Goal: Transaction & Acquisition: Purchase product/service

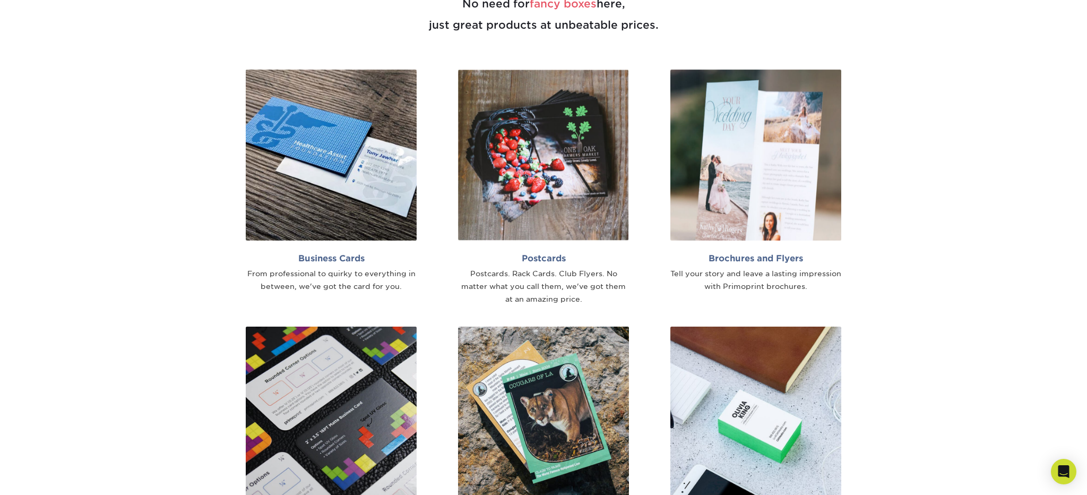
scroll to position [766, 0]
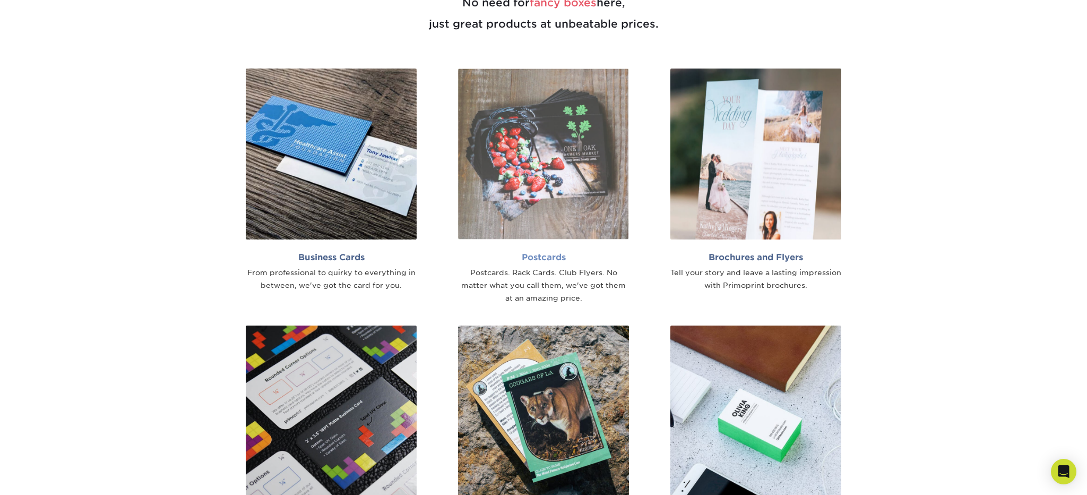
click at [545, 257] on h2 "Postcards" at bounding box center [543, 257] width 171 height 10
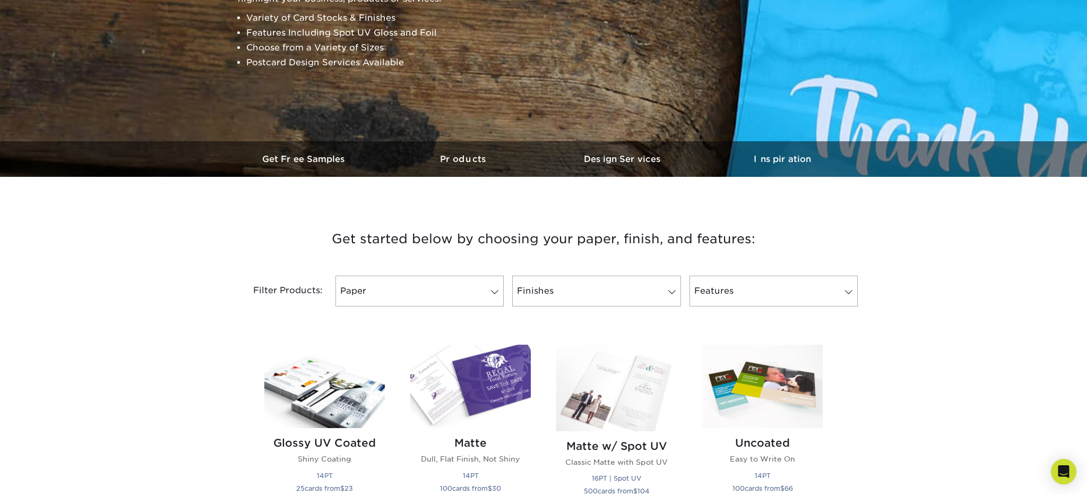
scroll to position [200, 0]
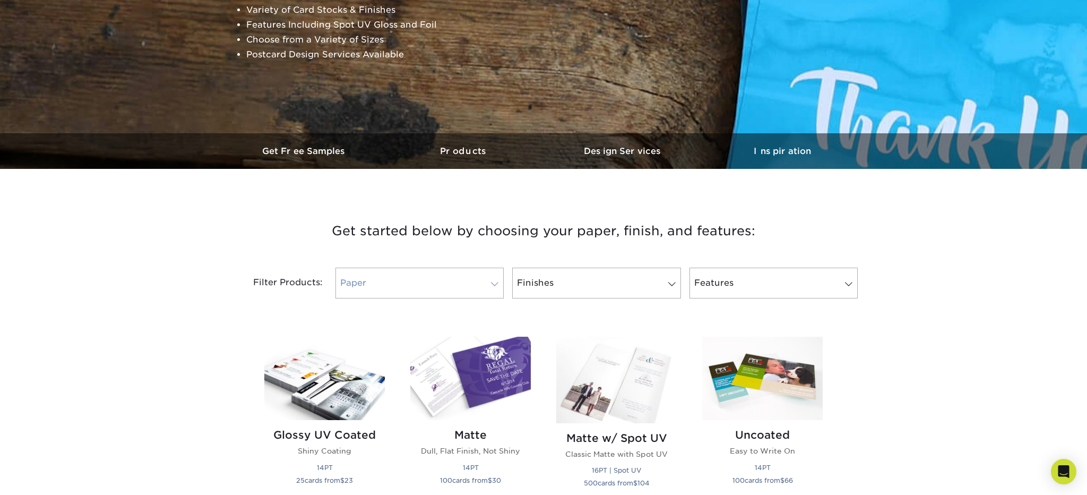
click at [495, 285] on span at bounding box center [494, 284] width 15 height 8
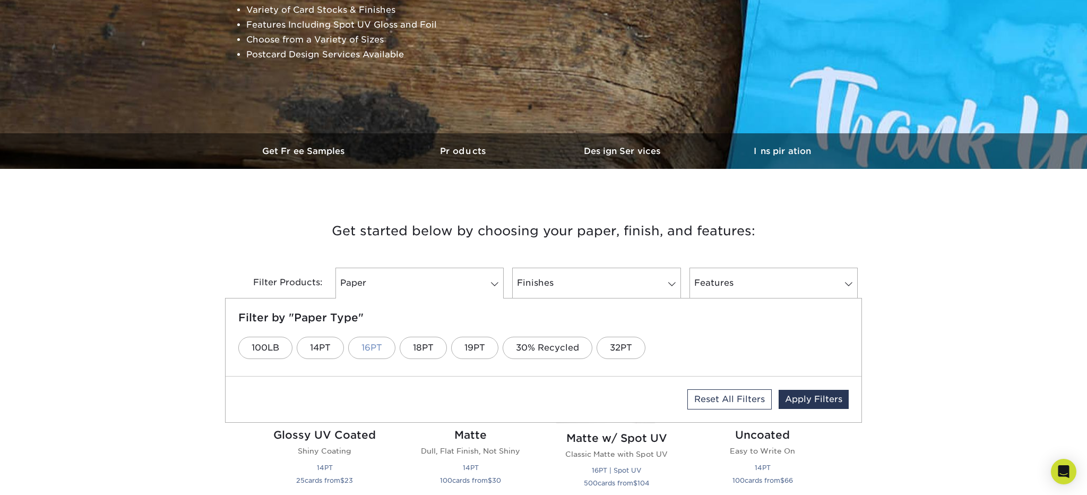
click at [369, 349] on link "16PT" at bounding box center [371, 348] width 47 height 22
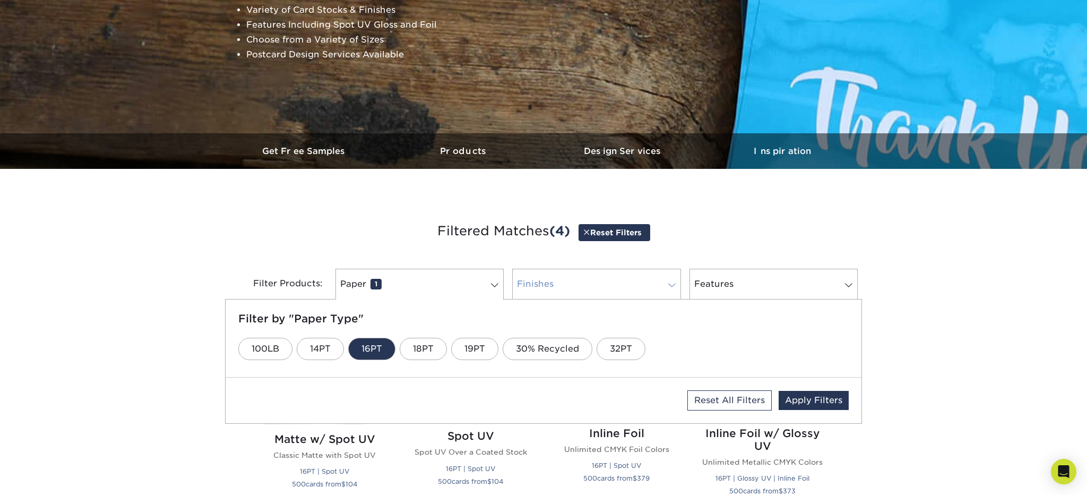
click at [671, 285] on span at bounding box center [672, 285] width 15 height 8
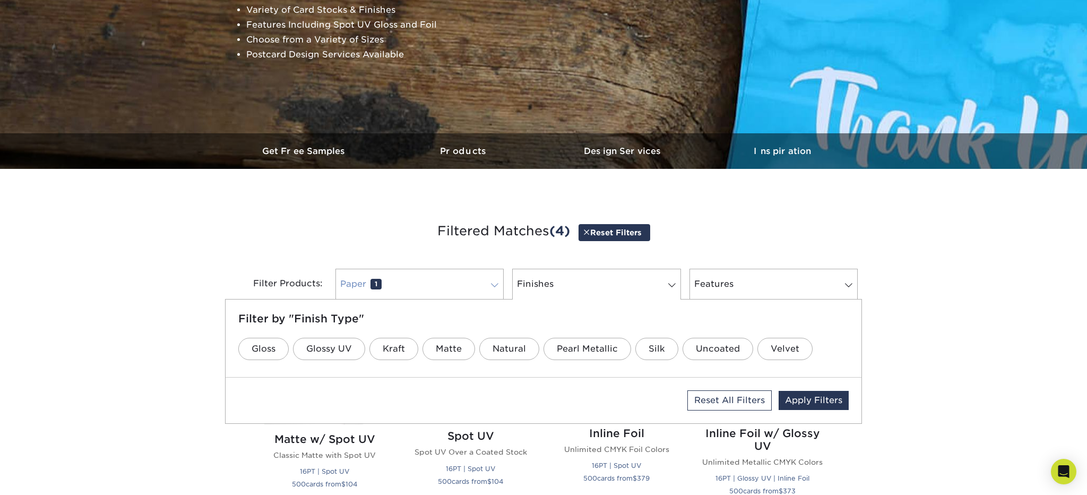
click at [496, 282] on span at bounding box center [494, 285] width 15 height 8
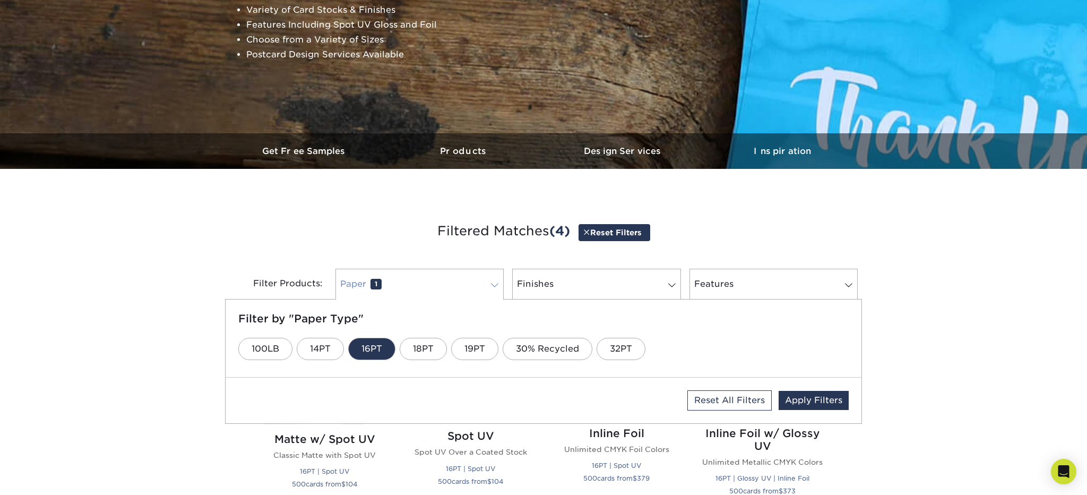
click at [496, 282] on span at bounding box center [494, 285] width 15 height 8
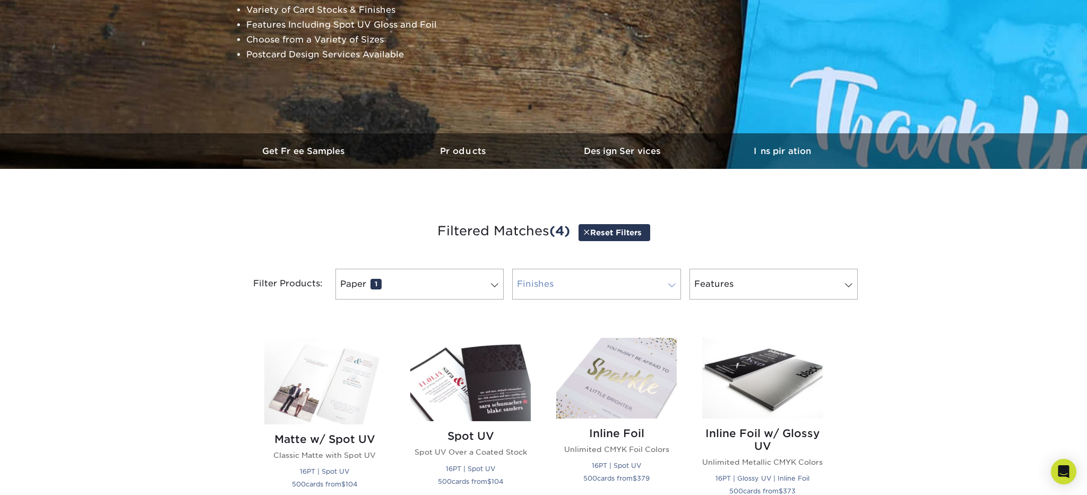
click at [673, 284] on span at bounding box center [672, 285] width 15 height 8
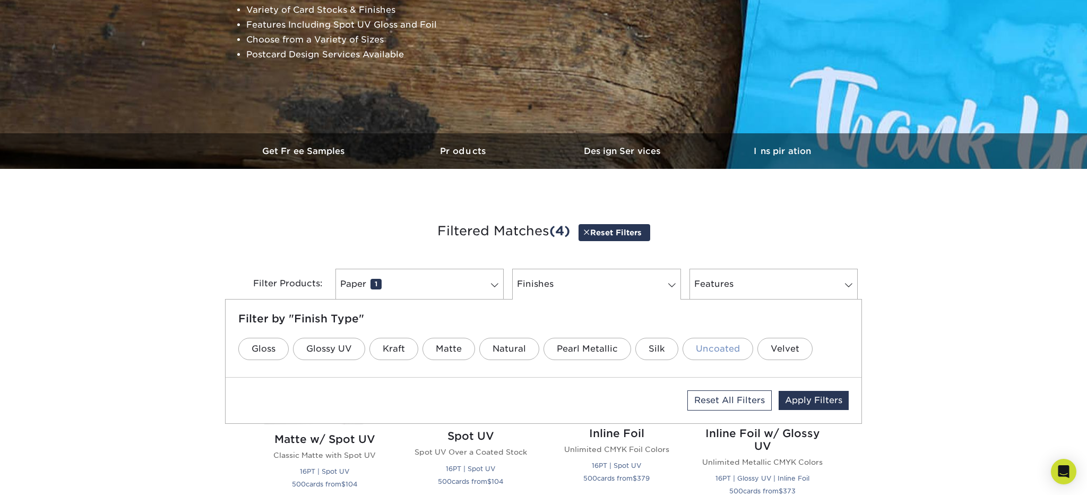
click at [716, 351] on link "Uncoated" at bounding box center [718, 349] width 71 height 22
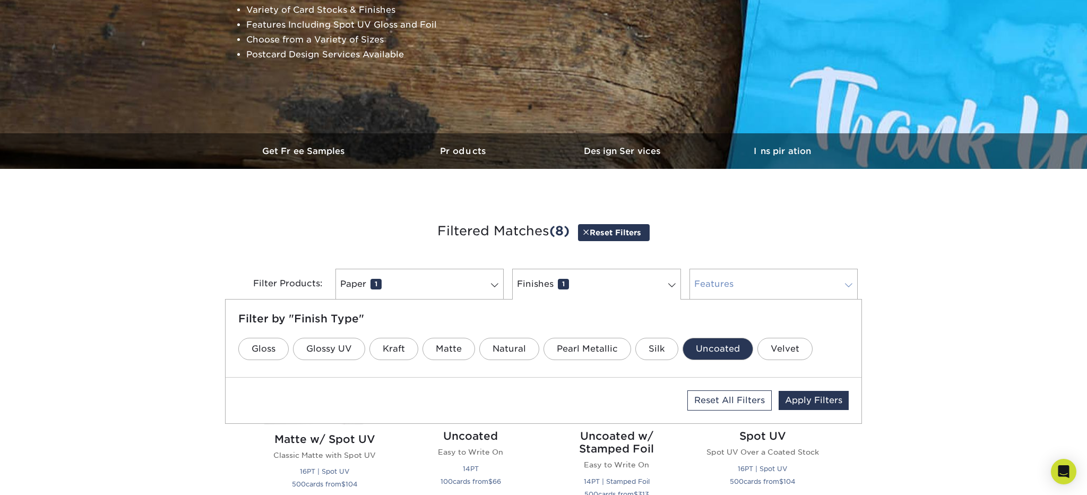
click at [848, 285] on span at bounding box center [849, 285] width 15 height 8
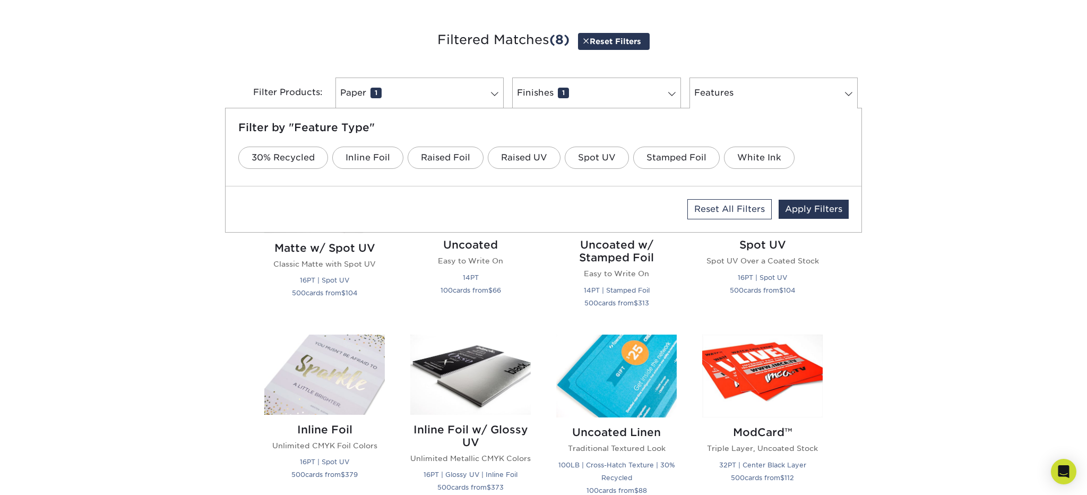
scroll to position [393, 0]
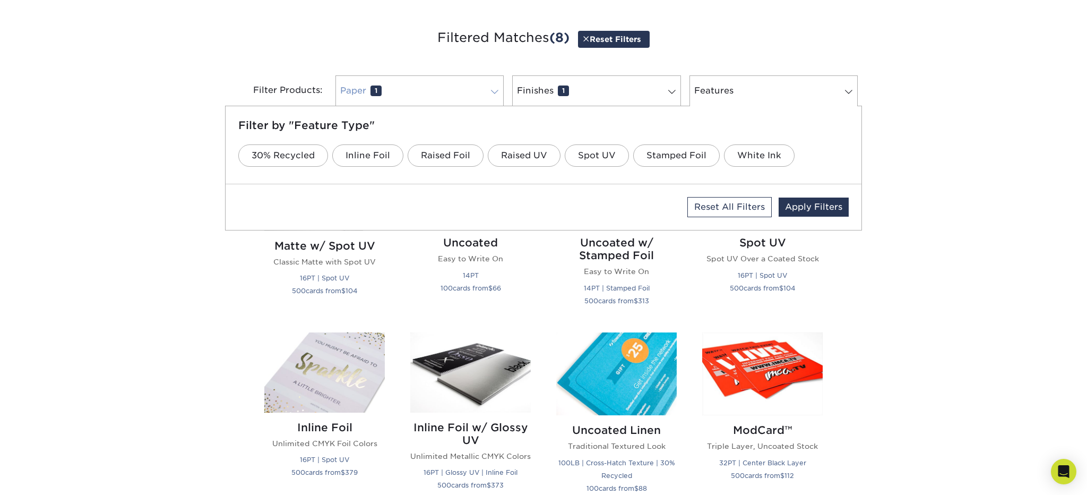
click at [494, 91] on span at bounding box center [494, 92] width 15 height 8
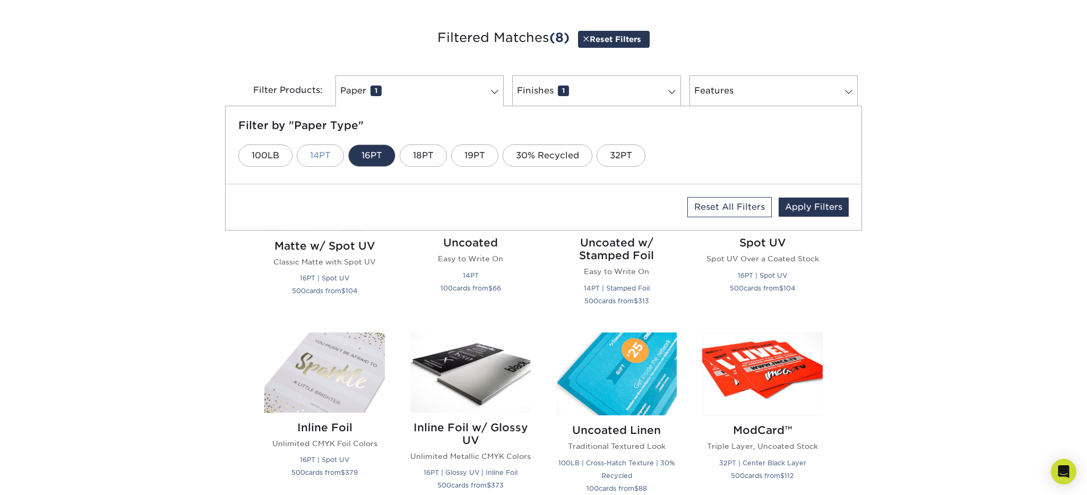
click at [319, 157] on link "14PT" at bounding box center [320, 155] width 47 height 22
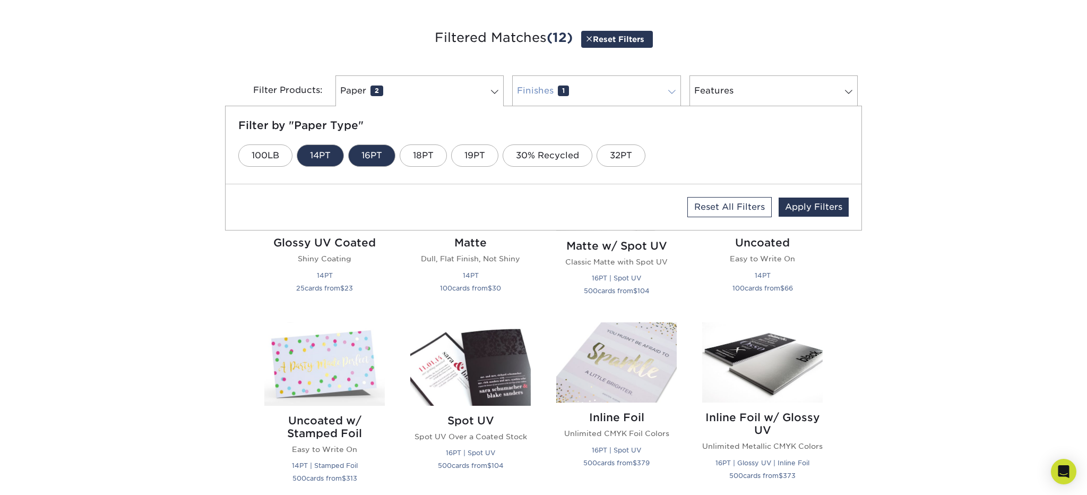
click at [673, 90] on span at bounding box center [672, 92] width 15 height 8
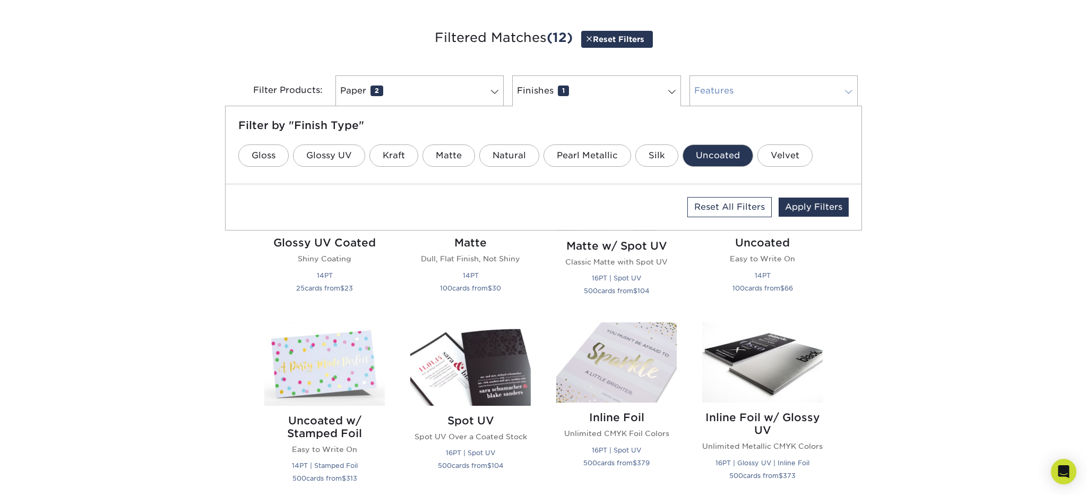
click at [848, 90] on span at bounding box center [849, 92] width 15 height 8
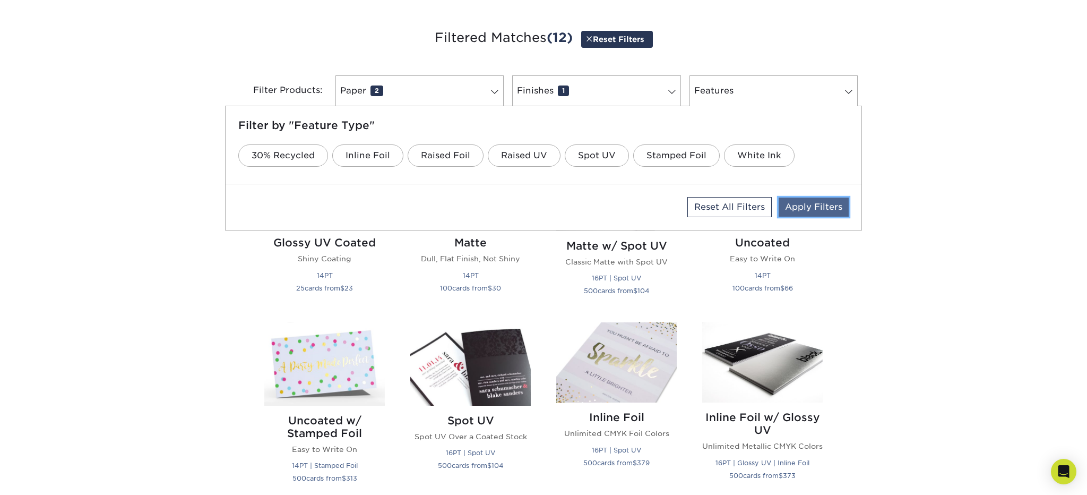
click at [796, 207] on link "Apply Filters" at bounding box center [814, 207] width 70 height 19
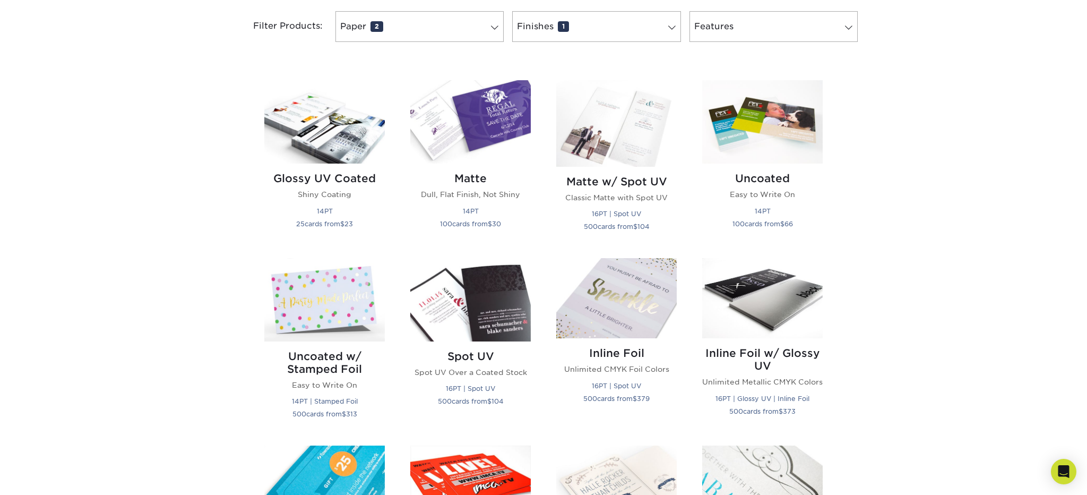
scroll to position [459, 0]
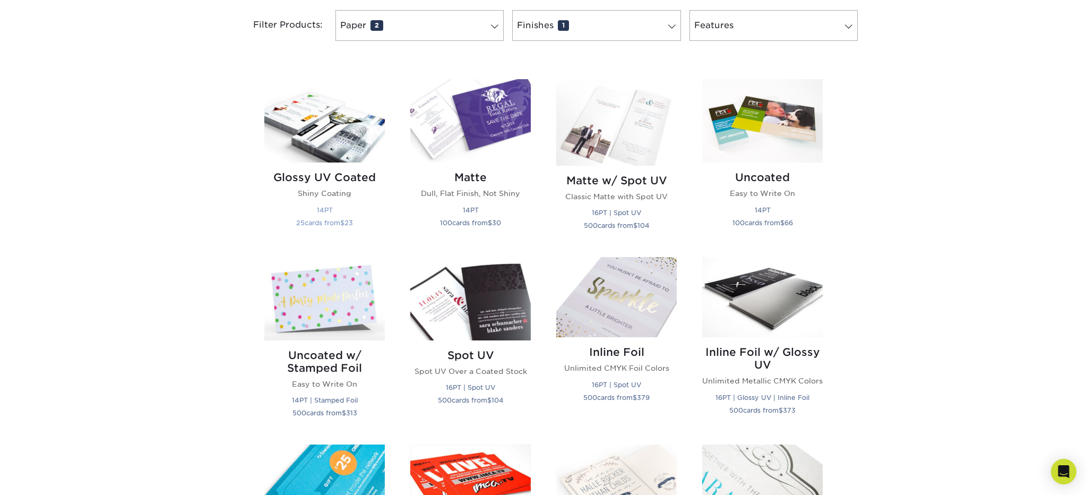
click at [346, 177] on h2 "Glossy UV Coated" at bounding box center [324, 177] width 121 height 13
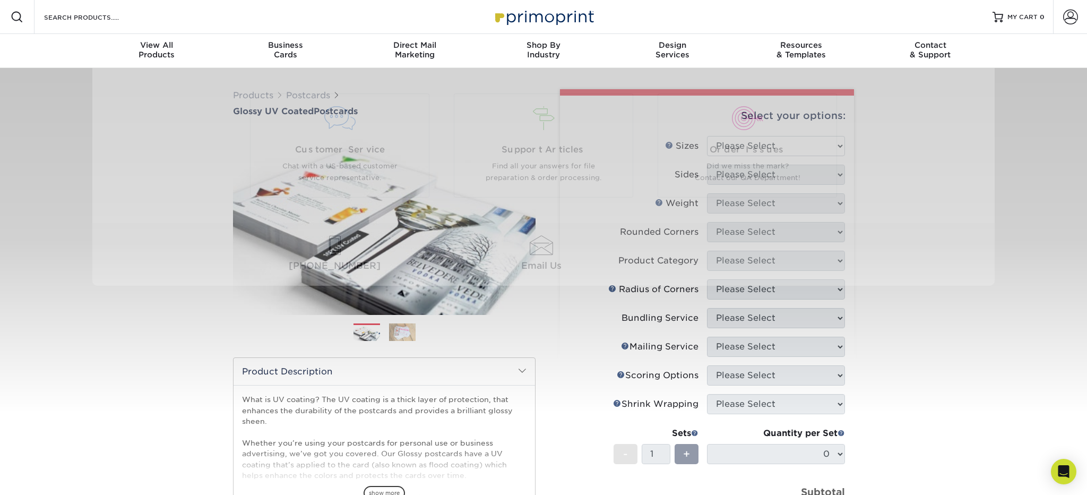
click at [943, 287] on div at bounding box center [543, 240] width 1087 height 345
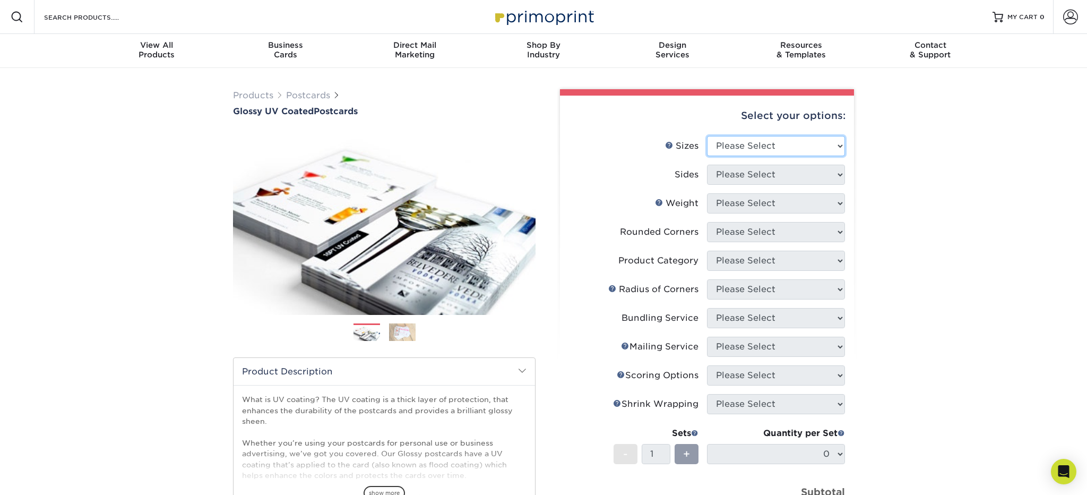
click at [840, 145] on select "Please Select 1.5" x 7" 2" x 4" 2" x 6" 2" x 7" 2" x 8" 2.12" x 5.5" 2.12" x 5.…" at bounding box center [776, 146] width 138 height 20
select select "4.00x6.00"
click at [842, 174] on select "Please Select Print Both Sides Print Front Only" at bounding box center [776, 175] width 138 height 20
select select "13abbda7-1d64-4f25-8bb2-c179b224825d"
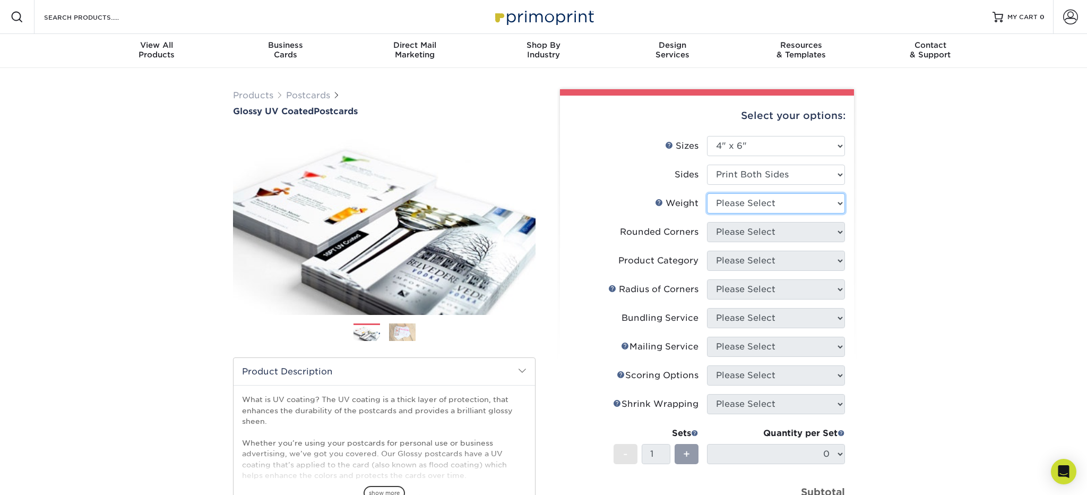
click at [840, 202] on select "Please Select 14PT 16PT 18PT C1S" at bounding box center [776, 203] width 138 height 20
select select "16PT"
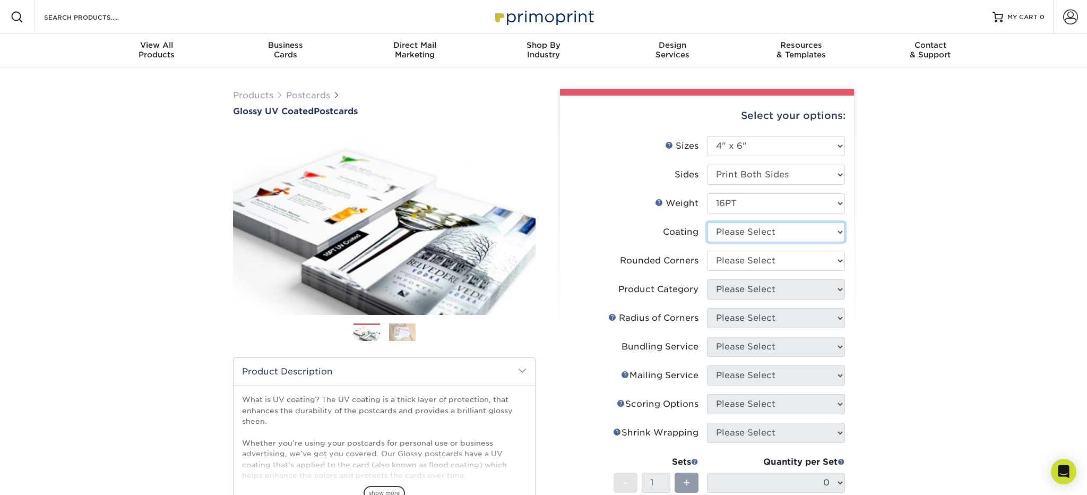
click at [839, 230] on select at bounding box center [776, 232] width 138 height 20
select select "1e8116af-acfc-44b1-83dc-8181aa338834"
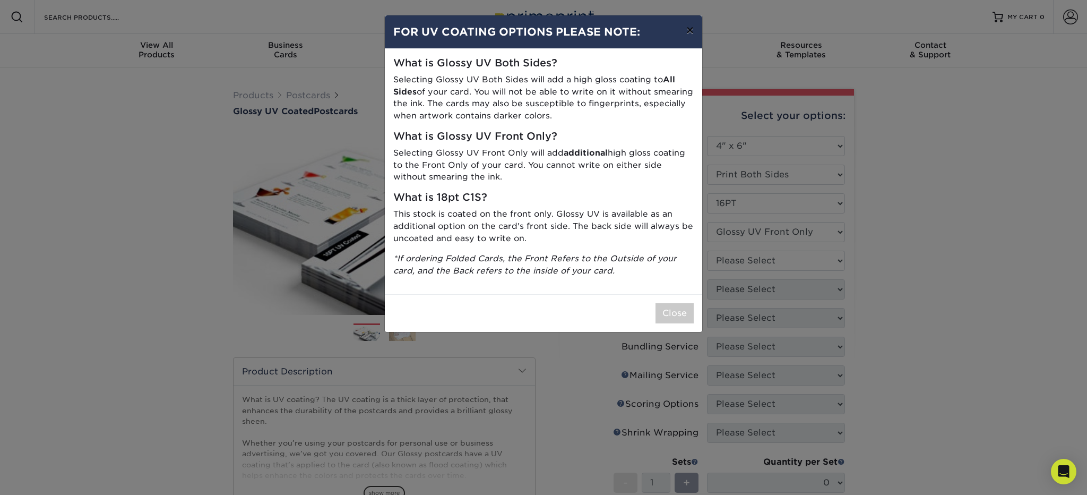
click at [688, 31] on button "×" at bounding box center [690, 30] width 24 height 30
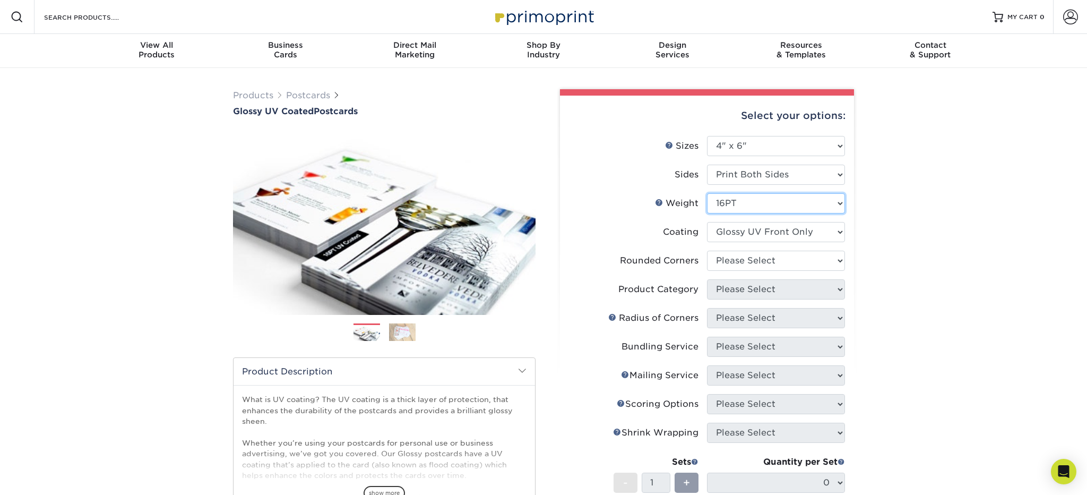
click at [841, 202] on select "Please Select 14PT 16PT 18PT C1S" at bounding box center [776, 203] width 138 height 20
select select "14PT"
click at [838, 231] on select at bounding box center [776, 232] width 138 height 20
select select "1e8116af-acfc-44b1-83dc-8181aa338834"
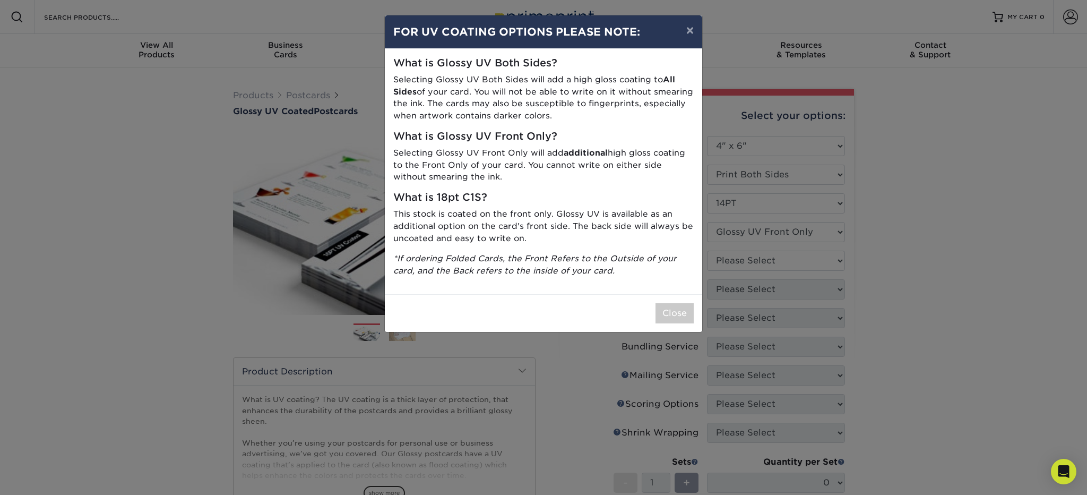
click at [785, 198] on div "× FOR UV COATING OPTIONS PLEASE NOTE: What is Glossy UV Both Sides? Selecting G…" at bounding box center [543, 247] width 1087 height 495
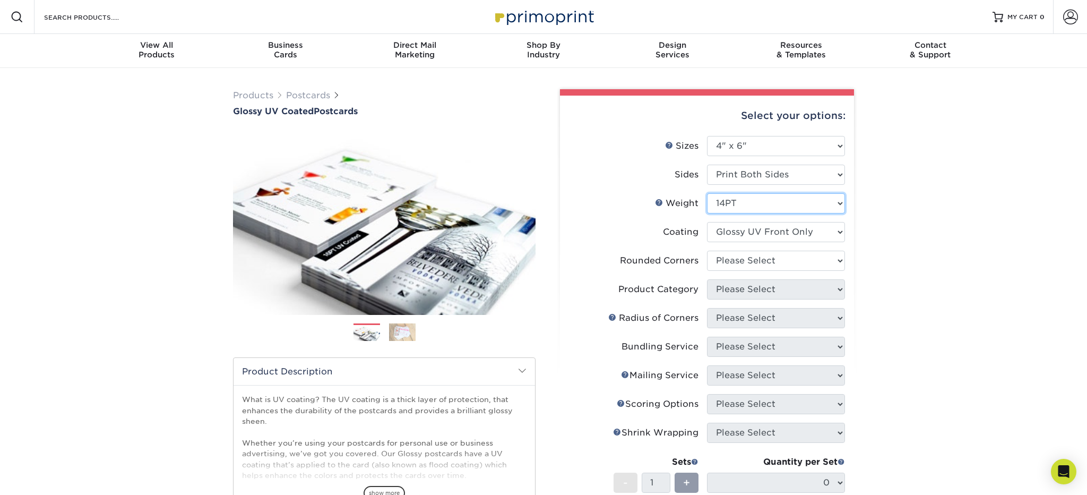
click at [839, 201] on select "Please Select 14PT 16PT 18PT C1S" at bounding box center [776, 203] width 138 height 20
select select "18PTC1S"
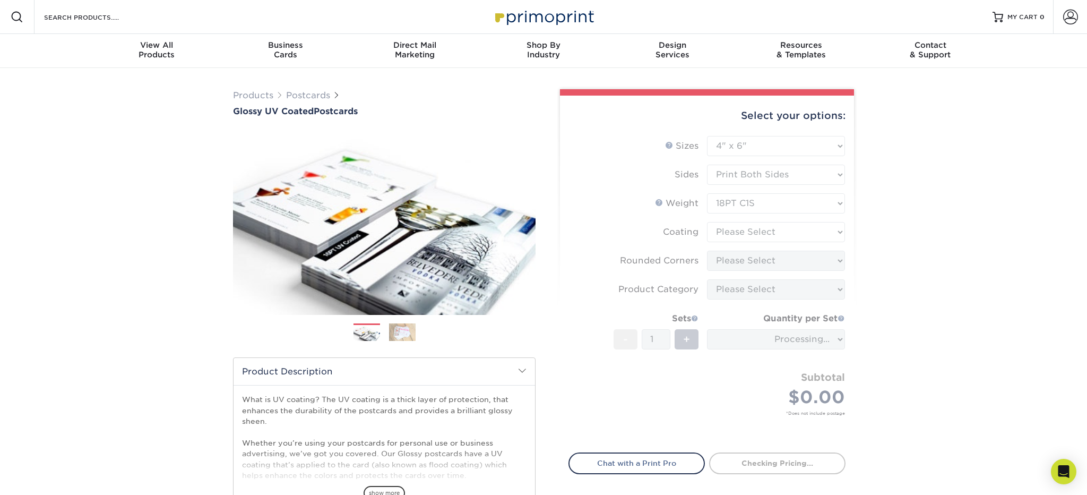
click at [819, 238] on form "Sizes Help Sizes Please Select 1.5" x 7" 2" x 4" 2" x 6" 2" x 7" 2" x 8" 2.12" …" at bounding box center [707, 288] width 277 height 304
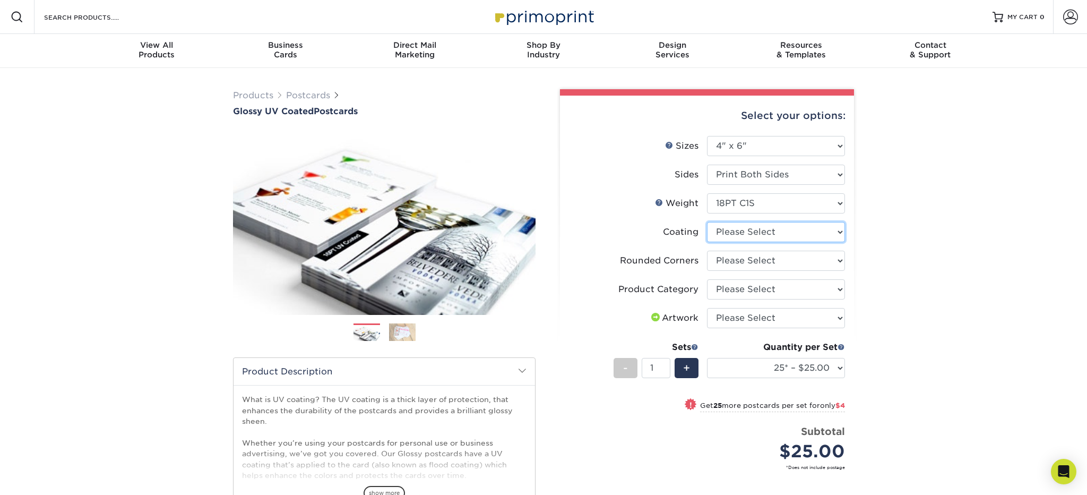
click at [840, 231] on select at bounding box center [776, 232] width 138 height 20
select select "1e8116af-acfc-44b1-83dc-8181aa338834"
select select "-1"
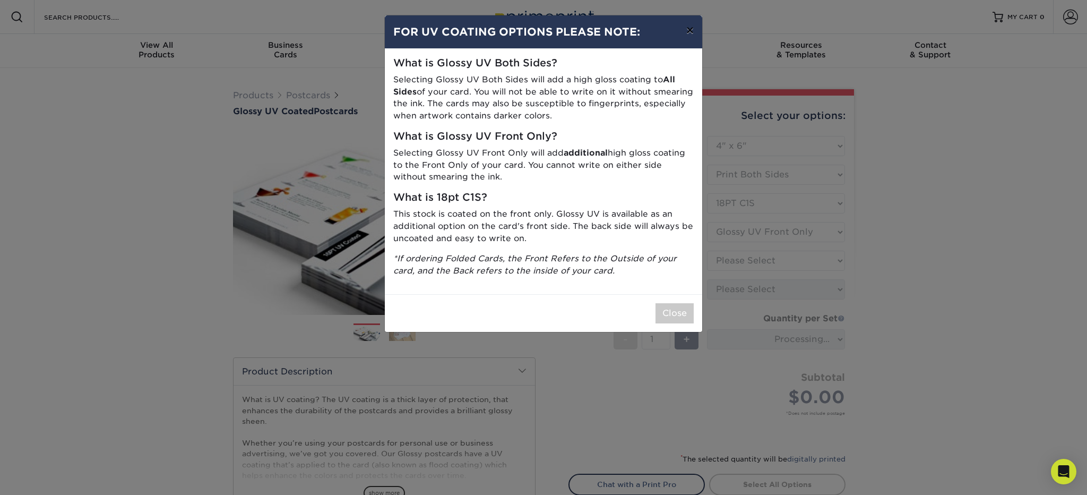
click at [689, 30] on button "×" at bounding box center [690, 30] width 24 height 30
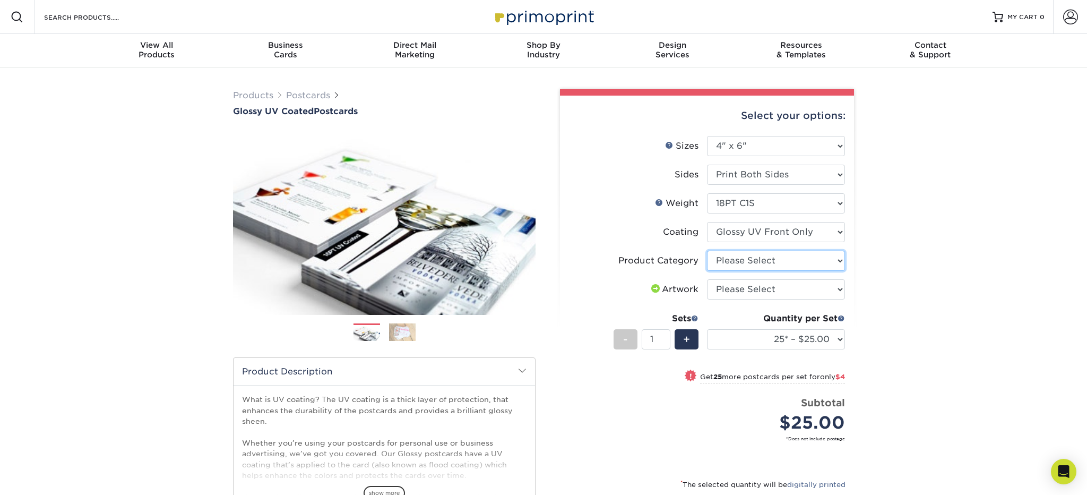
click at [839, 260] on select "Please Select Postcards" at bounding box center [776, 261] width 138 height 20
select select "9b7272e0-d6c8-4c3c-8e97-d3a1bcdab858"
click at [839, 288] on select "Please Select I will upload files I need a design - $150" at bounding box center [776, 289] width 138 height 20
select select "upload"
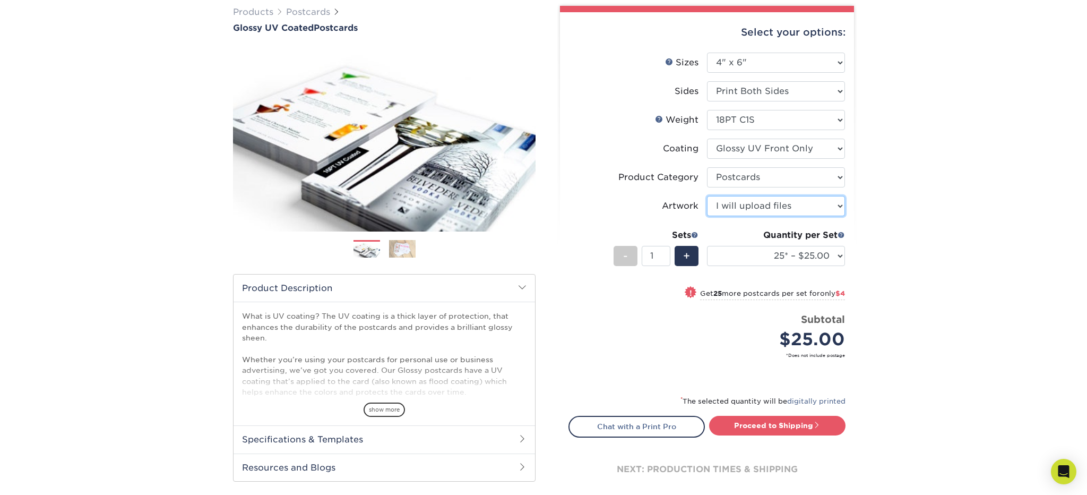
scroll to position [84, 0]
click at [688, 253] on span "+" at bounding box center [686, 255] width 7 height 16
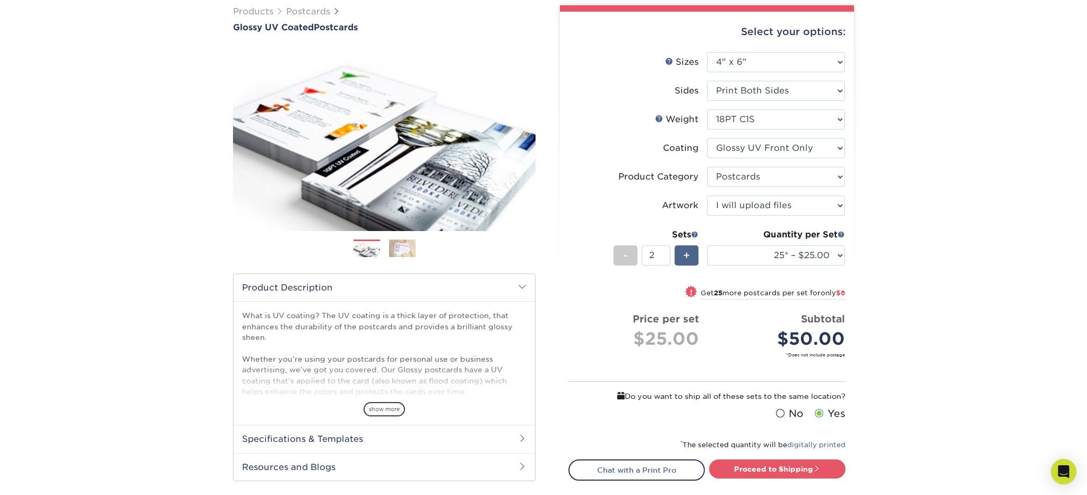
click at [688, 253] on span "+" at bounding box center [686, 255] width 7 height 16
click at [687, 256] on span "+" at bounding box center [686, 255] width 7 height 16
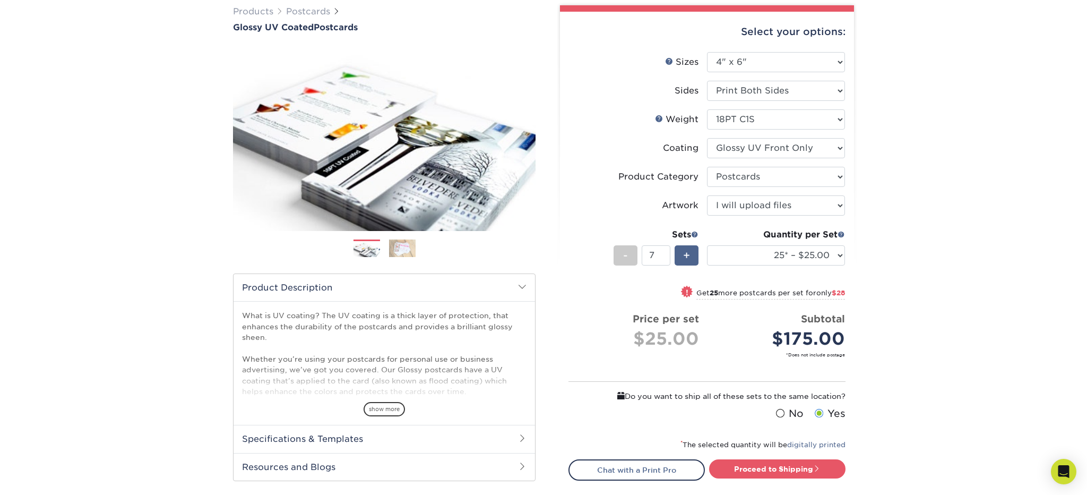
click at [687, 256] on span "+" at bounding box center [686, 255] width 7 height 16
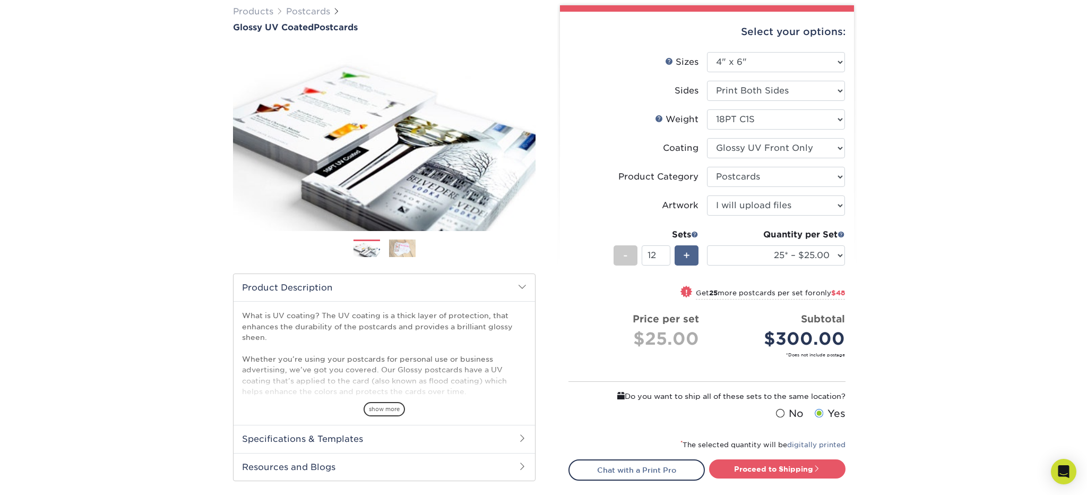
click at [687, 256] on span "+" at bounding box center [686, 255] width 7 height 16
click at [626, 255] on span "-" at bounding box center [625, 255] width 5 height 16
type input "11"
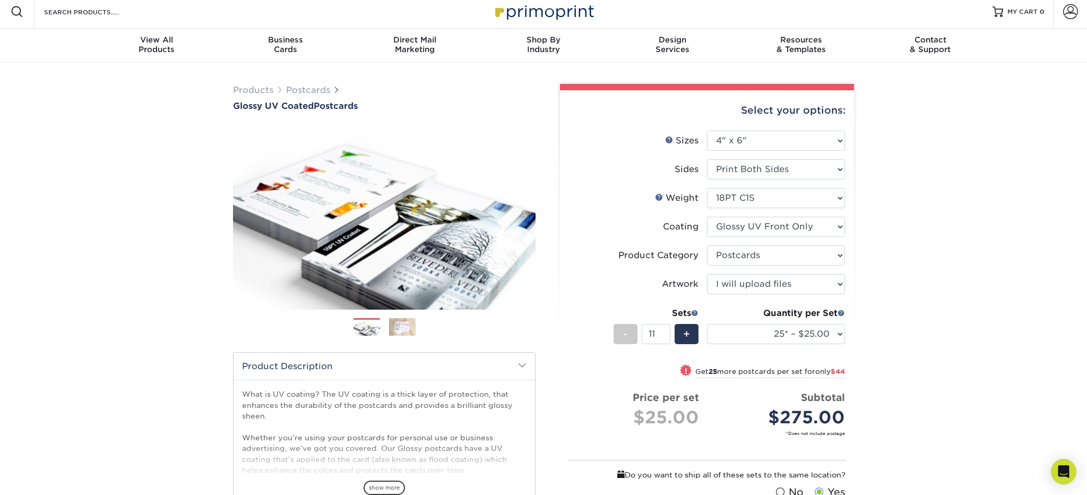
scroll to position [4, 0]
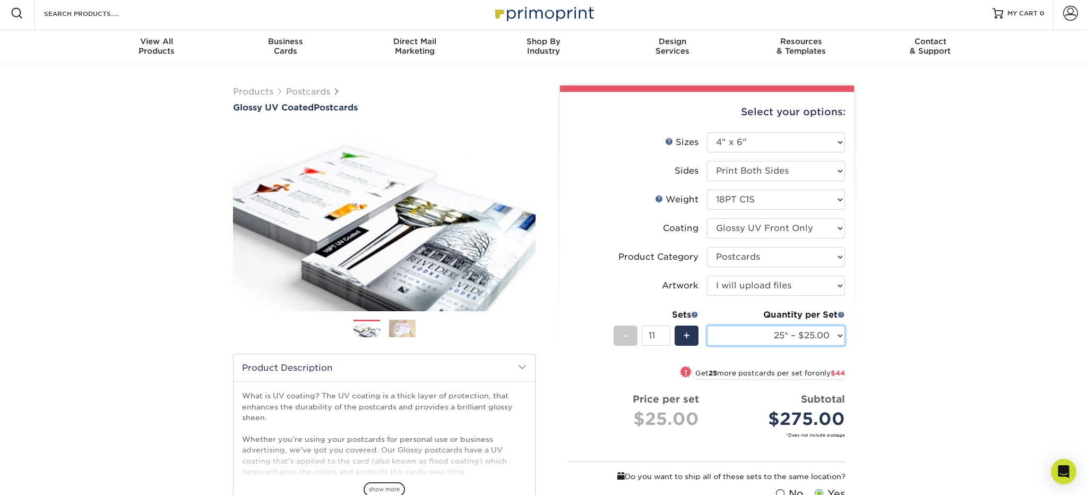
click at [839, 334] on select "25* – $25.00 50* – $29.00 75* – $36.00 100* – $39.00 250* – $70.00 500 – $94.00…" at bounding box center [776, 335] width 138 height 20
select select "1000 – $96.00"
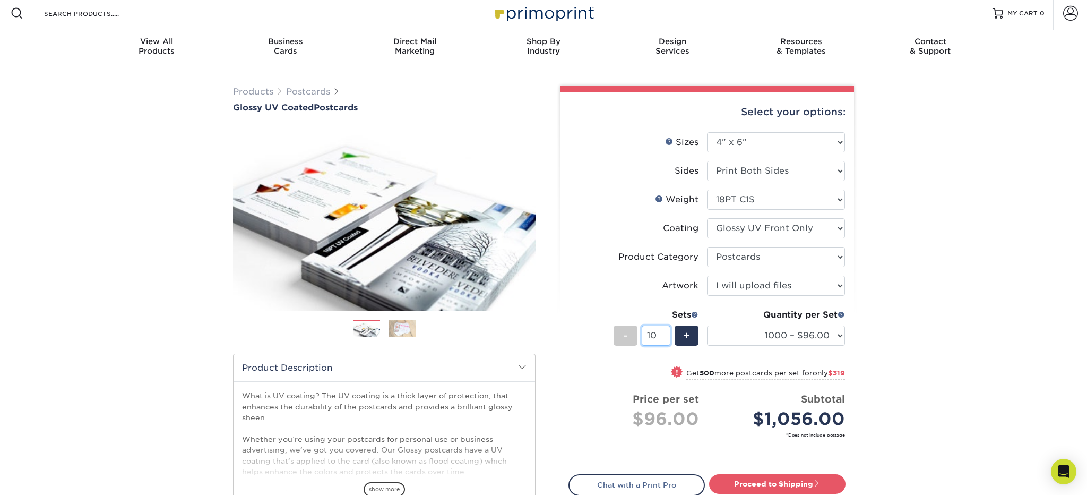
click at [667, 337] on input "10" at bounding box center [656, 335] width 28 height 20
click at [667, 337] on input "9" at bounding box center [656, 335] width 28 height 20
click at [667, 337] on input "8" at bounding box center [656, 335] width 28 height 20
click at [667, 337] on input "7" at bounding box center [656, 335] width 28 height 20
click at [667, 337] on input "6" at bounding box center [656, 335] width 28 height 20
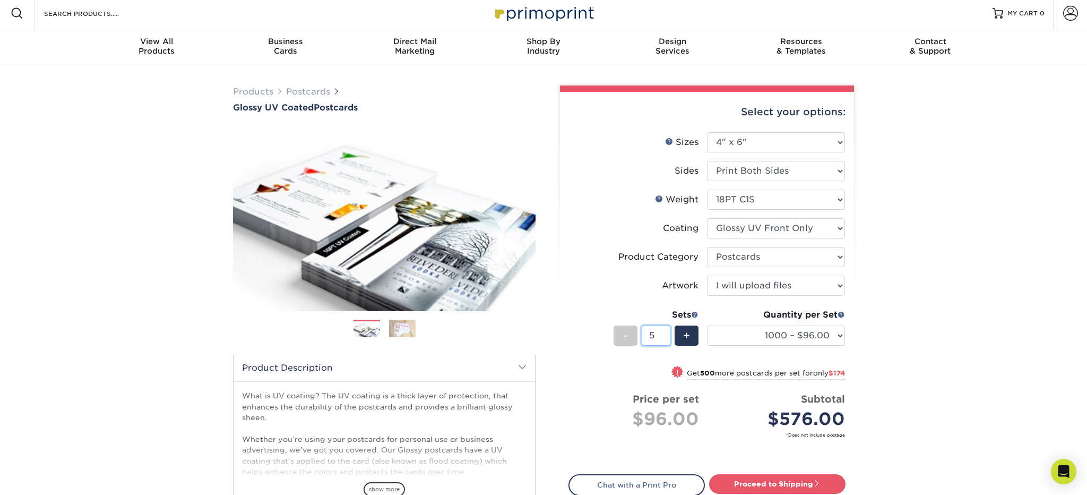
click at [667, 337] on input "5" at bounding box center [656, 335] width 28 height 20
click at [667, 337] on input "4" at bounding box center [656, 335] width 28 height 20
click at [667, 337] on input "3" at bounding box center [656, 335] width 28 height 20
click at [667, 337] on input "2" at bounding box center [656, 335] width 28 height 20
type input "1"
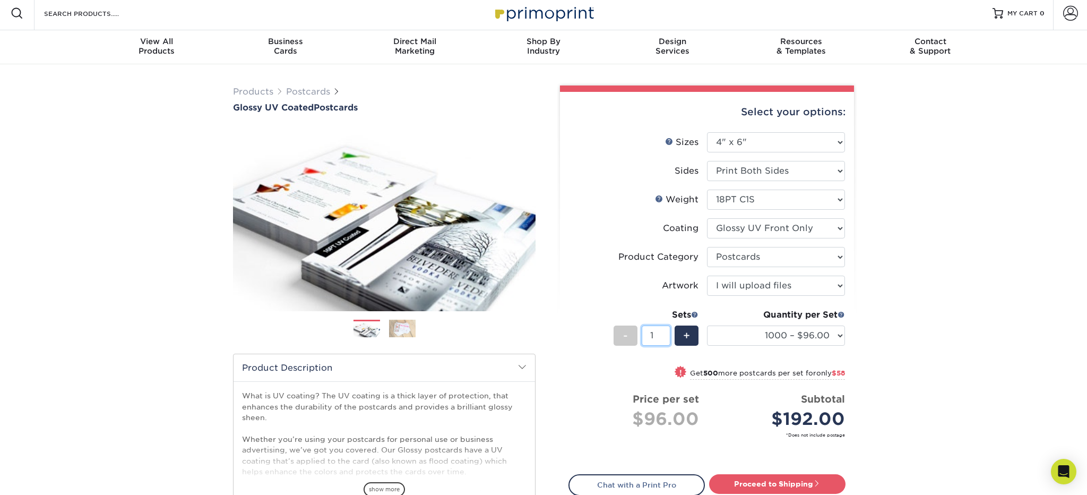
click at [667, 337] on input "1" at bounding box center [656, 335] width 28 height 20
click at [928, 362] on div "Products Postcards Glossy UV Coated Postcards Previous Next show more 25" at bounding box center [543, 333] width 1087 height 539
click at [839, 335] on select "25* – $25.00 50* – $29.00 75* – $36.00 100* – $39.00 250* – $70.00 500 – $94.00…" at bounding box center [776, 335] width 138 height 20
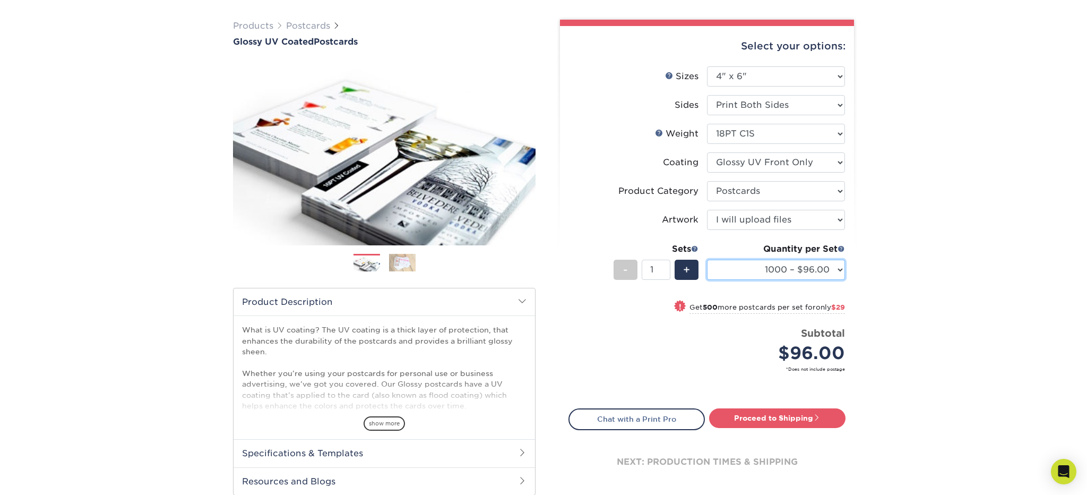
scroll to position [59, 0]
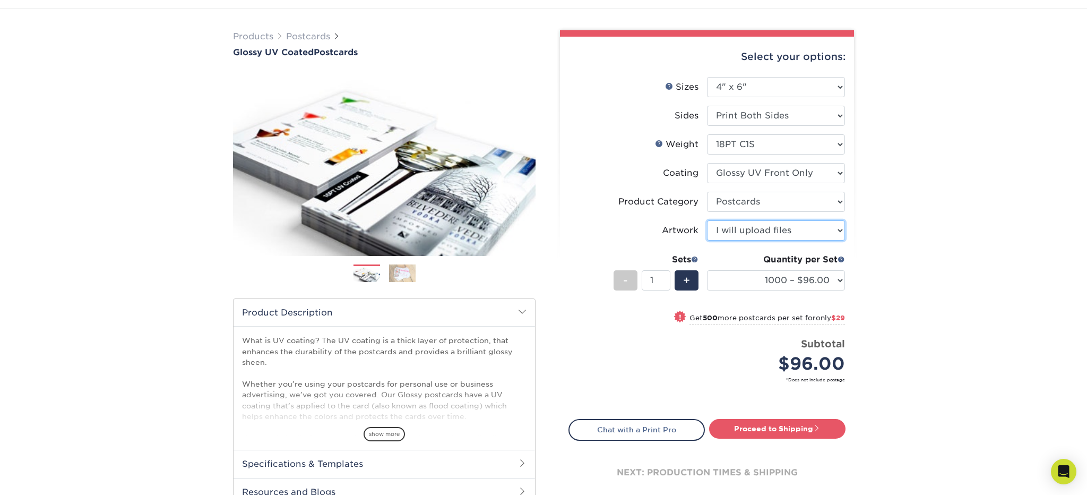
click at [840, 228] on select "Please Select I will upload files I need a design - $150" at bounding box center [776, 230] width 138 height 20
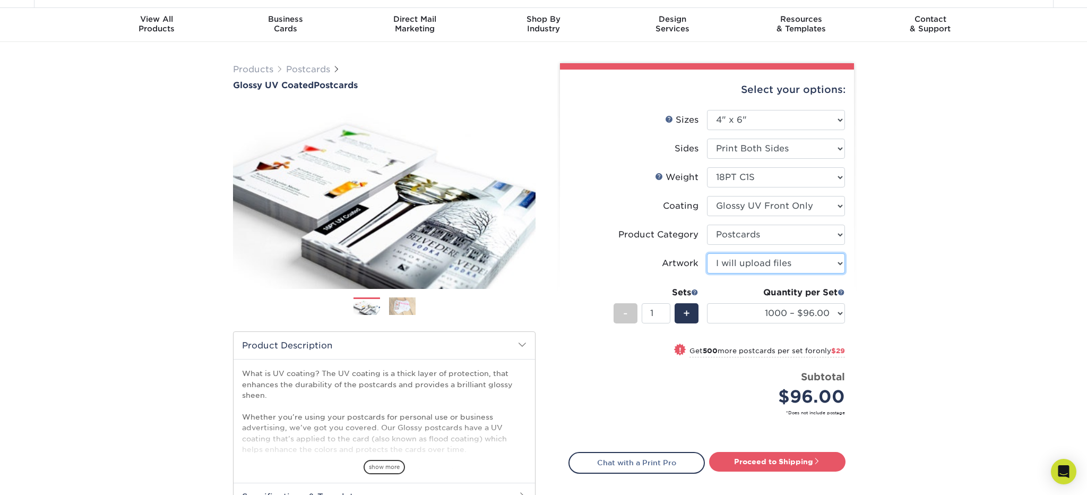
scroll to position [16, 0]
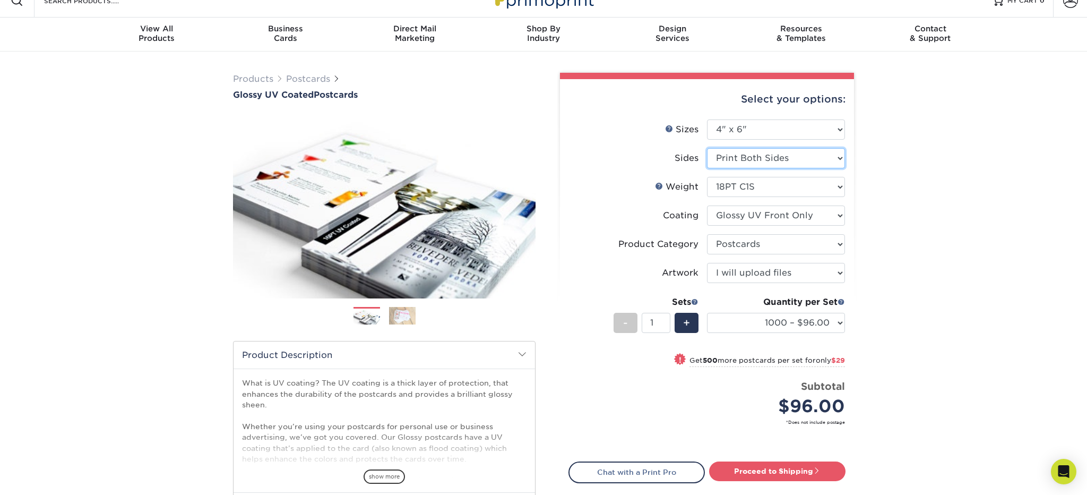
click at [839, 158] on select "Please Select Print Both Sides Print Front Only" at bounding box center [776, 158] width 138 height 20
click at [841, 185] on select "Please Select 14PT 16PT 18PT C1S" at bounding box center [776, 187] width 138 height 20
select select "16PT"
select select "-1"
select select
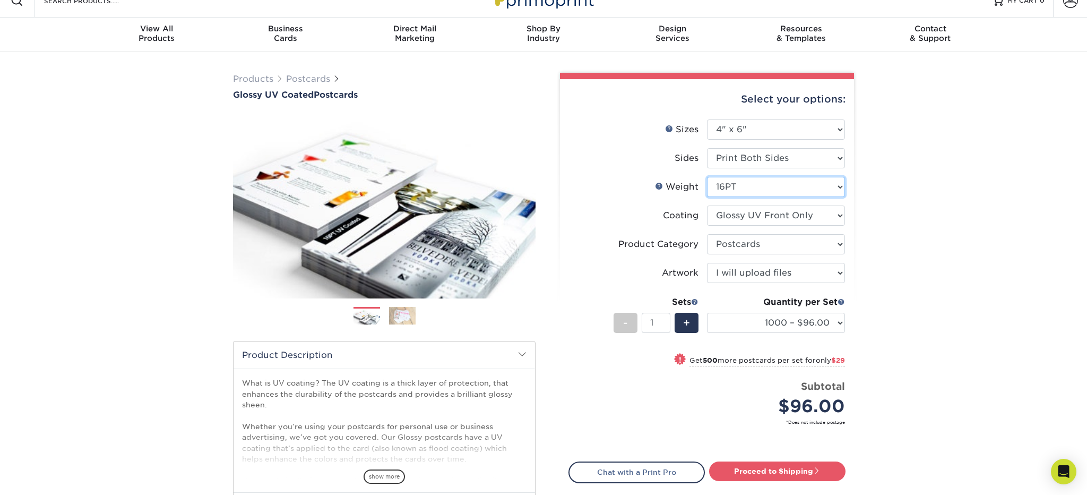
select select "-1"
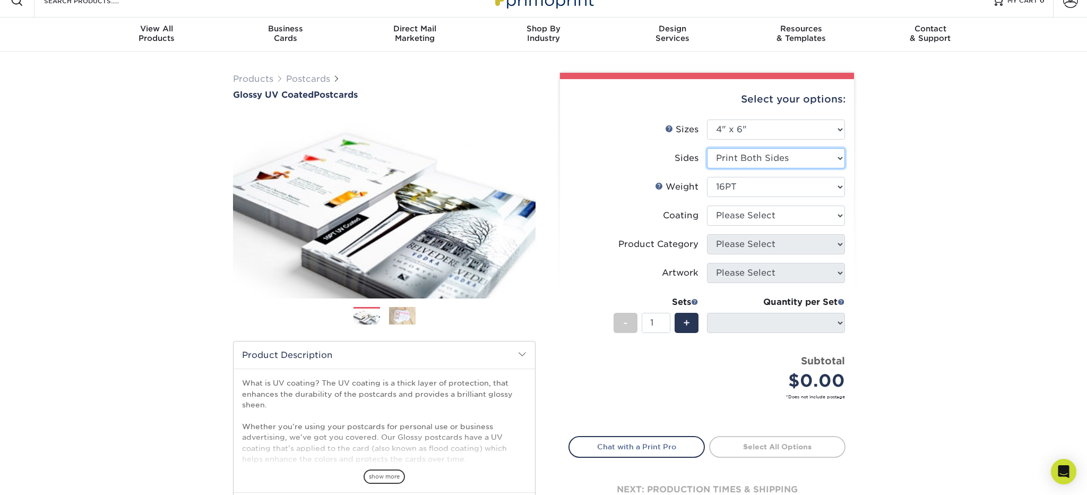
click at [841, 157] on select "Please Select Print Both Sides Print Front Only" at bounding box center [776, 158] width 138 height 20
click at [839, 215] on select at bounding box center [776, 215] width 138 height 20
select select "1e8116af-acfc-44b1-83dc-8181aa338834"
select select
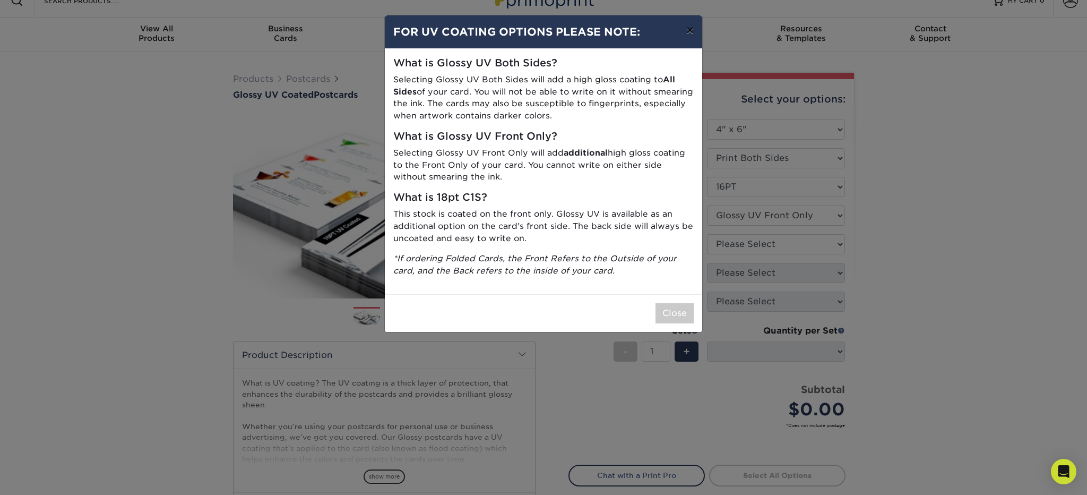
click at [690, 31] on button "×" at bounding box center [690, 30] width 24 height 30
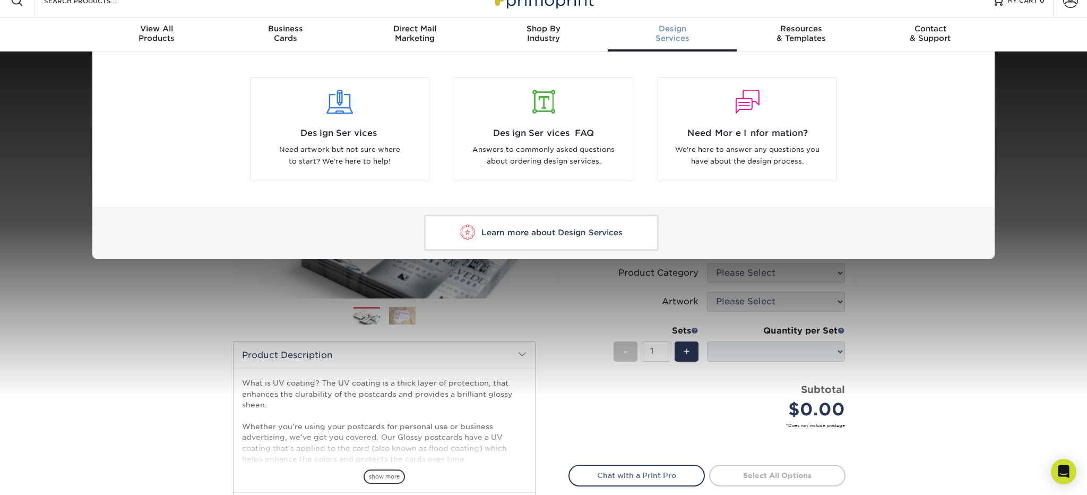
click at [876, 109] on div "Design Services Need artwork but not sure where to start? We're here to help! D…" at bounding box center [543, 155] width 903 height 208
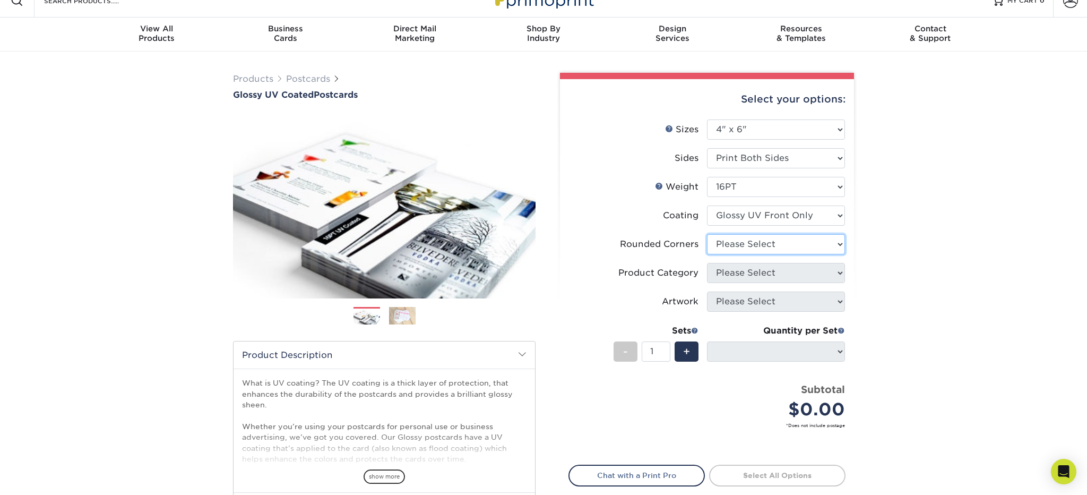
click at [840, 243] on select "Please Select Yes - Round 4 Corners No" at bounding box center [776, 244] width 138 height 20
select select "0"
select select "-1"
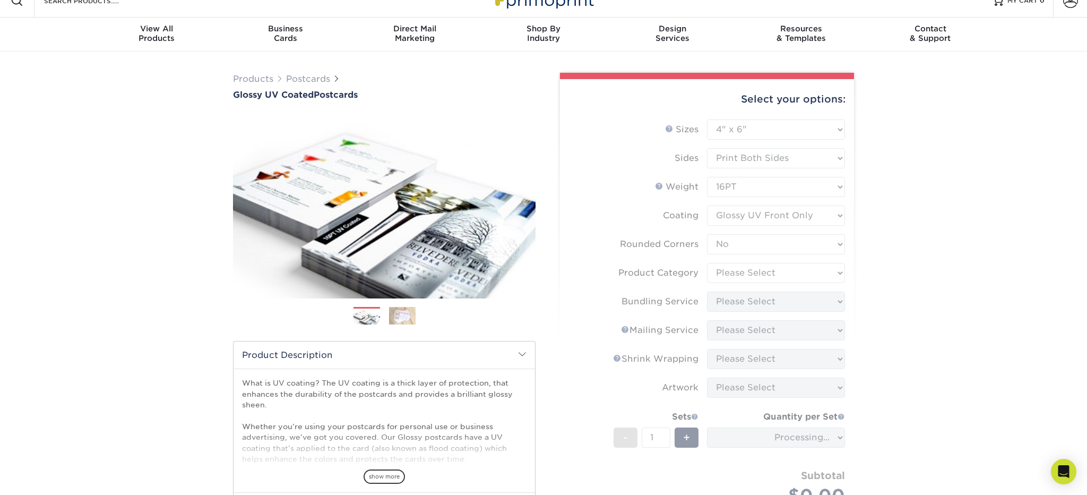
click at [840, 272] on form "Sizes Help Sizes Please Select 1.5" x 7" 2" x 4" 2" x 6" 2" x 7" 2" x 8" 2.12" …" at bounding box center [707, 328] width 277 height 419
click at [883, 266] on div "Products Postcards Glossy UV Coated Postcards Previous Next show more 25" at bounding box center [543, 362] width 1087 height 623
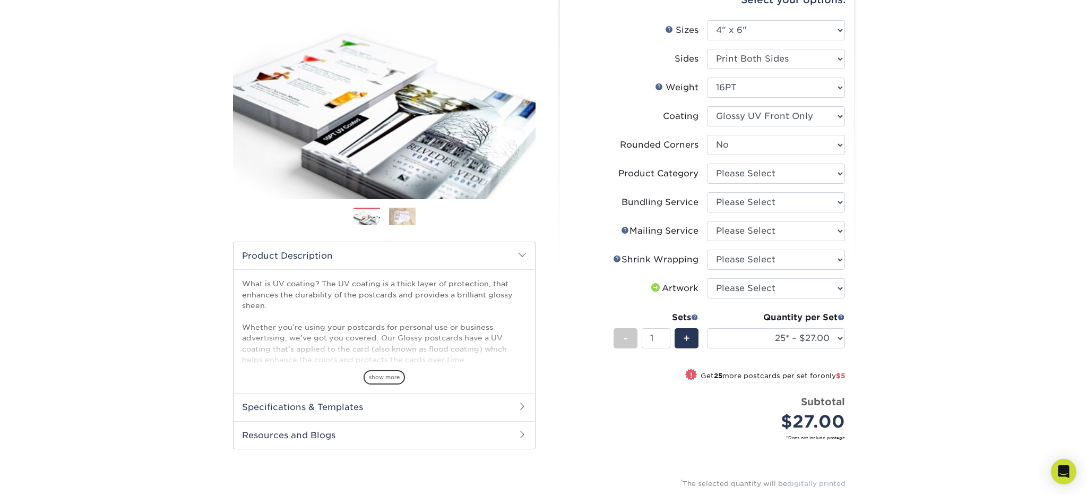
scroll to position [0, 0]
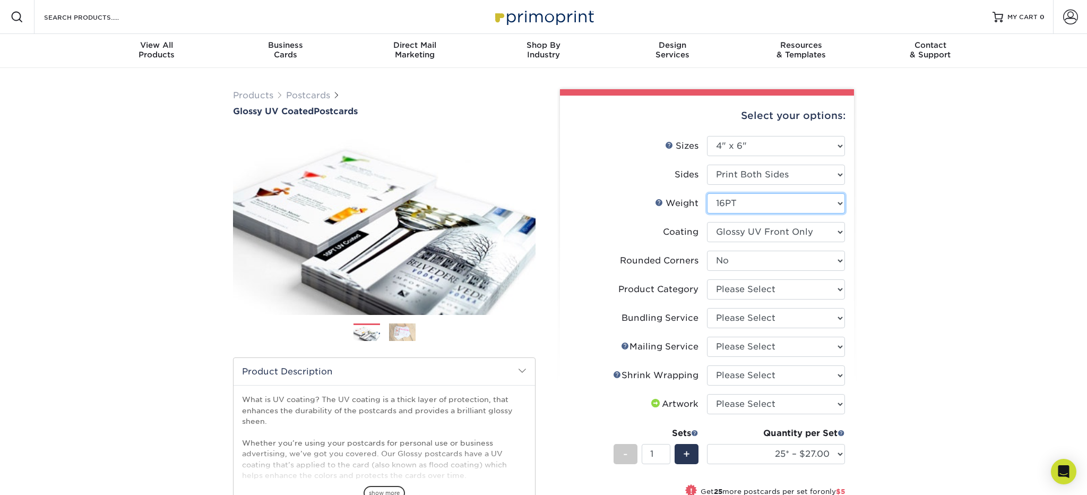
click at [841, 202] on select "Please Select 14PT 16PT 18PT C1S" at bounding box center [776, 203] width 138 height 20
select select "14PT"
select select "-1"
select select
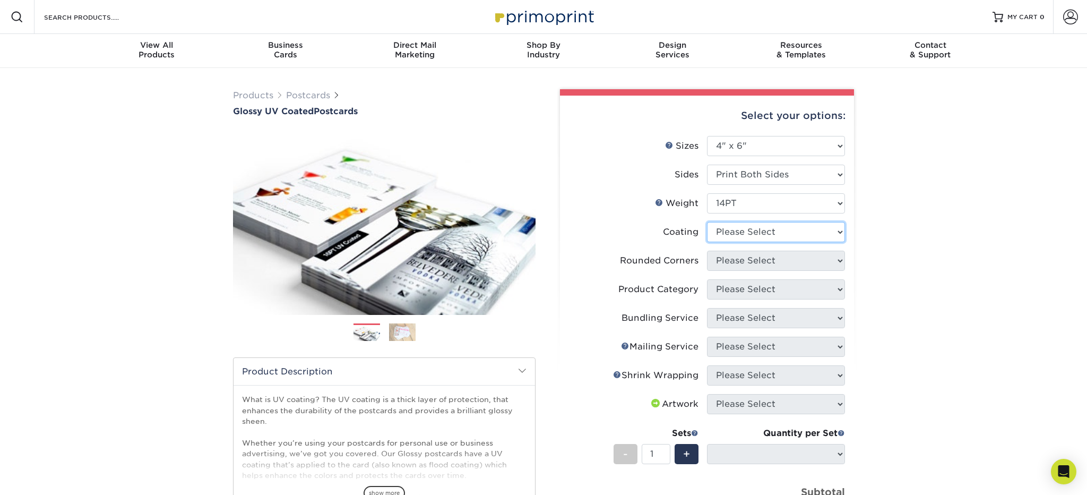
click at [839, 231] on select at bounding box center [776, 232] width 138 height 20
select select "1e8116af-acfc-44b1-83dc-8181aa338834"
select select
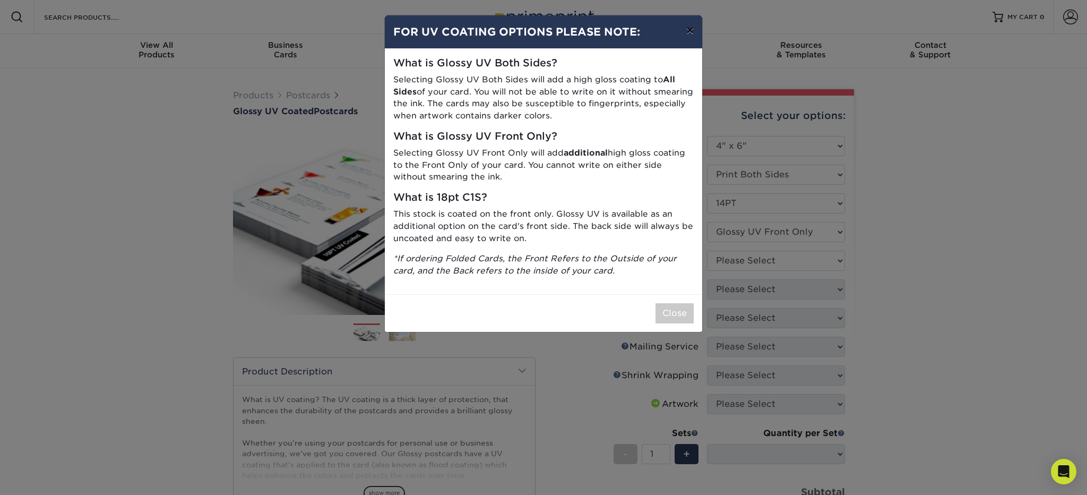
click at [691, 30] on button "×" at bounding box center [690, 30] width 24 height 30
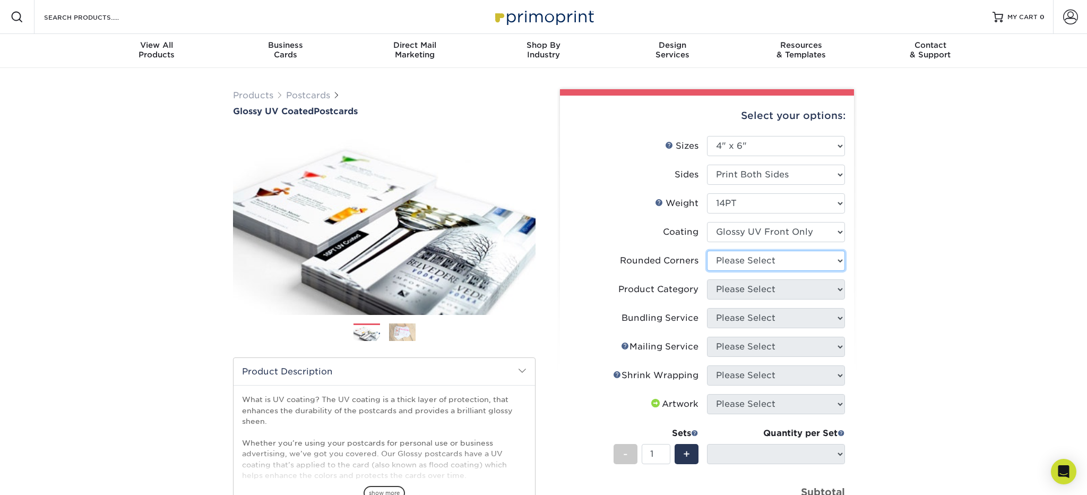
click at [840, 259] on select "Please Select Yes - Round 4 Corners No" at bounding box center [776, 261] width 138 height 20
select select "0"
select select "-1"
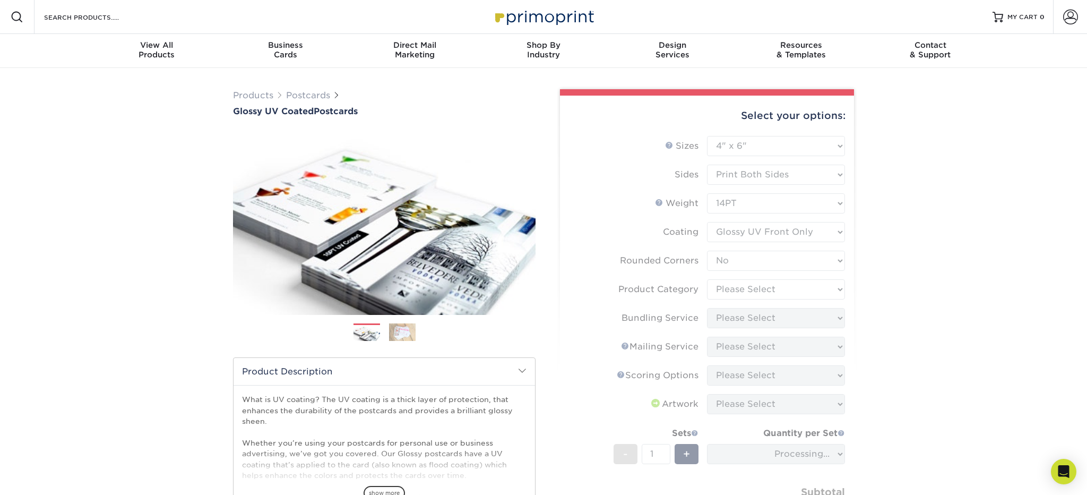
click at [840, 288] on form "Sizes Help Sizes Please Select 1.5" x 7" 2" x 4" 2" x 6" 2" x 7" 2" x 8" 2.12" …" at bounding box center [707, 345] width 277 height 419
click at [844, 299] on form "Sizes Help Sizes Please Select 1.5" x 7" 2" x 4" 2" x 6" 2" x 7" 2" x 8" 2.12" …" at bounding box center [707, 345] width 277 height 419
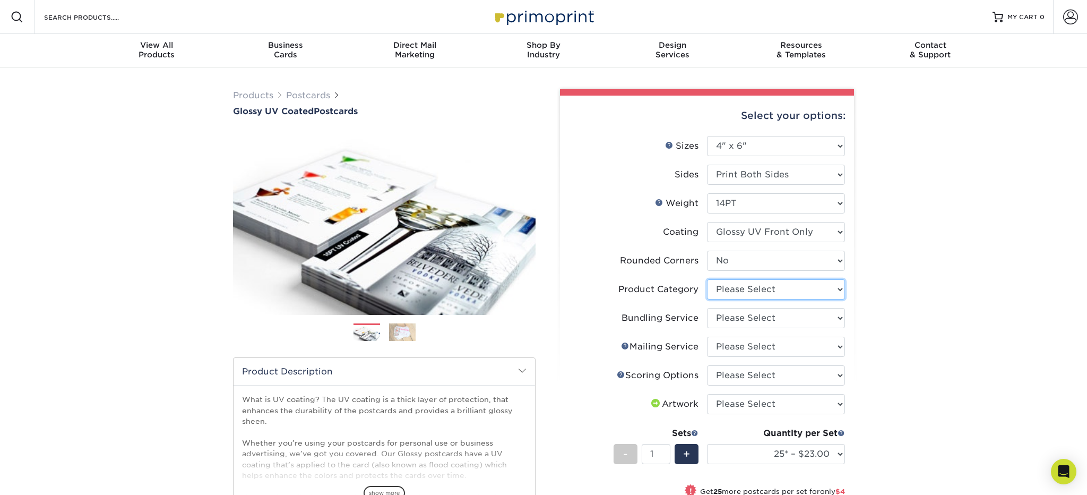
click at [842, 287] on select "Please Select Postcards" at bounding box center [776, 289] width 138 height 20
select select "9b7272e0-d6c8-4c3c-8e97-d3a1bcdab858"
click at [840, 317] on select "Please Select No Bundling Services Yes, Bundles of 50 (+2 Days) Yes, Bundles of…" at bounding box center [776, 318] width 138 height 20
select select "58689abb-25c0-461c-a4c3-a80b627d6649"
click at [839, 345] on select "Please Select No Direct Mailing Service No, I will mail/stamp/imprint Direct Ma…" at bounding box center [776, 347] width 138 height 20
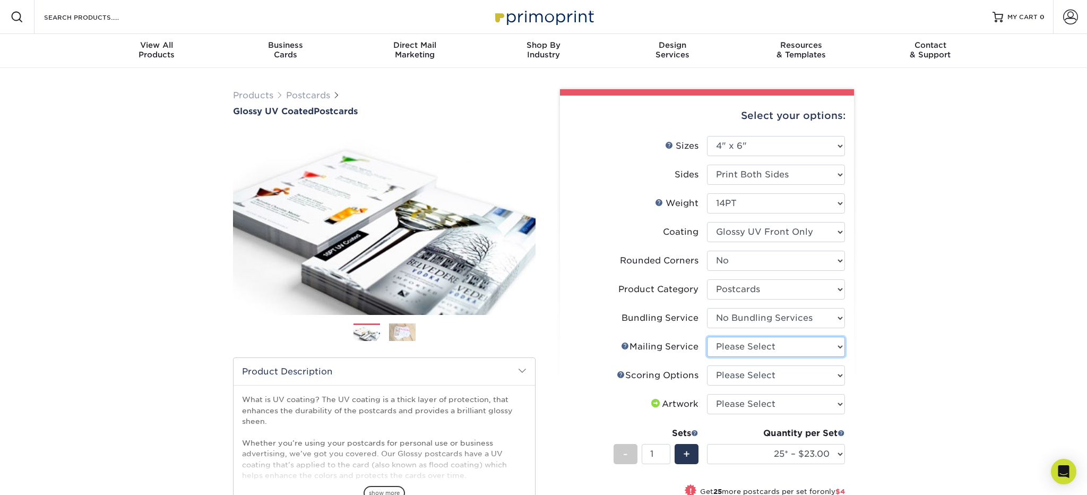
select select "934e270e-9523-48b9-93c7-78b0896e16a6"
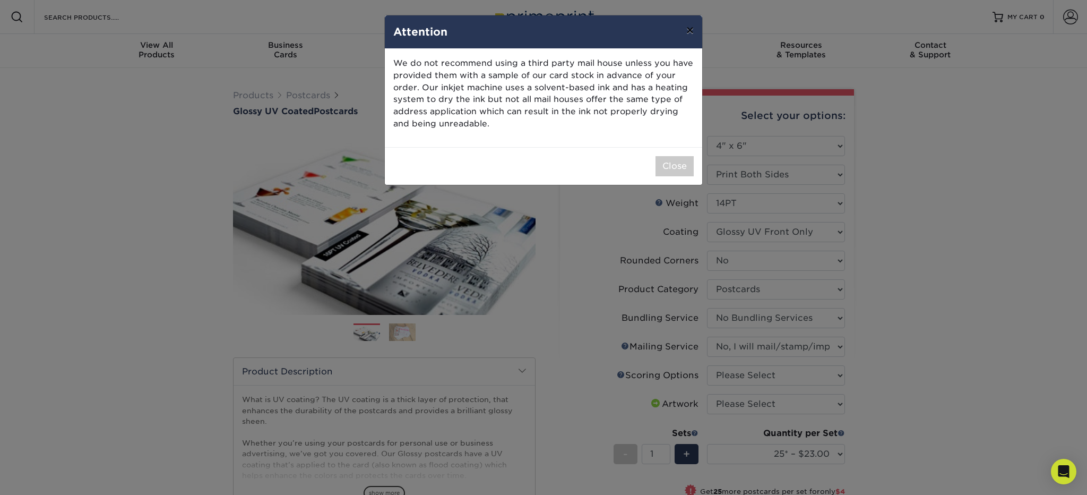
click at [688, 31] on button "×" at bounding box center [690, 30] width 24 height 30
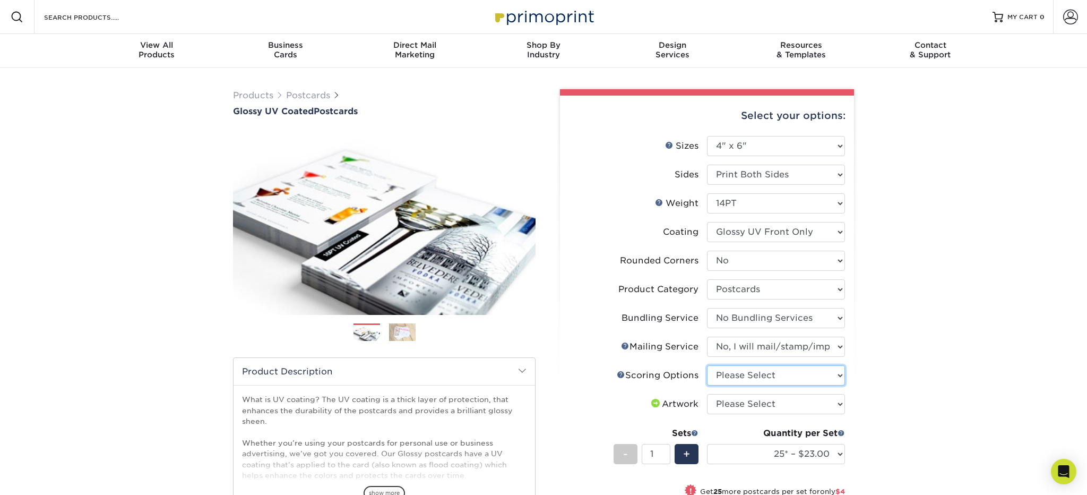
click at [839, 374] on select "Please Select No Scoring One Score" at bounding box center [776, 375] width 138 height 20
select select "16ebe401-5398-422d-8cb0-f3adbb82deb5"
click at [840, 402] on select "Please Select I will upload files I need a design - $150" at bounding box center [776, 404] width 138 height 20
select select "upload"
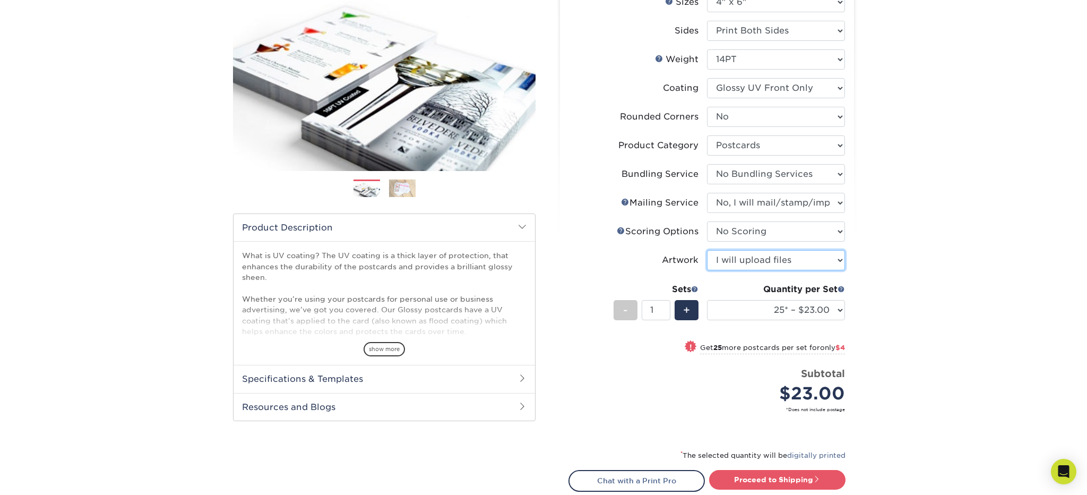
scroll to position [145, 0]
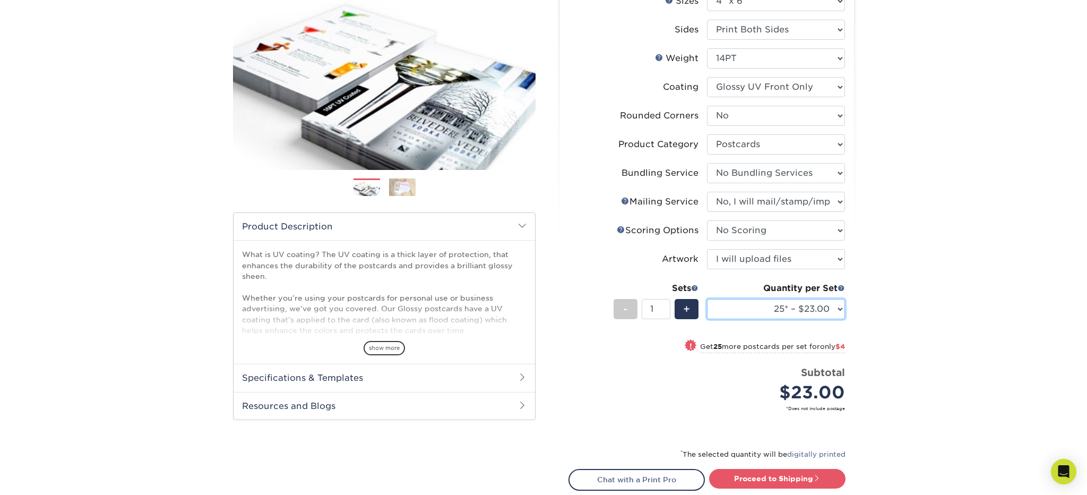
click at [839, 307] on select "25* – $23.00 50* – $27.00 75* – $33.00 100* – $40.00 250* – $71.00 500 – $85.00…" at bounding box center [776, 309] width 138 height 20
select select "1000 – $97.00"
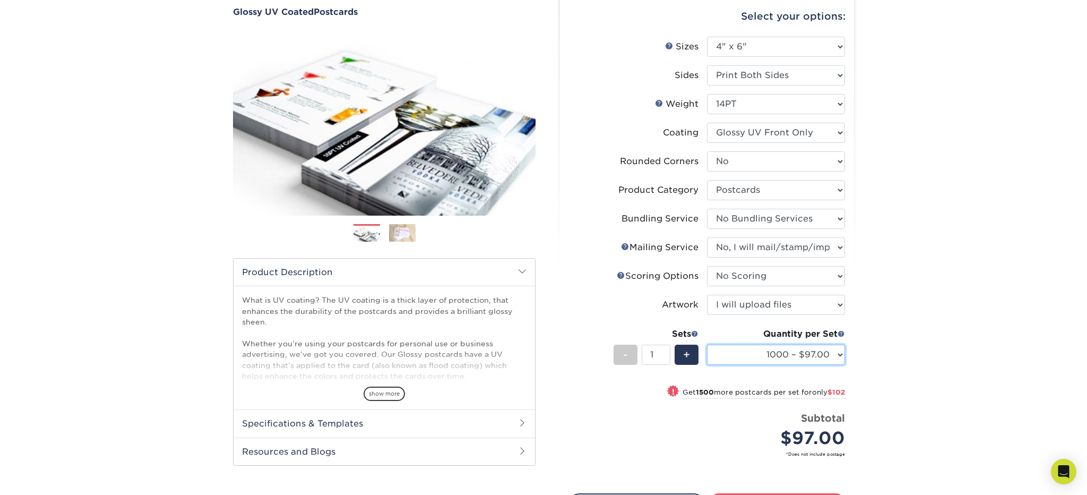
scroll to position [0, 0]
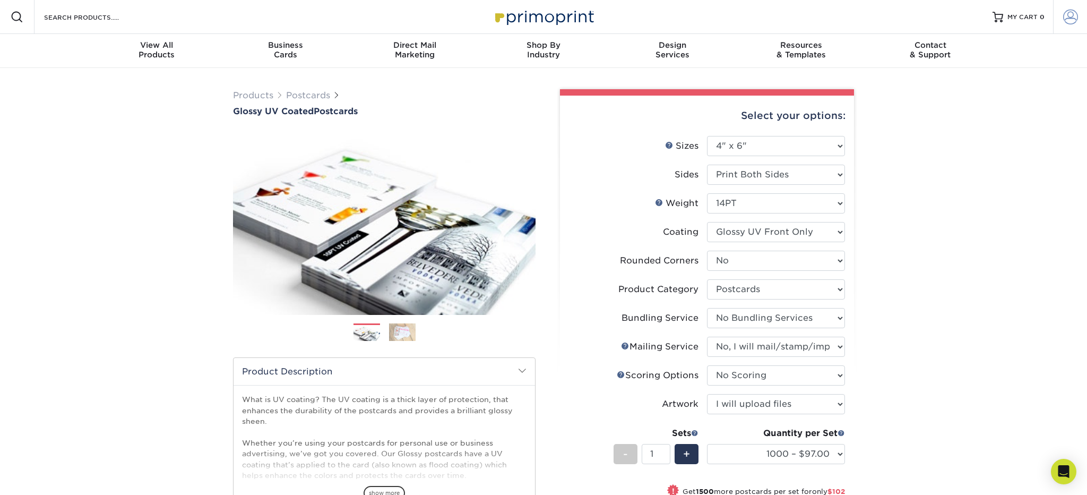
click at [1067, 13] on span at bounding box center [1070, 17] width 15 height 15
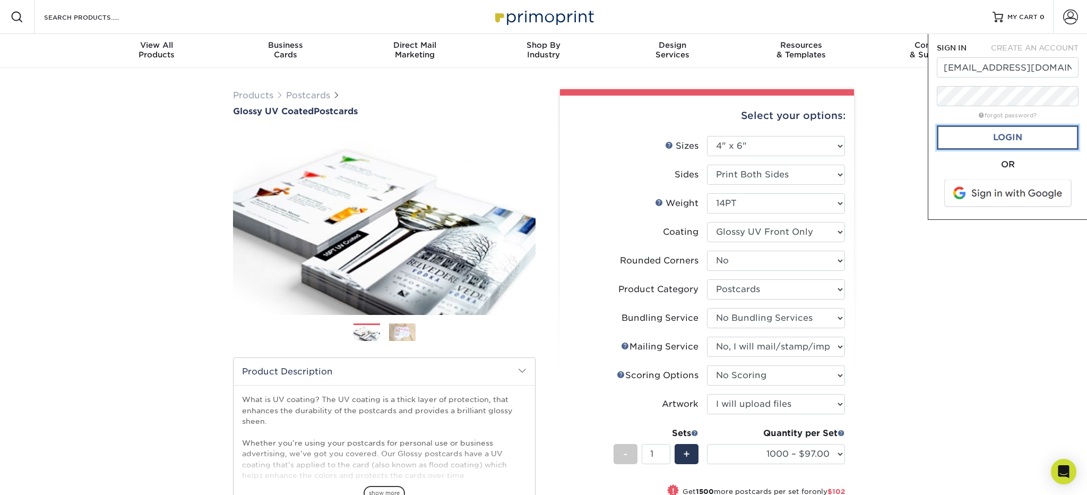
click at [1009, 139] on link "Login" at bounding box center [1008, 137] width 142 height 24
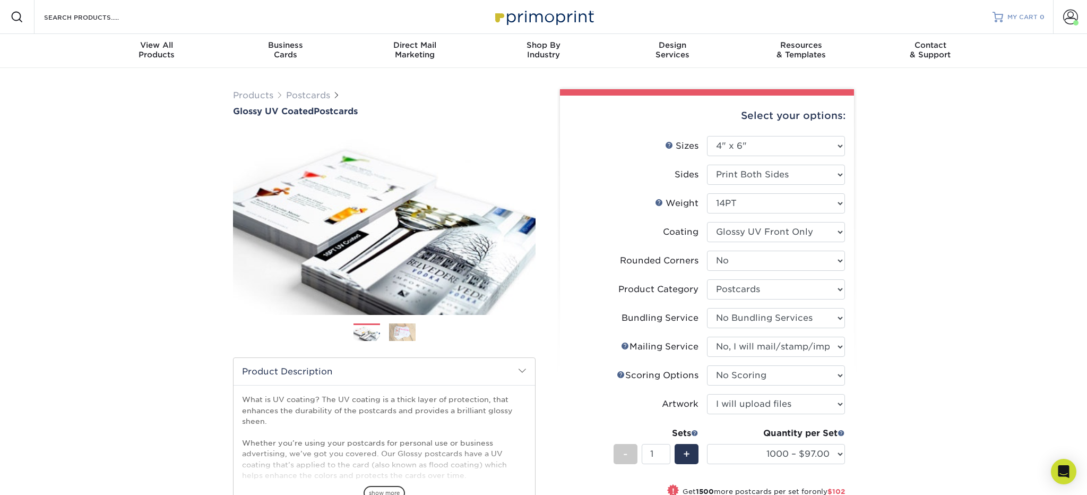
click at [1020, 16] on span "MY CART" at bounding box center [1023, 17] width 30 height 9
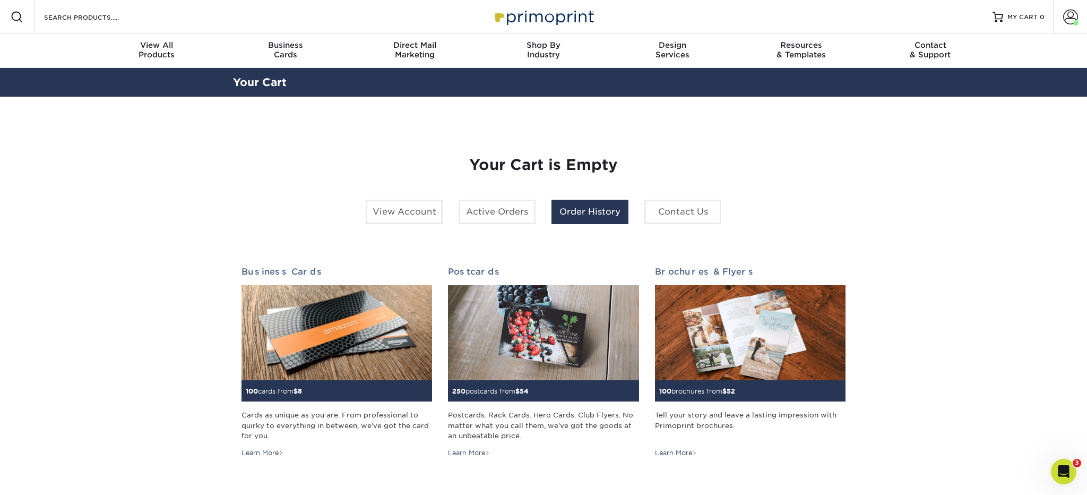
click at [608, 207] on link "Order History" at bounding box center [590, 212] width 77 height 24
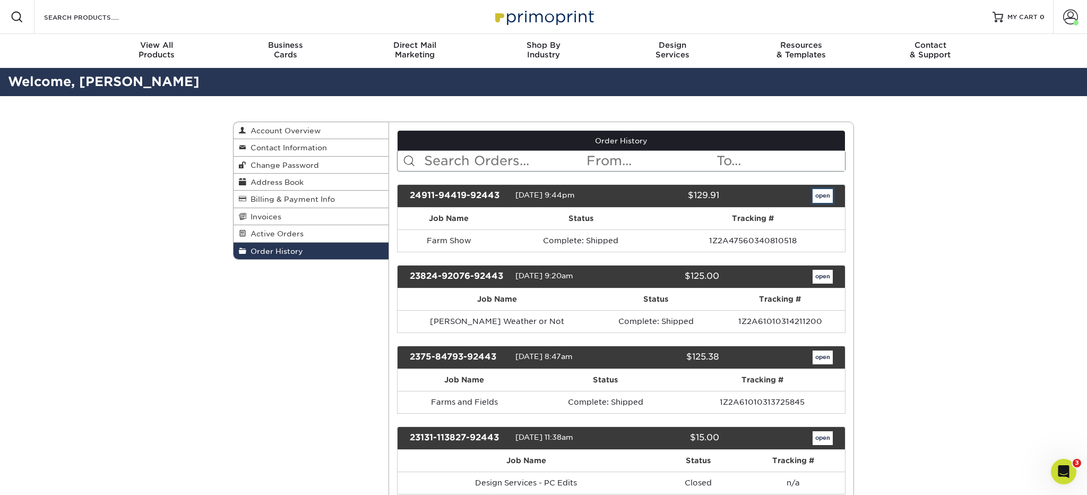
click at [823, 194] on link "open" at bounding box center [823, 196] width 20 height 14
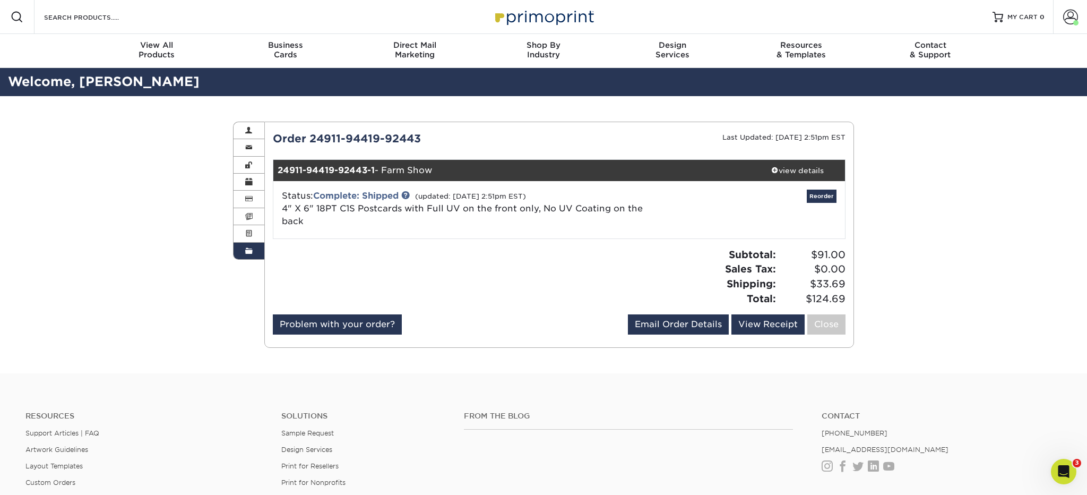
click at [191, 166] on div "Order History Account Overview Contact Information Change Password Address Book…" at bounding box center [543, 234] width 1087 height 277
click at [882, 173] on div "Order History Account Overview Contact Information Change Password Address Book…" at bounding box center [543, 234] width 1087 height 277
click at [925, 287] on div "Order History Account Overview Contact Information Change Password Address Book…" at bounding box center [543, 234] width 1087 height 277
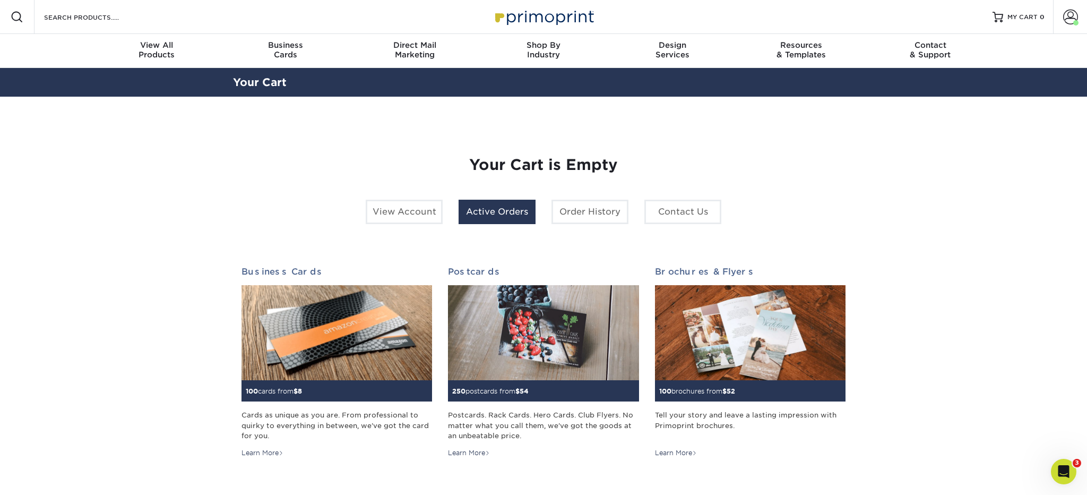
click at [492, 212] on link "Active Orders" at bounding box center [497, 212] width 77 height 24
click at [1016, 13] on span "MY CART" at bounding box center [1023, 17] width 30 height 9
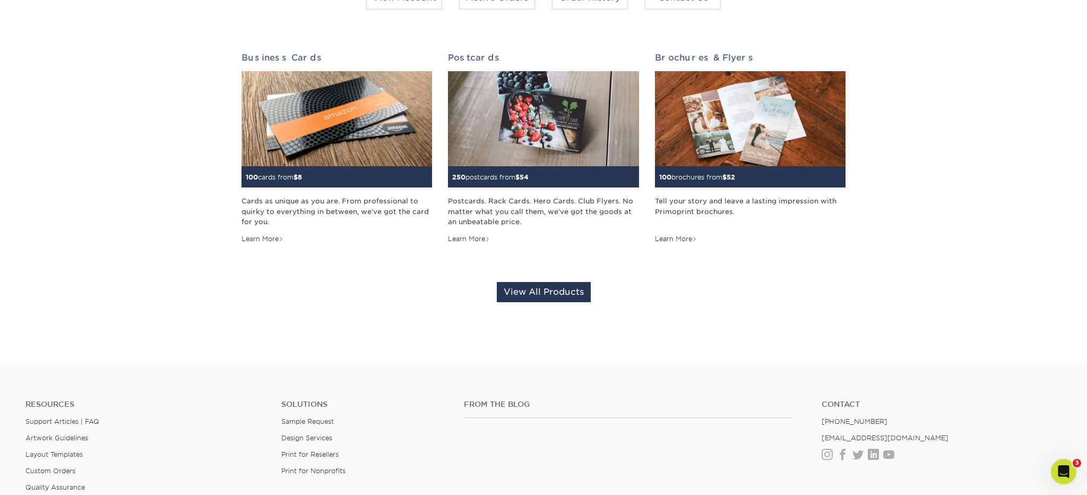
scroll to position [217, 0]
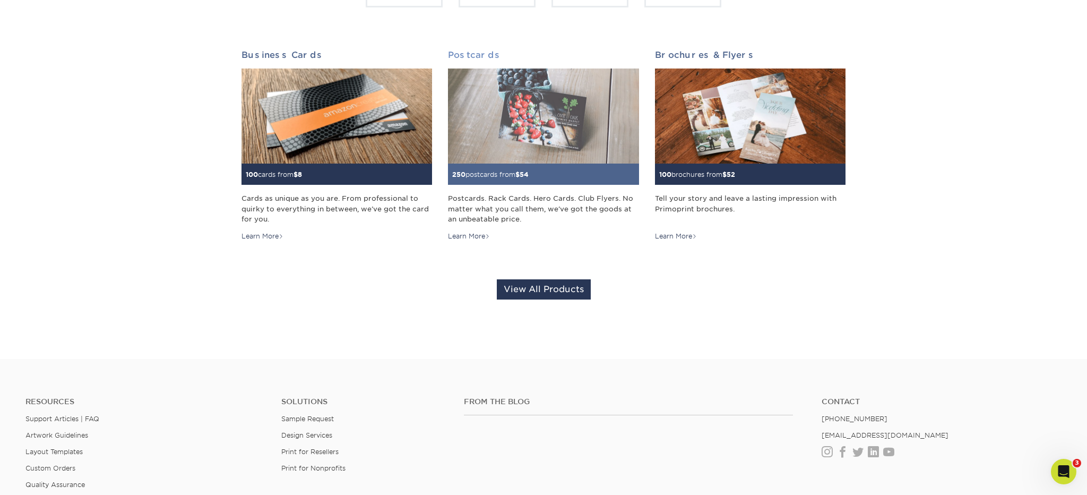
click at [527, 161] on img at bounding box center [543, 116] width 191 height 96
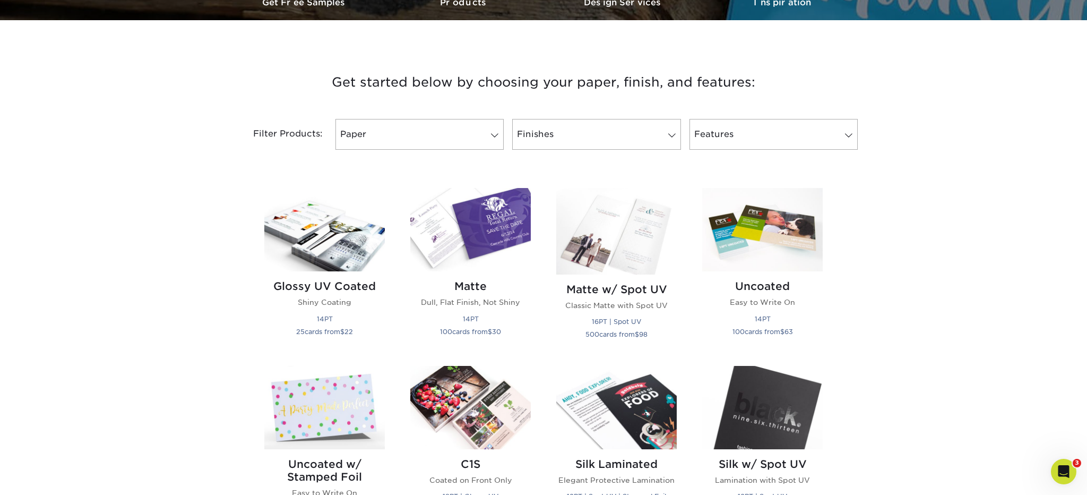
scroll to position [349, 0]
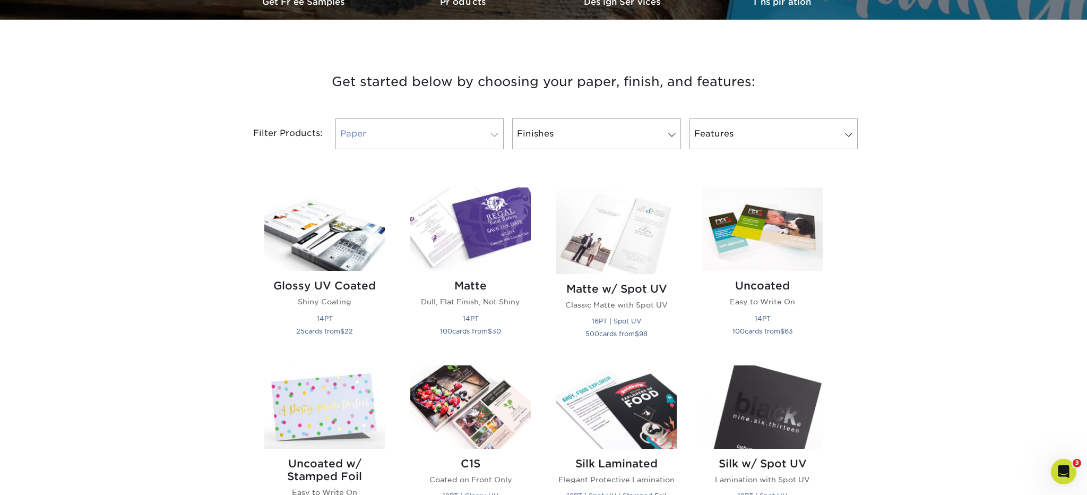
click at [492, 133] on span at bounding box center [494, 135] width 15 height 8
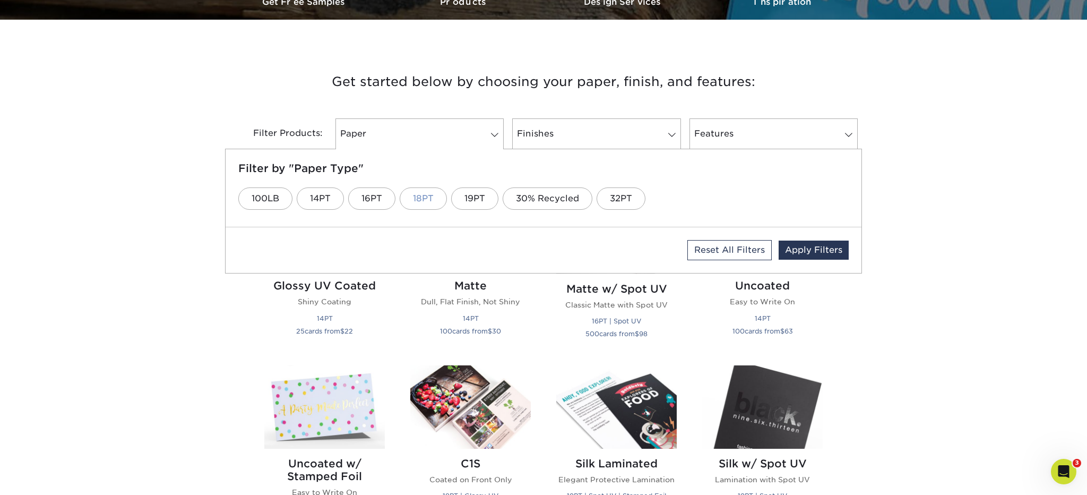
click at [421, 200] on link "18PT" at bounding box center [423, 198] width 47 height 22
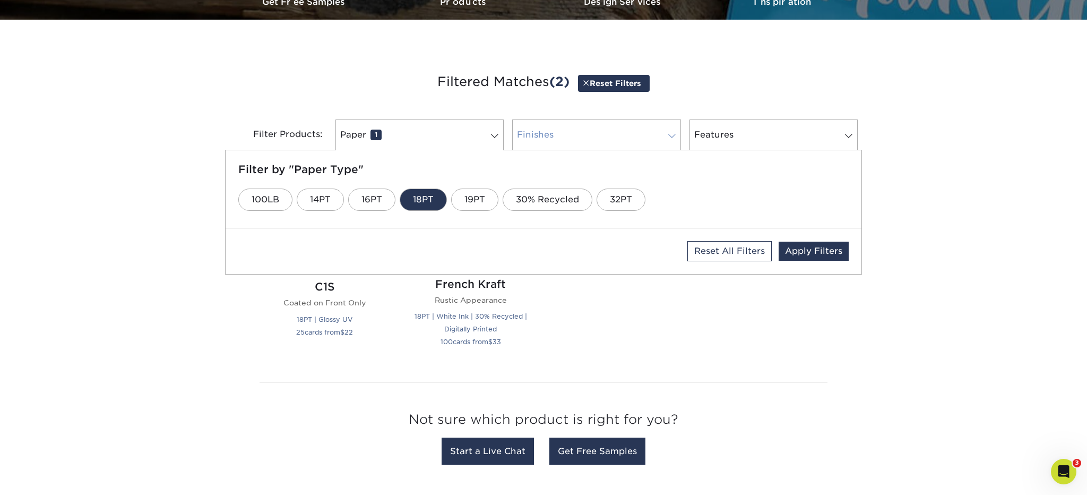
click at [672, 137] on span at bounding box center [672, 136] width 15 height 8
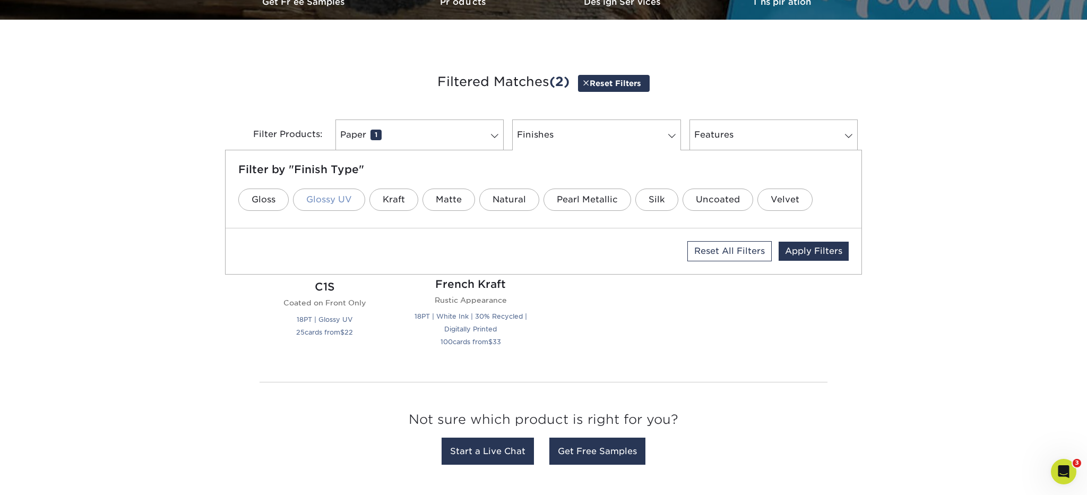
click at [331, 197] on link "Glossy UV" at bounding box center [329, 199] width 72 height 22
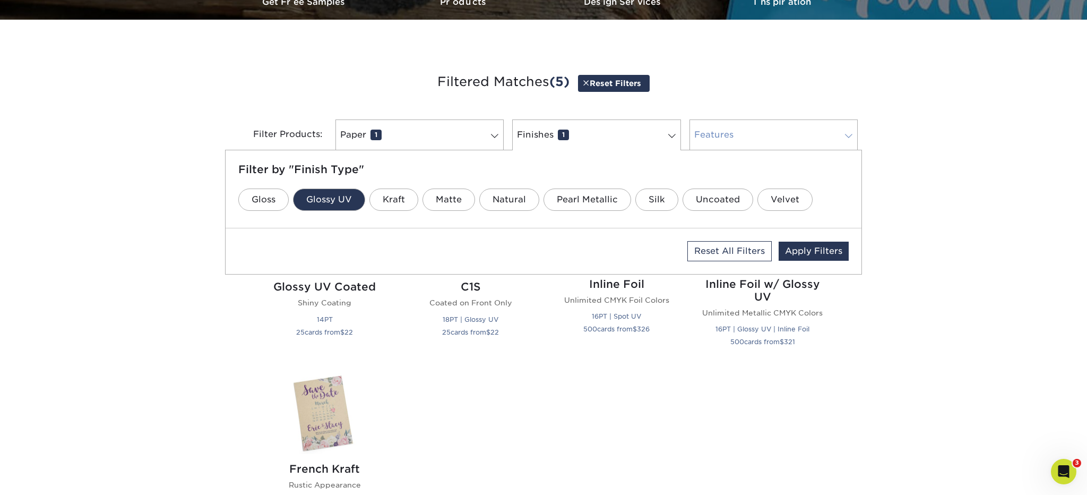
click at [846, 136] on span at bounding box center [849, 136] width 15 height 8
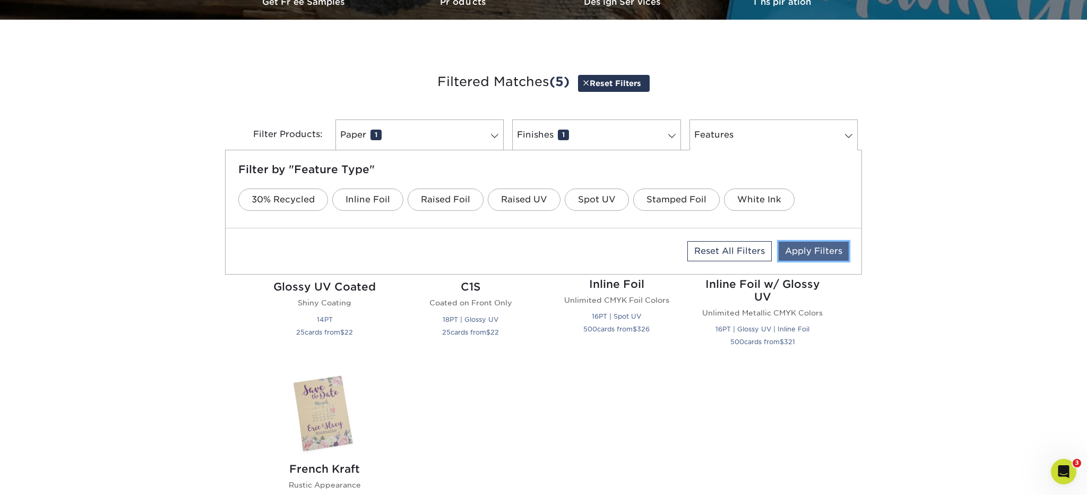
click at [816, 254] on link "Apply Filters" at bounding box center [814, 251] width 70 height 19
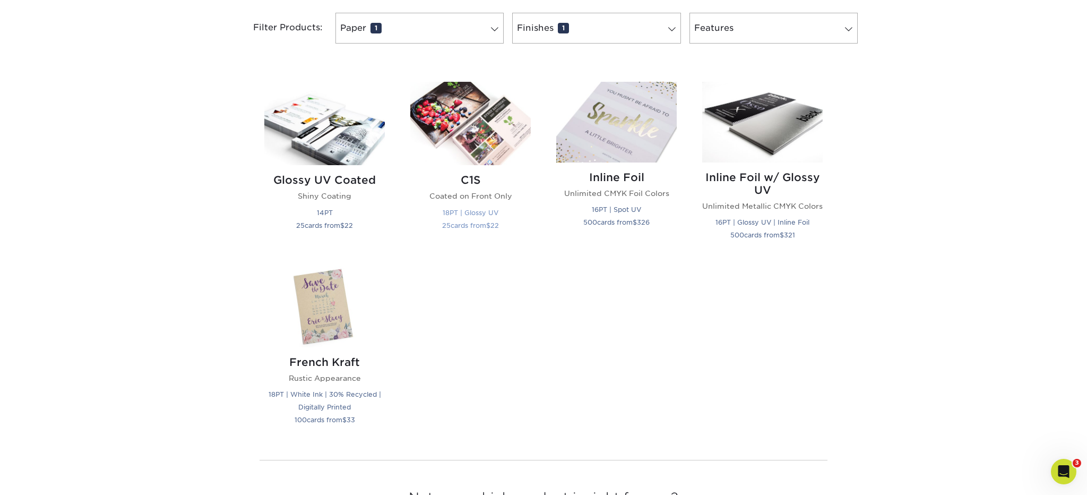
scroll to position [464, 0]
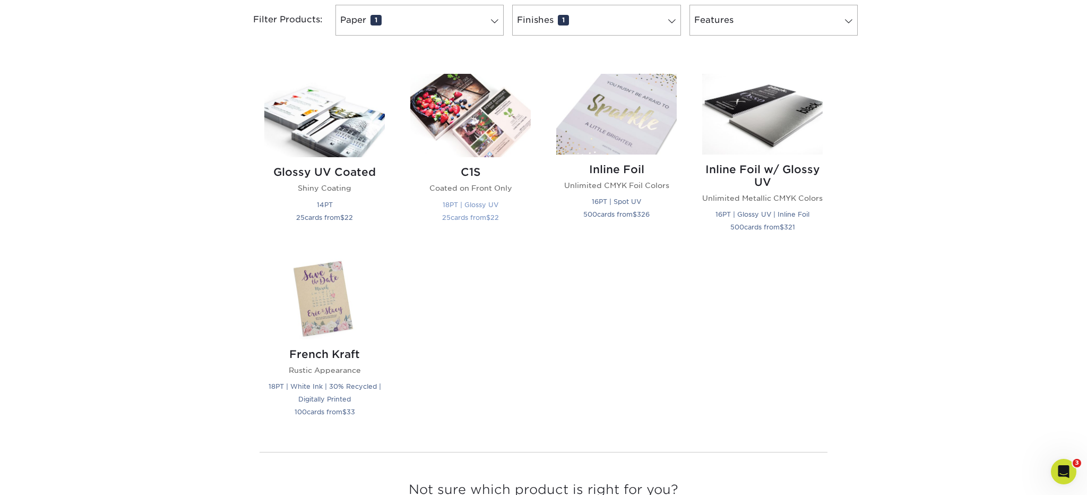
click at [480, 109] on img at bounding box center [470, 115] width 121 height 83
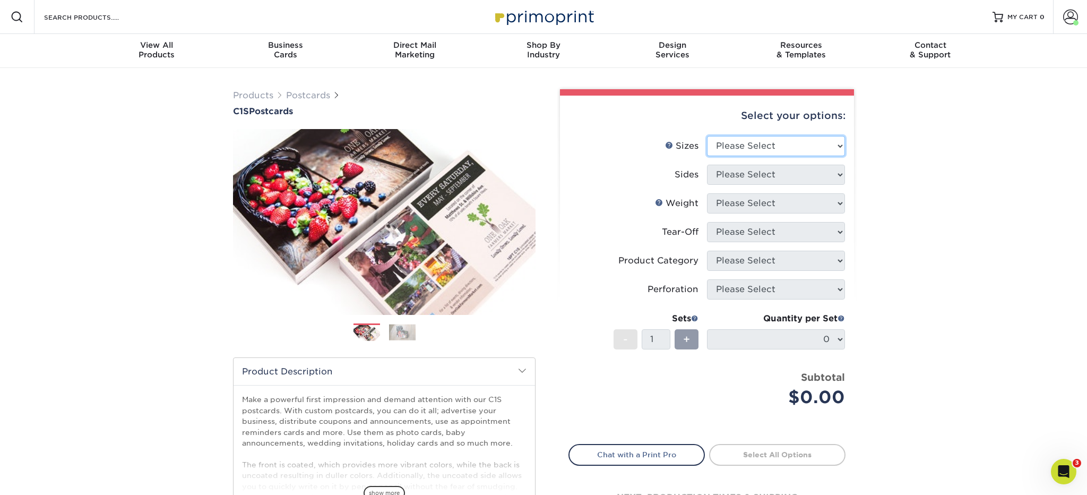
click at [839, 142] on select "Please Select 2" x 6" 2" x 8" 2.12" x 5.5" 2.75" x 4.25" 2.75" x 8.5" 3" x 3" 3…" at bounding box center [776, 146] width 138 height 20
select select "4.00x6.00"
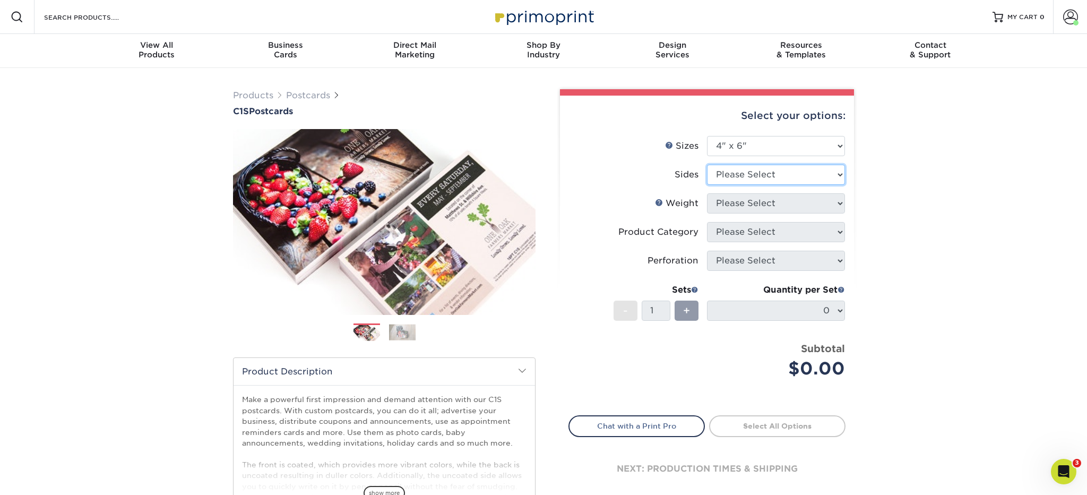
click at [840, 174] on select "Please Select Print Both Sides Print Front Only" at bounding box center [776, 175] width 138 height 20
select select "13abbda7-1d64-4f25-8bb2-c179b224825d"
click at [840, 201] on select "Please Select 18PT C1S" at bounding box center [776, 203] width 138 height 20
select select "18PTC1S"
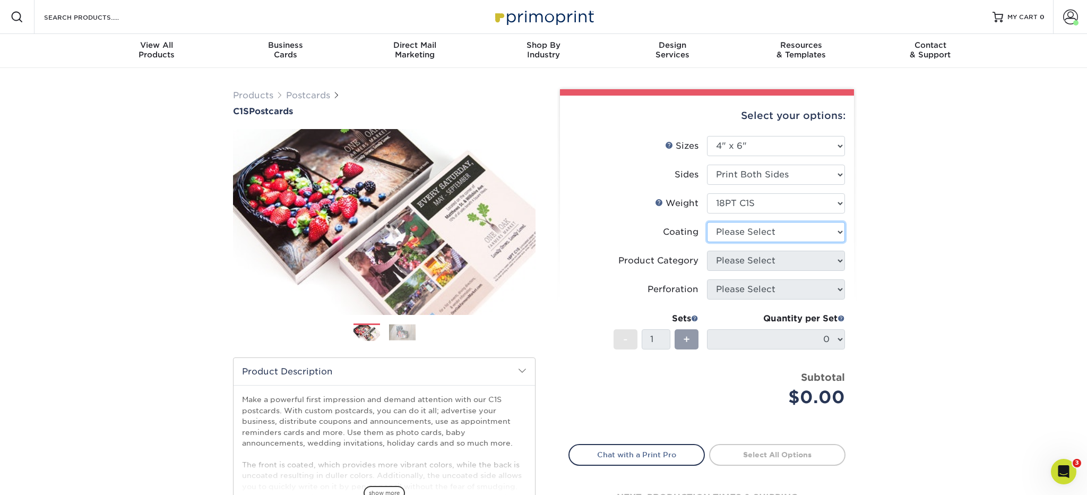
click at [840, 229] on select at bounding box center [776, 232] width 138 height 20
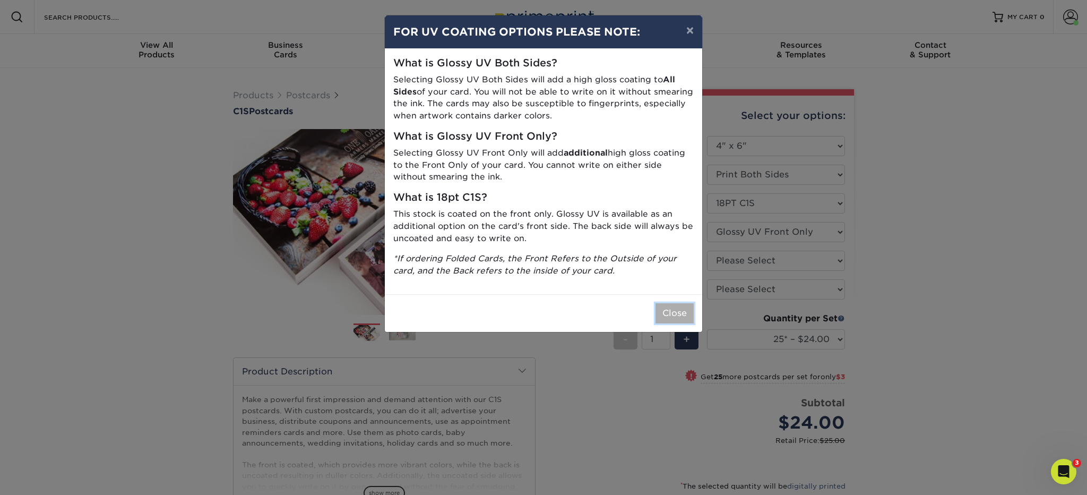
click at [671, 312] on button "Close" at bounding box center [675, 313] width 38 height 20
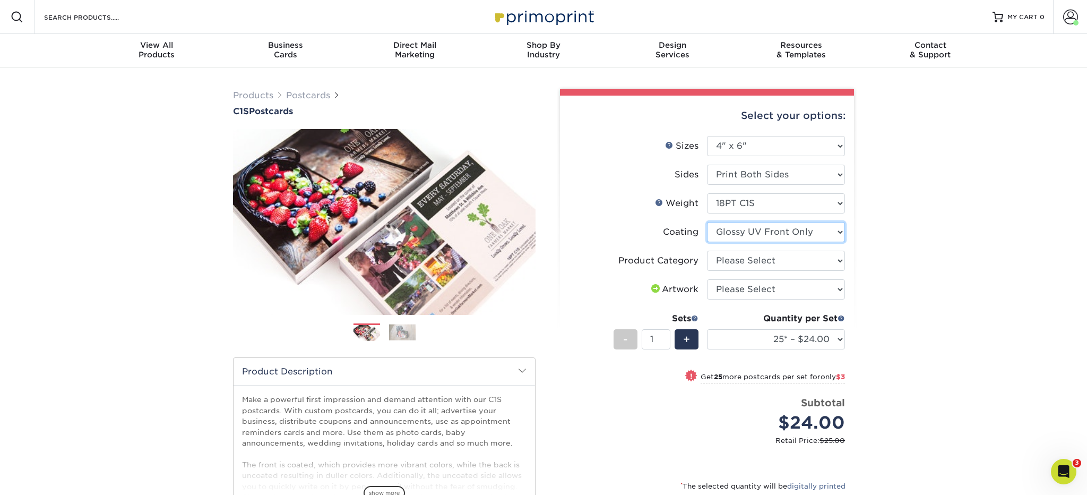
click at [840, 229] on select at bounding box center [776, 232] width 138 height 20
select select "3e7618de-abca-4bda-9f97-8b9129e913d8"
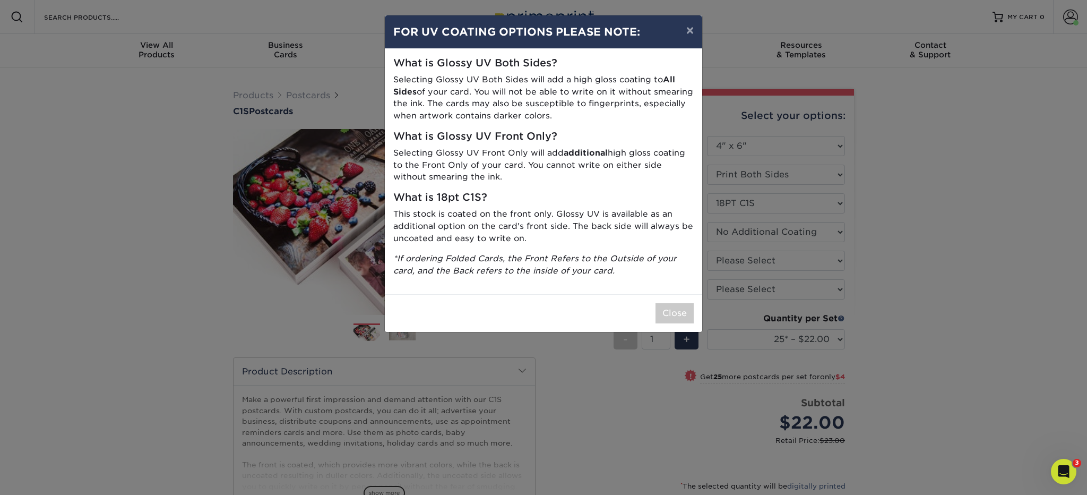
click at [623, 213] on p "This stock is coated on the front only. Glossy UV is available as an additional…" at bounding box center [543, 226] width 301 height 36
click at [689, 29] on button "×" at bounding box center [690, 30] width 24 height 30
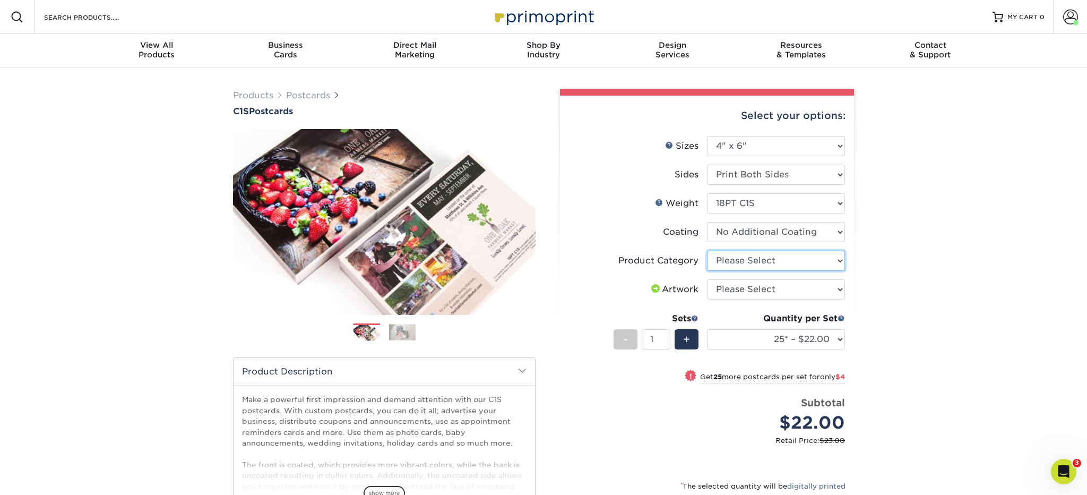
click at [840, 261] on select "Please Select Postcards" at bounding box center [776, 261] width 138 height 20
select select "9b7272e0-d6c8-4c3c-8e97-d3a1bcdab858"
click at [839, 288] on select "Please Select I will upload files I need a design - $150" at bounding box center [776, 289] width 138 height 20
select select "upload"
click at [843, 341] on select "25* – $22.00 50* – $26.00 75* – $32.00 100* – $35.00 250* – $63.00 500 – $86.00…" at bounding box center [776, 339] width 138 height 20
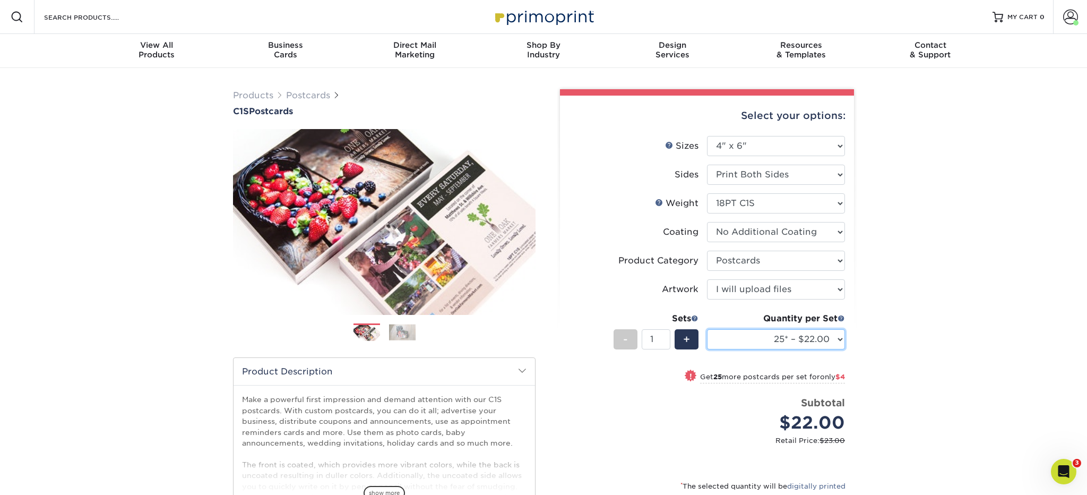
select select "1000 – $88.00"
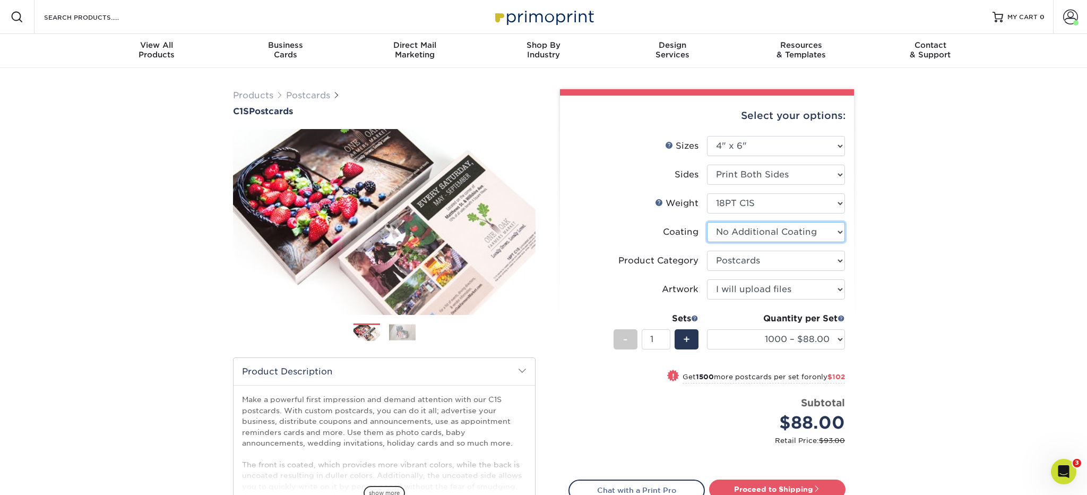
click at [840, 232] on select at bounding box center [776, 232] width 138 height 20
select select "1e8116af-acfc-44b1-83dc-8181aa338834"
select select "-1"
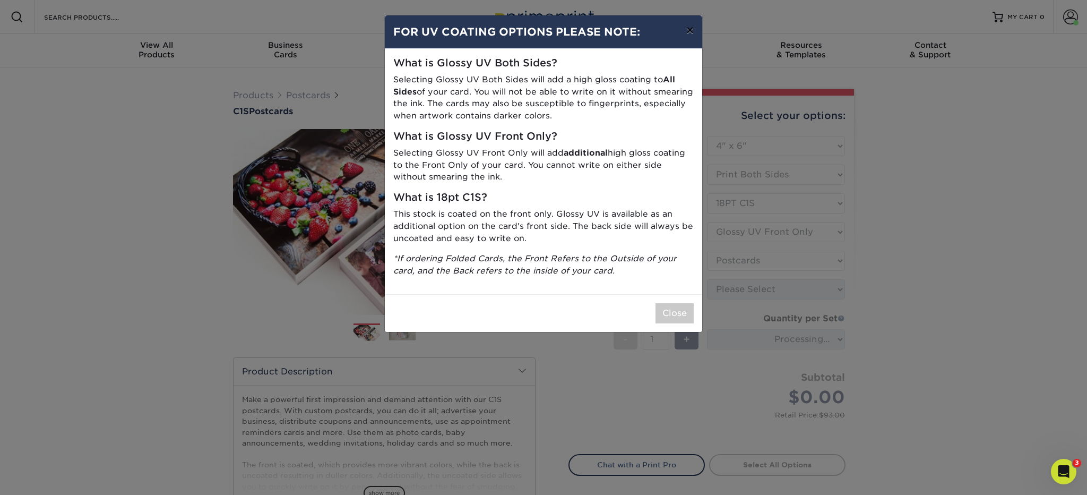
click at [688, 33] on button "×" at bounding box center [690, 30] width 24 height 30
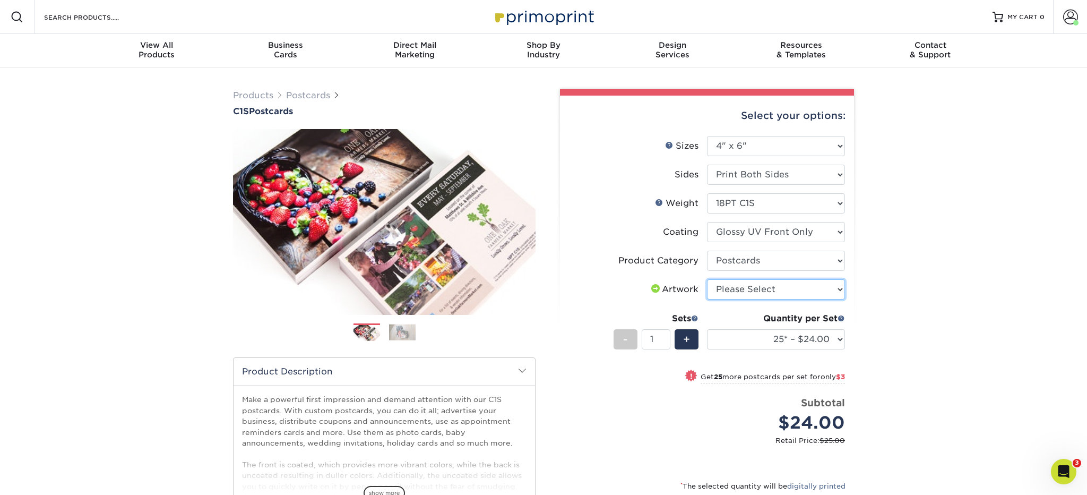
click at [840, 289] on select "Please Select I will upload files I need a design - $150" at bounding box center [776, 289] width 138 height 20
select select "upload"
click at [840, 337] on select "25* – $24.00 50* – $27.00 75* – $34.00 100* – $37.00 250* – $66.00 500 – $89.00…" at bounding box center [776, 339] width 138 height 20
select select "1000 – $91.00"
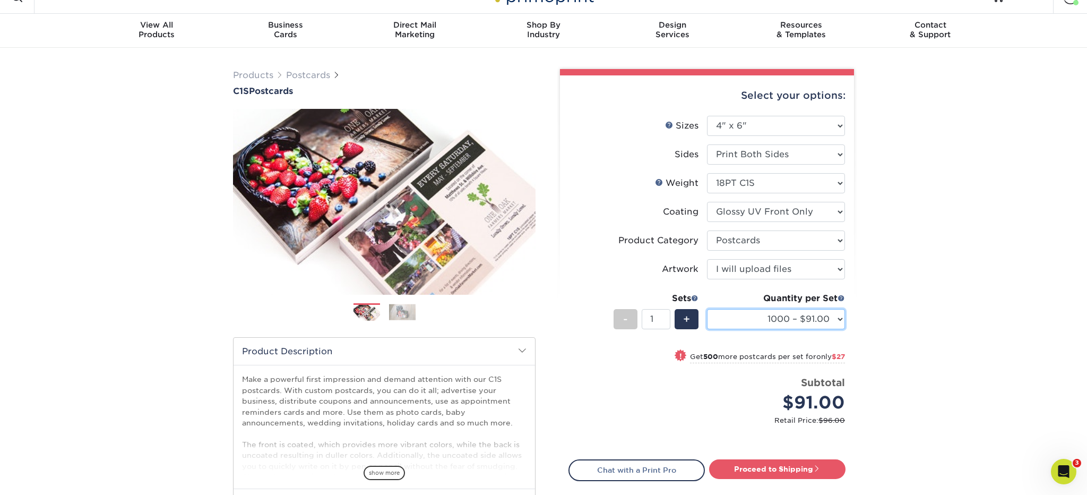
scroll to position [14, 0]
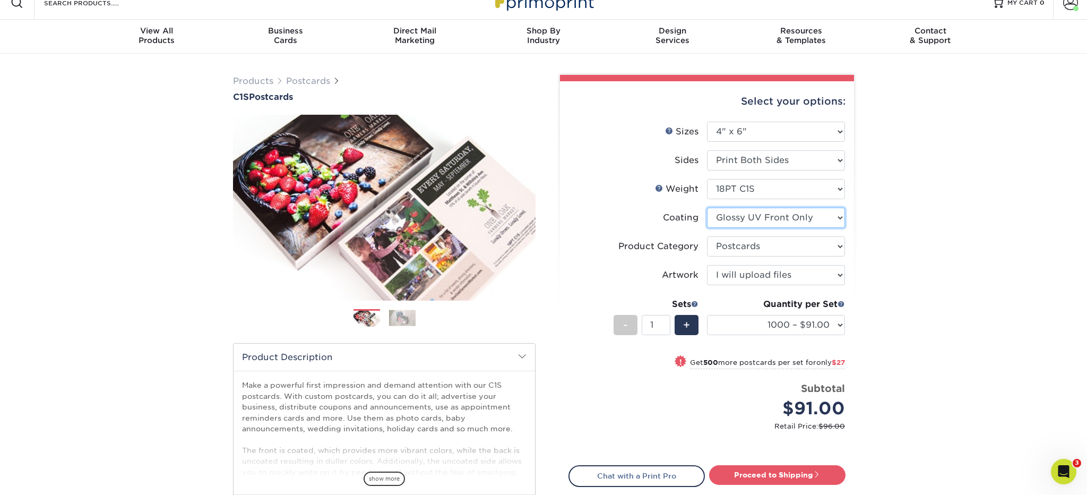
click at [842, 215] on select at bounding box center [776, 218] width 138 height 20
select select "3e7618de-abca-4bda-9f97-8b9129e913d8"
select select "-1"
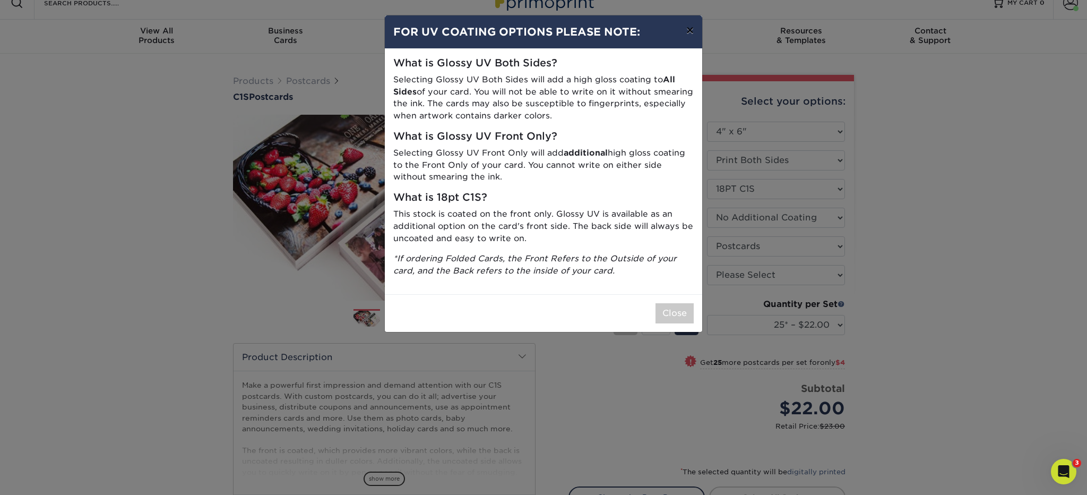
click at [689, 32] on button "×" at bounding box center [690, 30] width 24 height 30
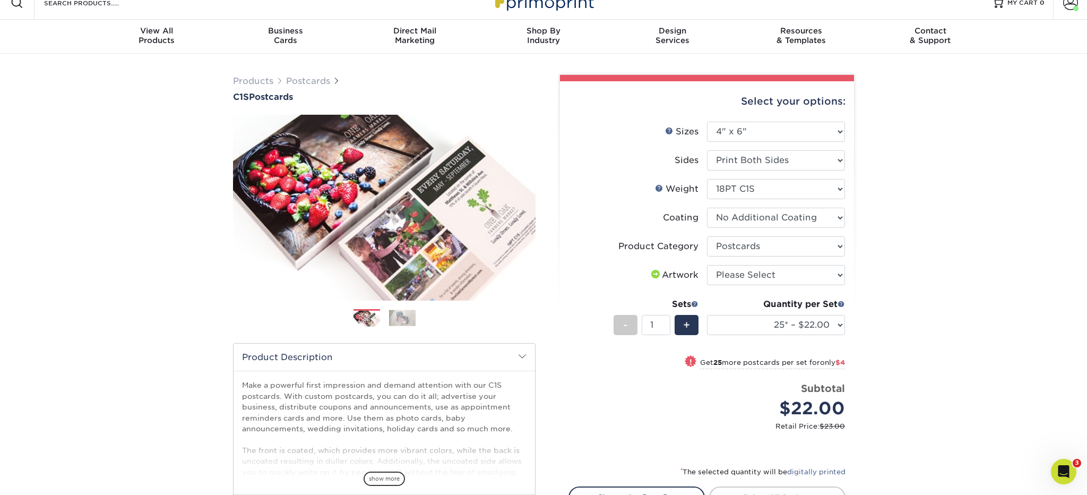
click at [880, 295] on div "Products Postcards C1S Postcards Previous" at bounding box center [543, 337] width 1087 height 567
click at [840, 274] on select "Please Select I will upload files I need a design - $150" at bounding box center [776, 275] width 138 height 20
select select "upload"
click at [838, 324] on select "25* – $22.00 50* – $26.00 75* – $32.00 100* – $35.00 250* – $63.00 500 – $86.00…" at bounding box center [776, 325] width 138 height 20
select select "1000 – $88.00"
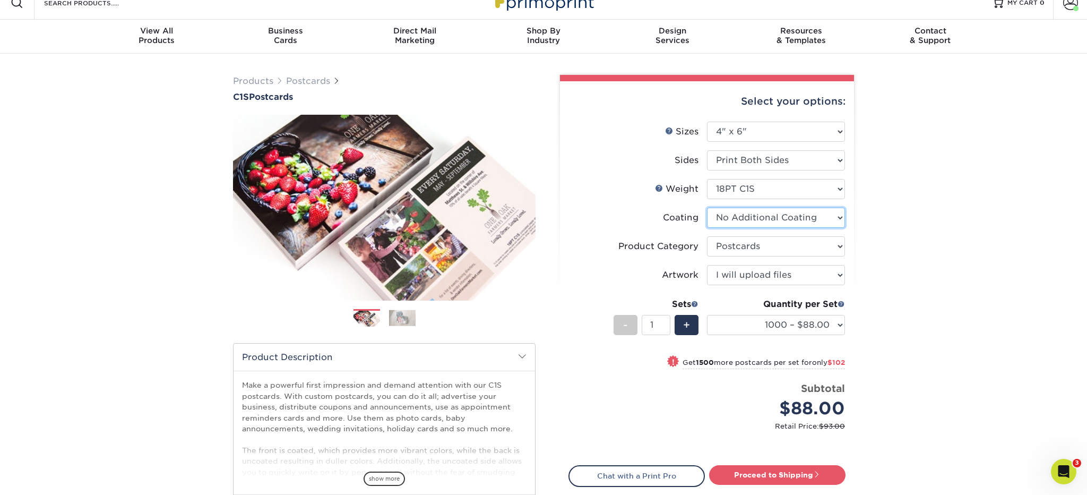
click at [840, 217] on select at bounding box center [776, 218] width 138 height 20
select select "1e8116af-acfc-44b1-83dc-8181aa338834"
select select "-1"
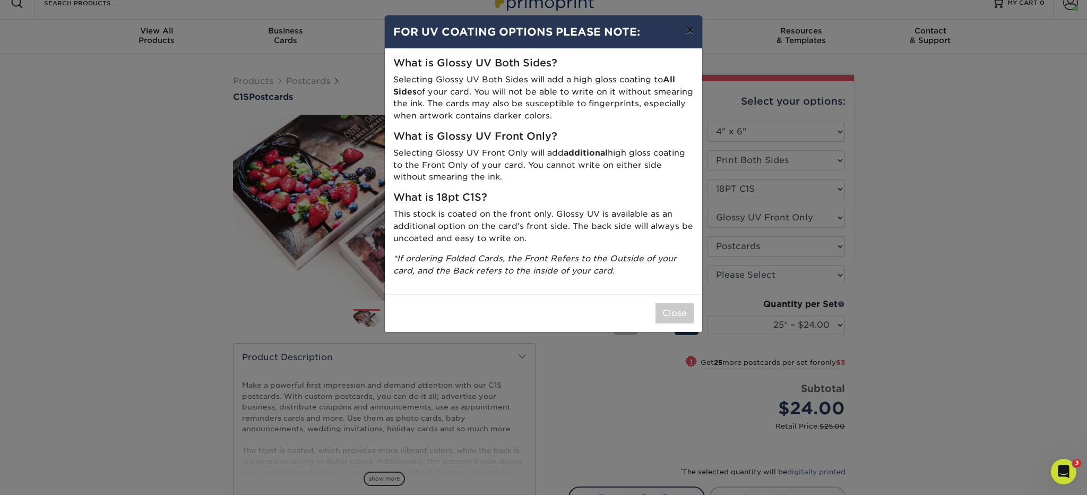
click at [689, 31] on button "×" at bounding box center [690, 30] width 24 height 30
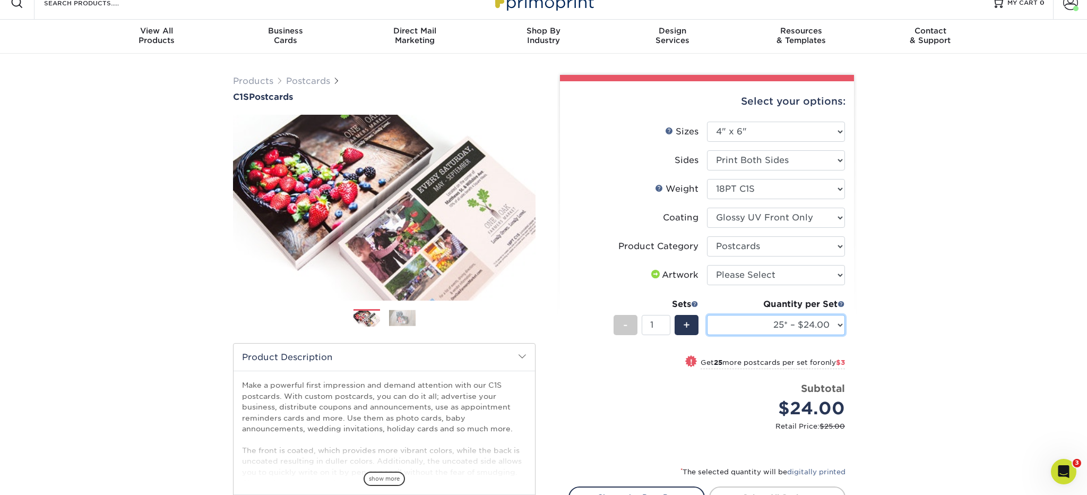
click at [840, 324] on select "25* – $24.00 50* – $27.00 75* – $34.00 100* – $37.00 250* – $66.00 500 – $89.00…" at bounding box center [776, 325] width 138 height 20
select select "1000 – $91.00"
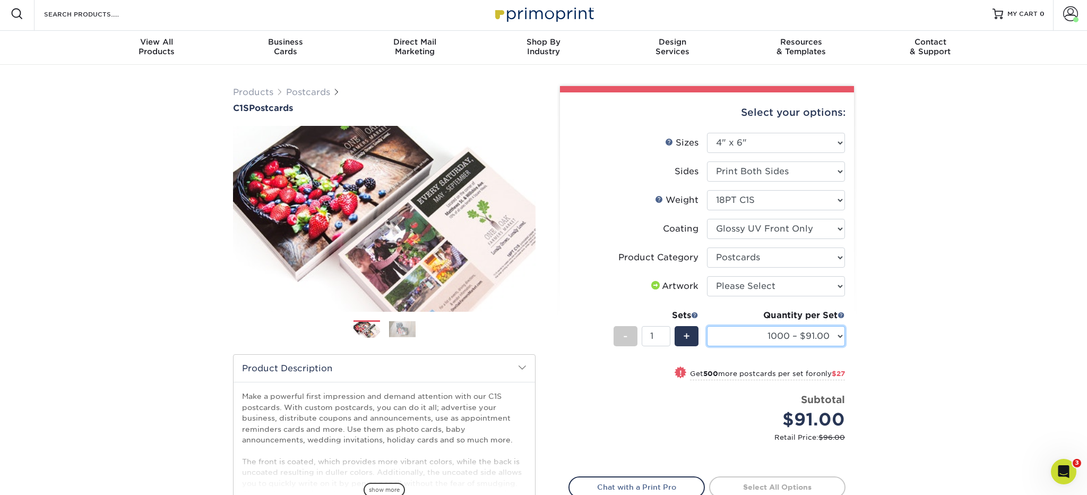
scroll to position [0, 0]
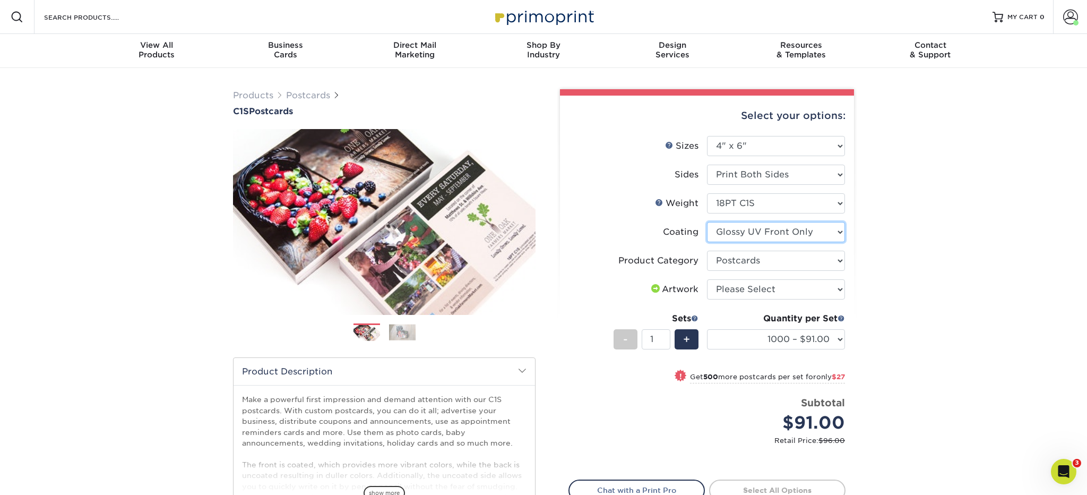
click at [842, 231] on select at bounding box center [776, 232] width 138 height 20
select select "3e7618de-abca-4bda-9f97-8b9129e913d8"
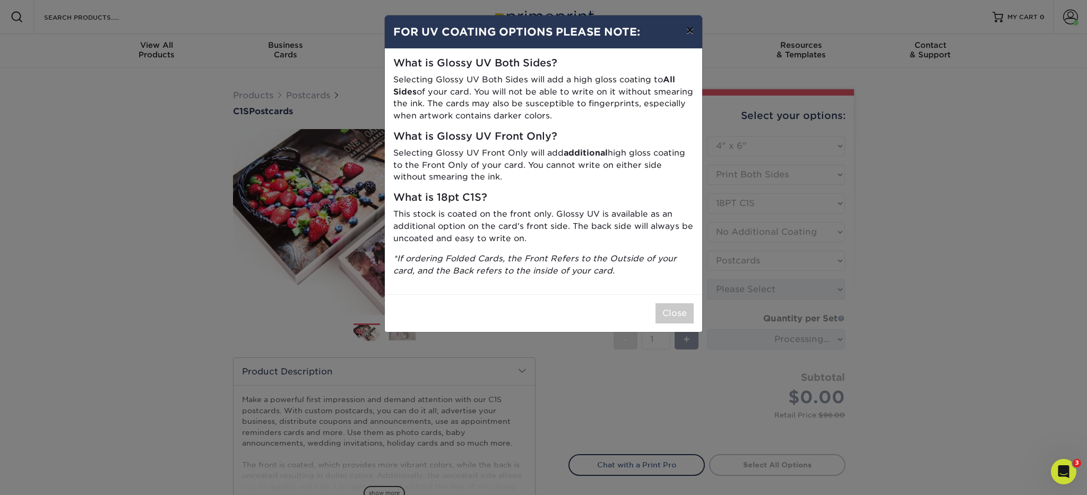
click at [689, 34] on button "×" at bounding box center [690, 30] width 24 height 30
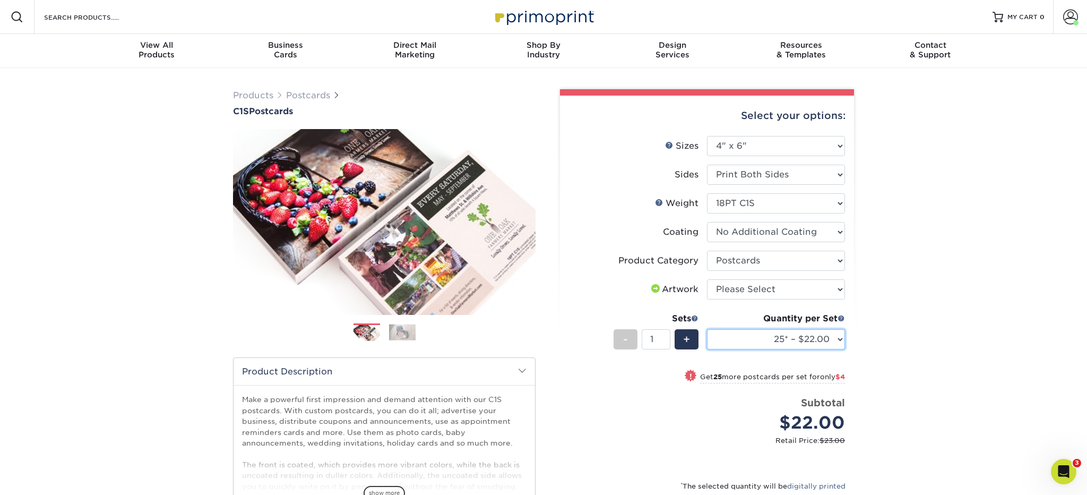
click at [840, 338] on select "25* – $22.00 50* – $26.00 75* – $32.00 100* – $35.00 250* – $63.00 500 – $86.00…" at bounding box center [776, 339] width 138 height 20
select select "1000 – $88.00"
click at [839, 203] on select "Please Select 18PT C1S" at bounding box center [776, 203] width 138 height 20
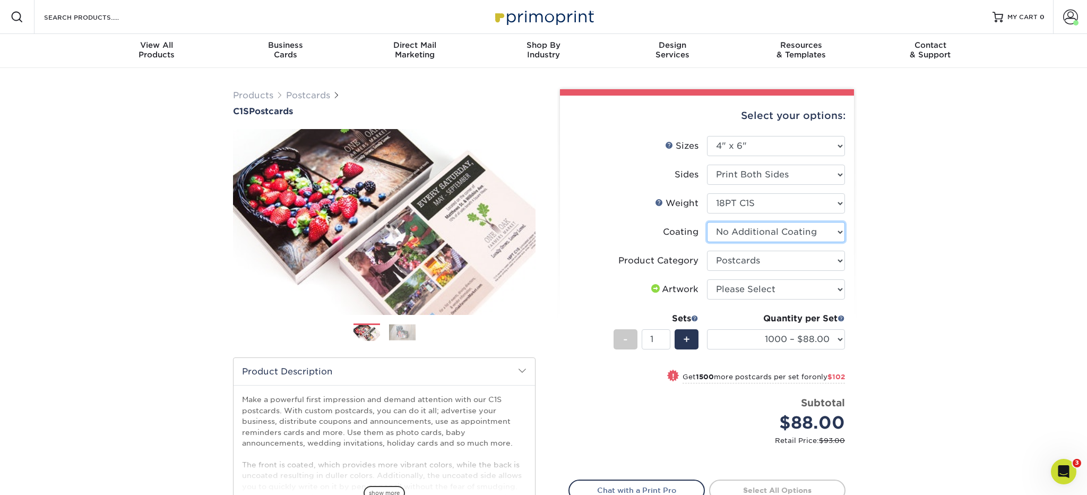
click at [840, 233] on select at bounding box center [776, 232] width 138 height 20
select select "1e8116af-acfc-44b1-83dc-8181aa338834"
select select "-1"
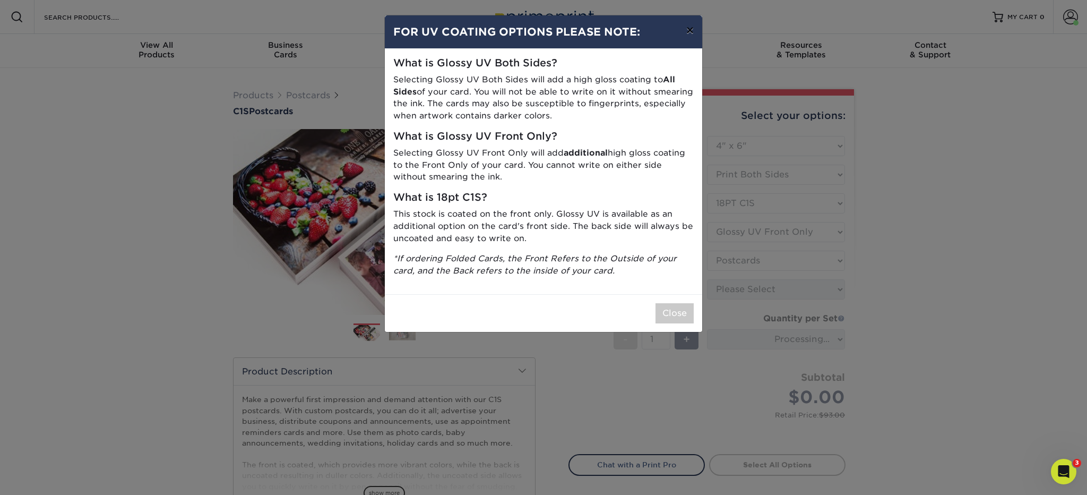
click at [690, 33] on button "×" at bounding box center [690, 30] width 24 height 30
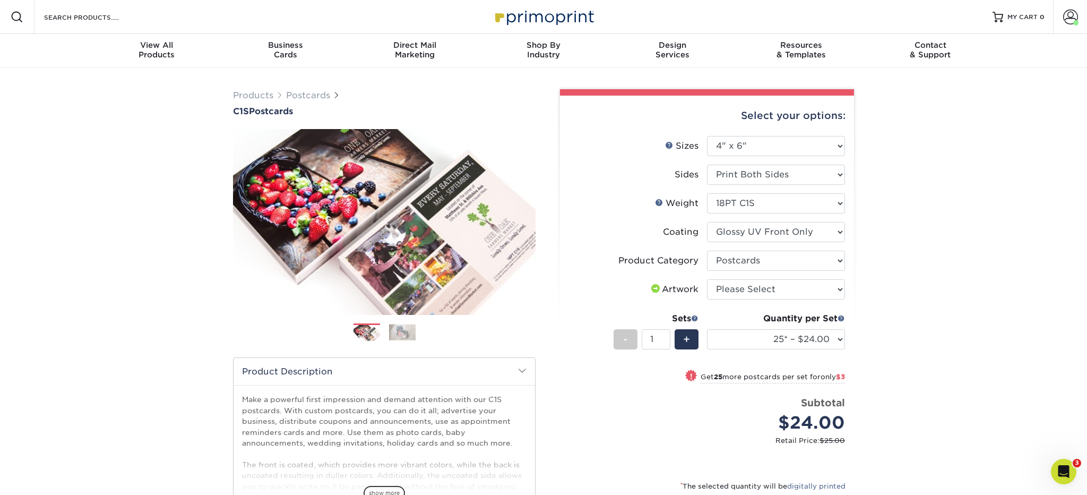
click at [851, 285] on div "Select your options: Sizes Help Sizes Please Select 2" x 6" 2" x 8" 2.12" x 5.5…" at bounding box center [707, 345] width 294 height 499
click at [839, 290] on select "Please Select I will upload files I need a design - $150" at bounding box center [776, 289] width 138 height 20
select select "upload"
click at [839, 338] on select "25* – $24.00 50* – $27.00 75* – $34.00 100* – $37.00 250* – $66.00 500 – $89.00…" at bounding box center [776, 339] width 138 height 20
select select "1000 – $91.00"
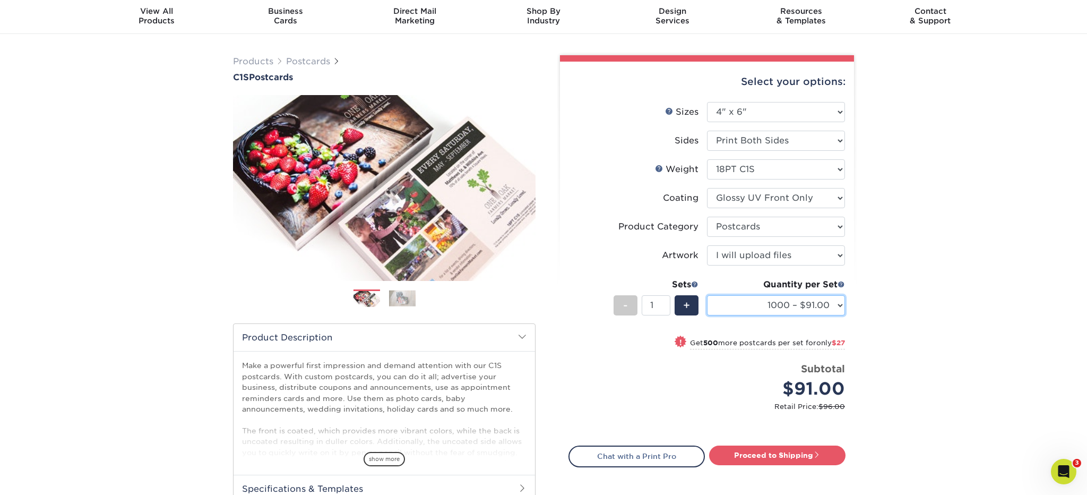
scroll to position [35, 0]
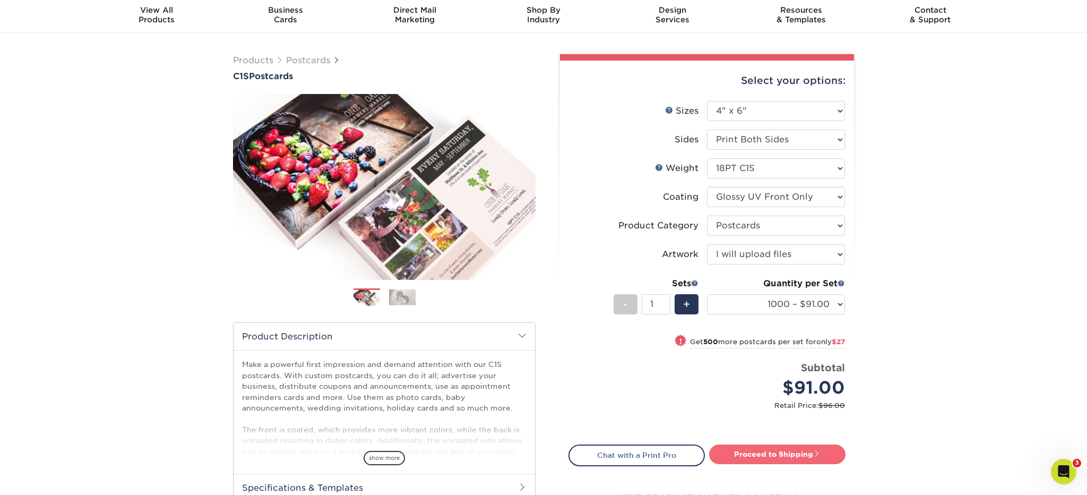
click at [784, 452] on link "Proceed to Shipping" at bounding box center [777, 453] width 136 height 19
type input "Set 1"
select select "0d786db2-3389-4568-9089-c05344d9294a"
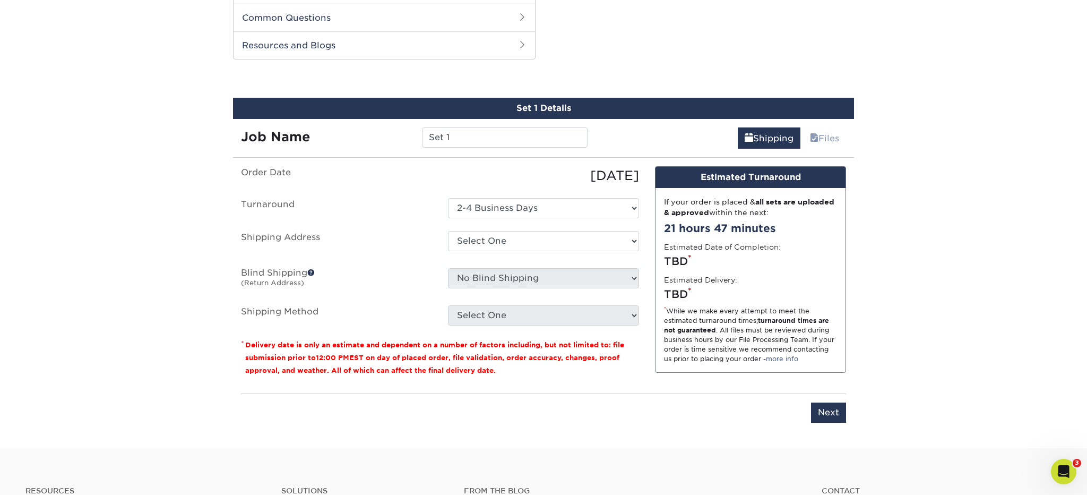
scroll to position [540, 0]
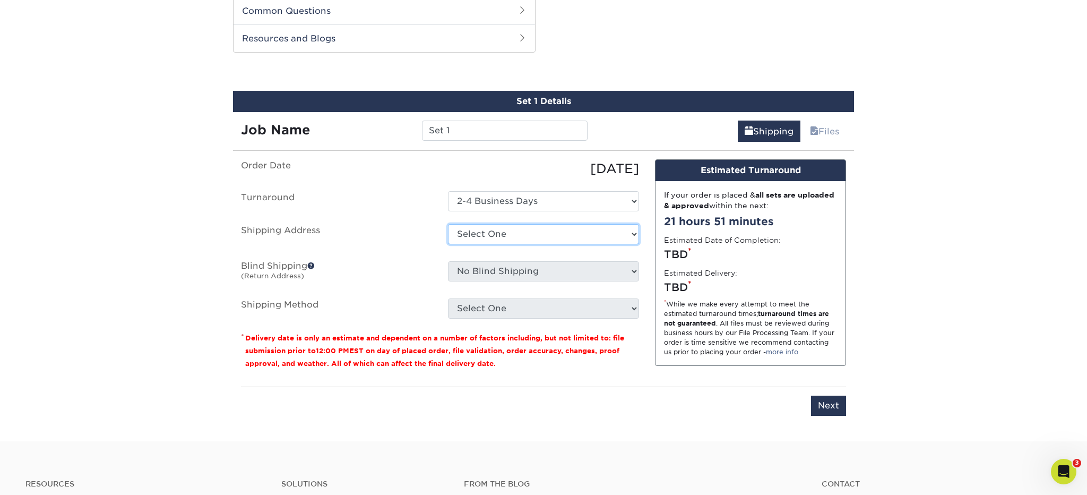
click at [636, 233] on select "Select One Alan Reich Elisabeth Barnett Gilbert Rios jennifer jennifer Lana Hir…" at bounding box center [543, 234] width 191 height 20
select select "newaddress"
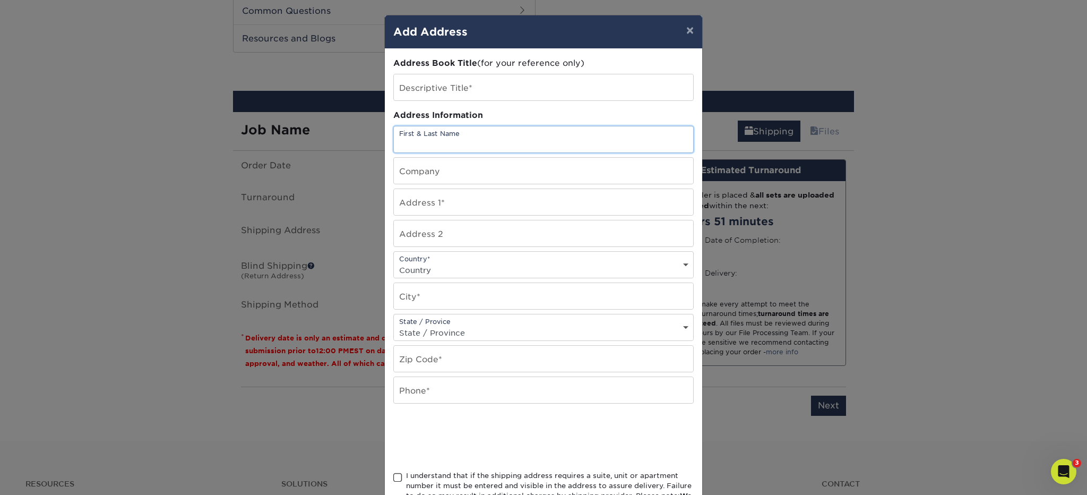
click at [495, 142] on input "text" at bounding box center [543, 139] width 299 height 26
type input "[PERSON_NAME]"
type input "[PERSON_NAME] [EMAIL_ADDRESS][DOMAIN_NAME]"
type input "1082 Bulls Head Road"
select select "US"
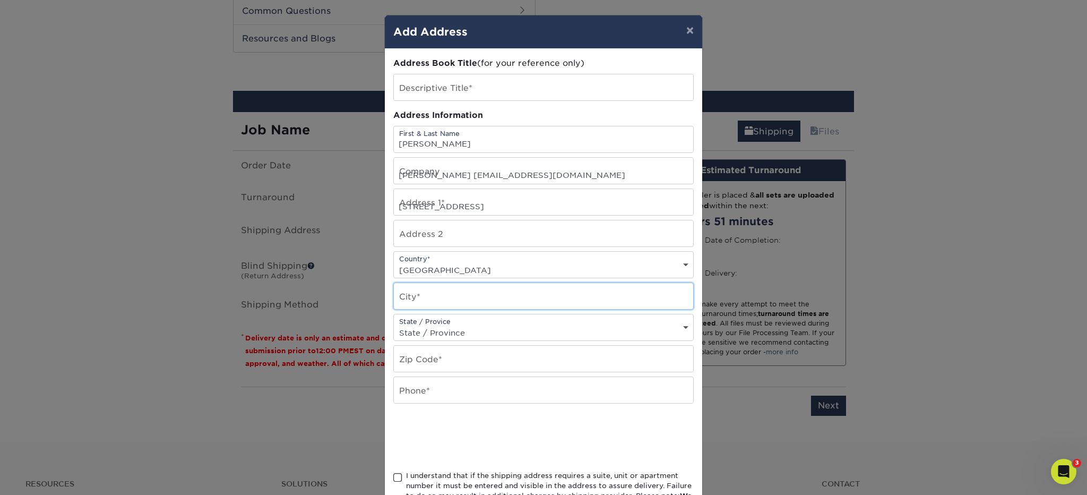
type input "Clinton Corners, NY"
select select "NY"
type input "12514"
type input "8457070869"
drag, startPoint x: 478, startPoint y: 299, endPoint x: 462, endPoint y: 300, distance: 16.0
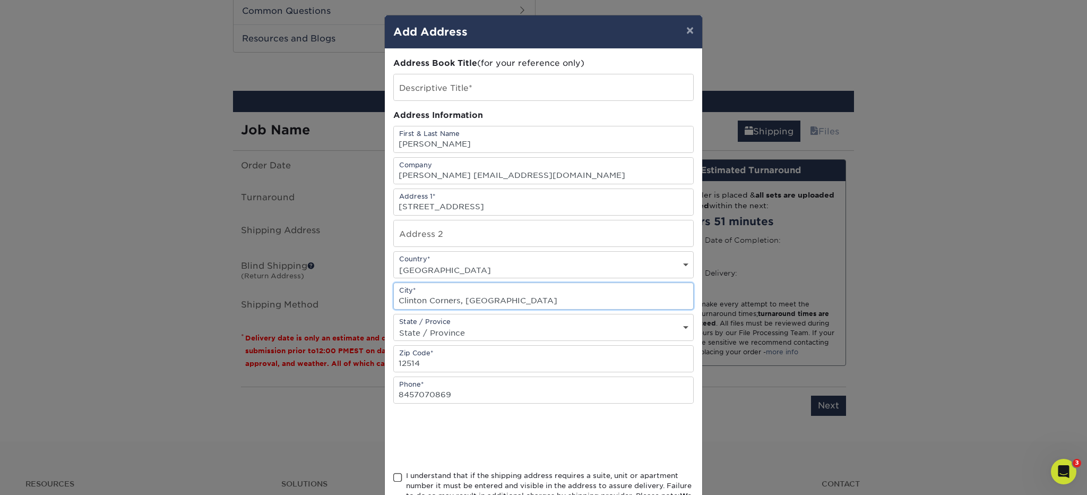
click at [462, 300] on input "Clinton Corners, NY" at bounding box center [543, 296] width 299 height 26
type input "Clinton Corners"
click at [657, 428] on div at bounding box center [543, 436] width 301 height 41
click at [423, 393] on input "8457070869" at bounding box center [543, 390] width 299 height 26
type input "8457970869"
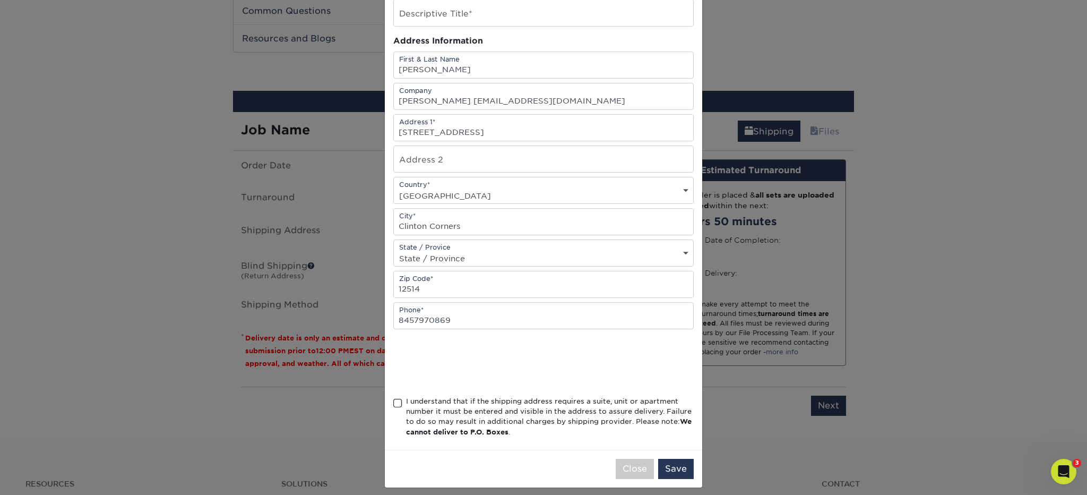
scroll to position [82, 0]
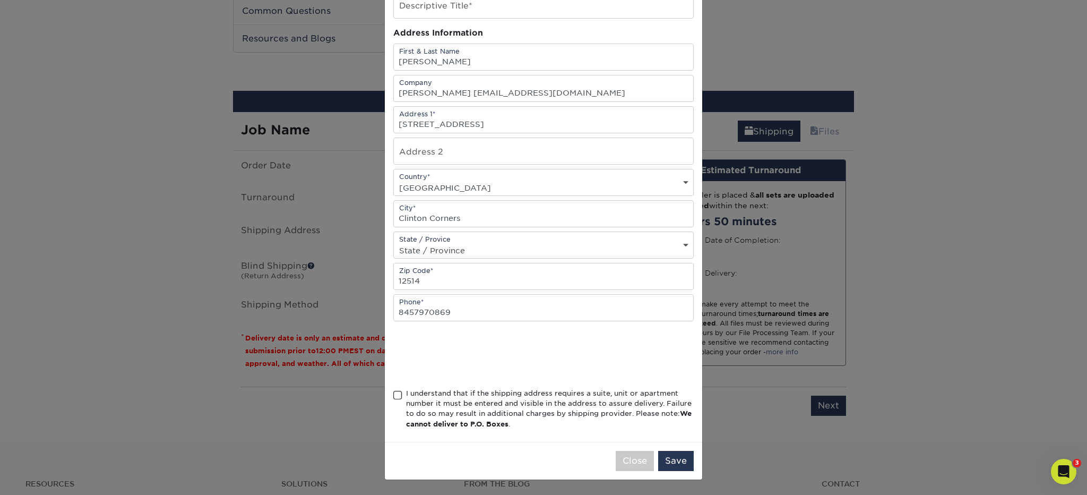
click at [399, 393] on span at bounding box center [397, 395] width 9 height 10
click at [0, 0] on input "I understand that if the shipping address requires a suite, unit or apartment n…" at bounding box center [0, 0] width 0 height 0
click at [680, 460] on button "Save" at bounding box center [676, 461] width 36 height 20
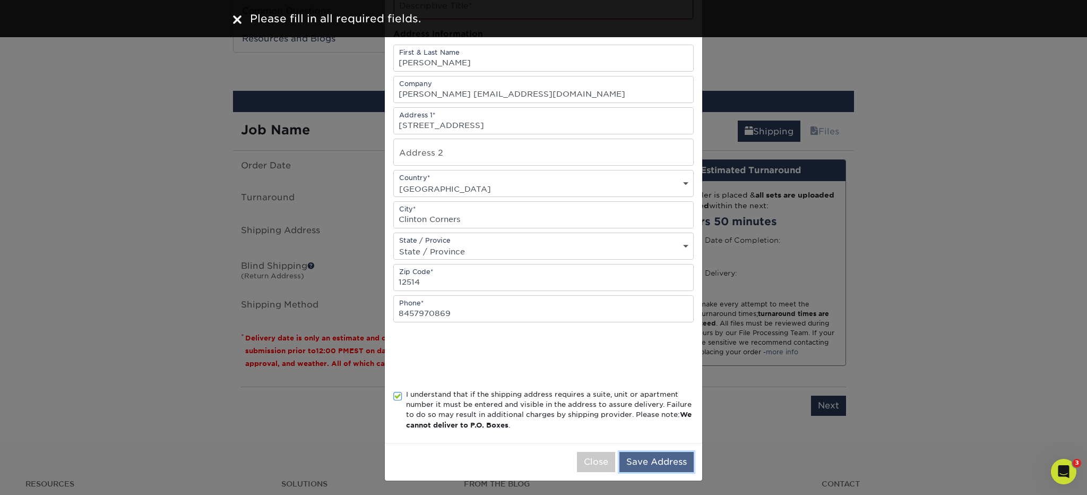
scroll to position [83, 0]
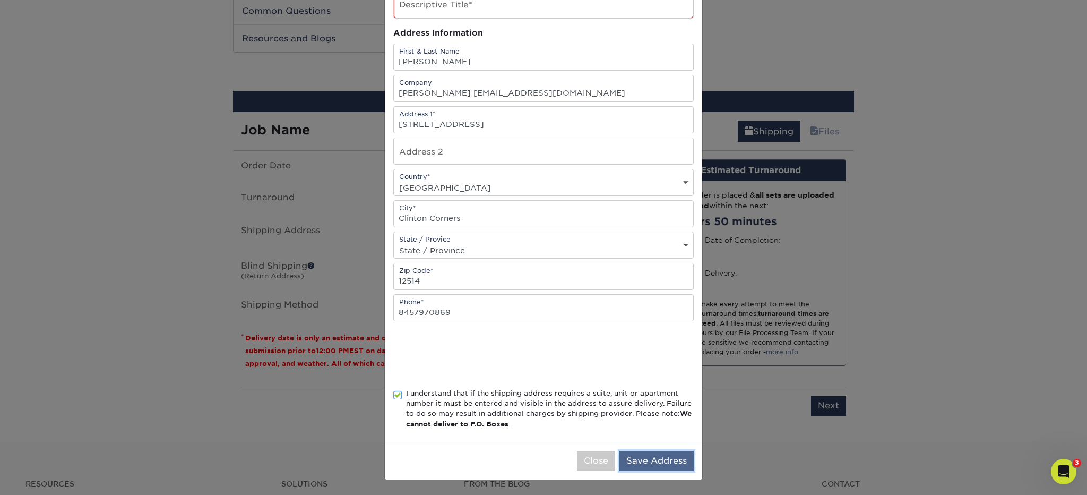
click at [657, 460] on button "Save Address" at bounding box center [657, 461] width 74 height 20
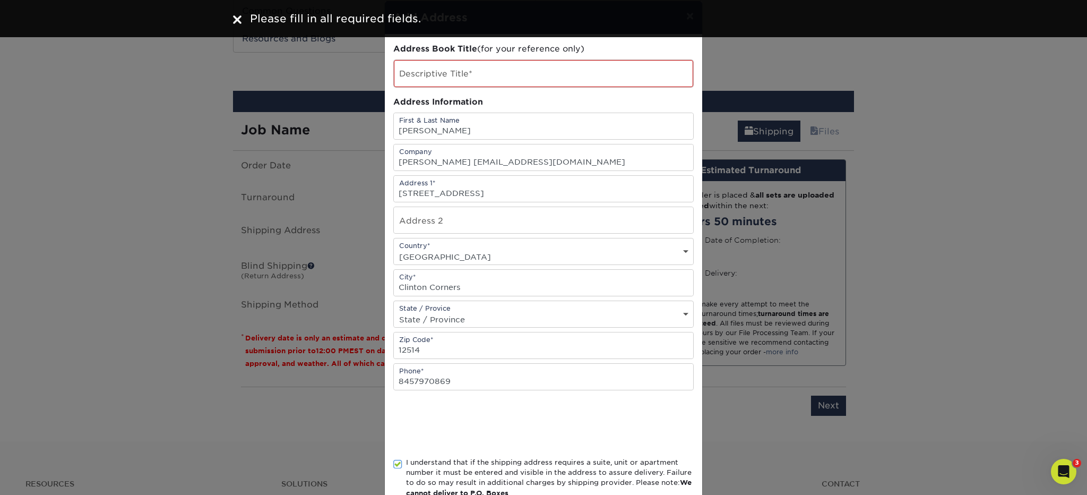
scroll to position [0, 0]
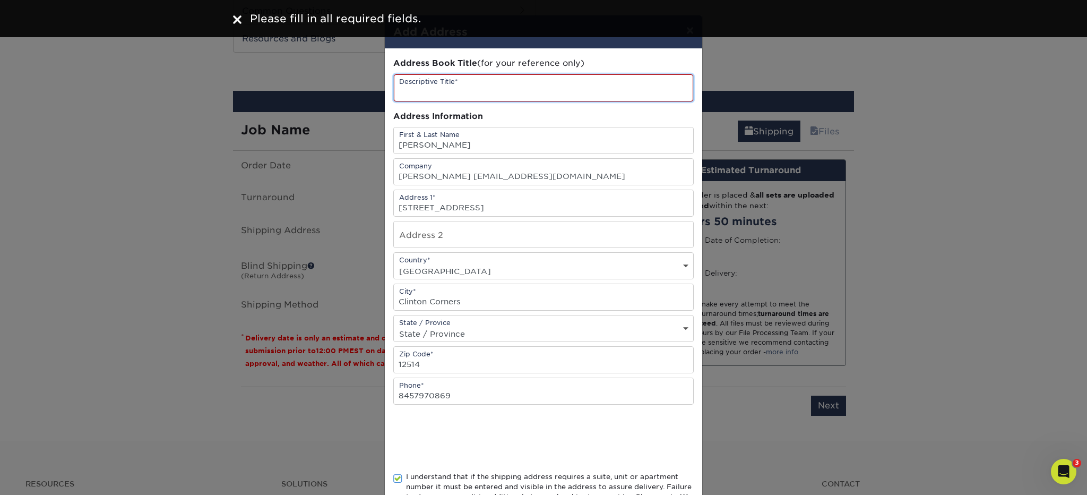
click at [478, 93] on input "text" at bounding box center [543, 87] width 299 height 27
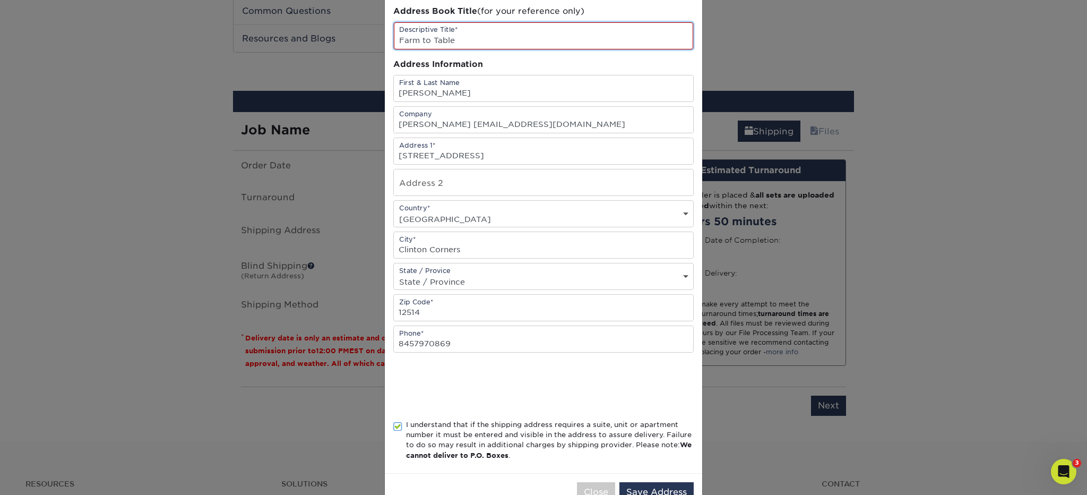
scroll to position [76, 0]
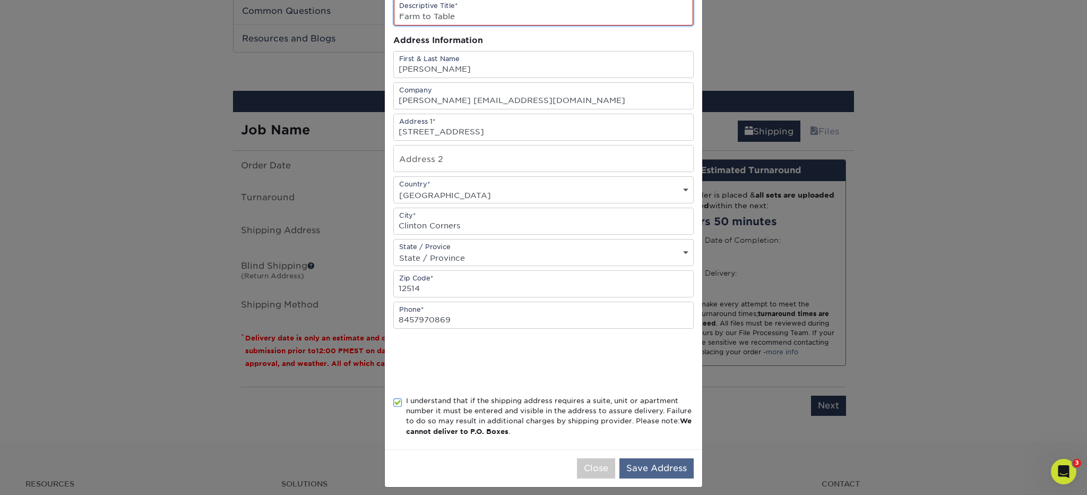
type input "Farm to Table"
click at [640, 465] on button "Save Address" at bounding box center [657, 468] width 74 height 20
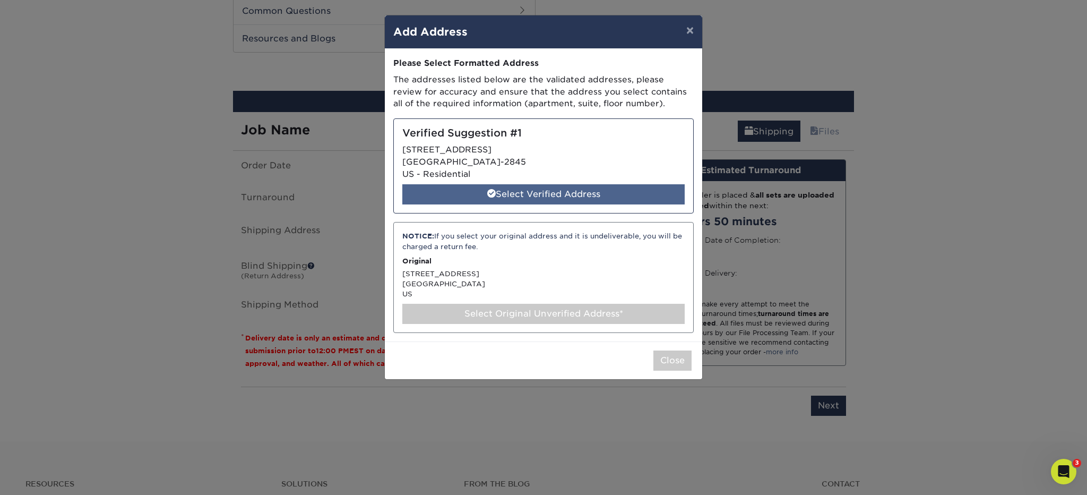
click at [523, 193] on div "Select Verified Address" at bounding box center [543, 194] width 282 height 20
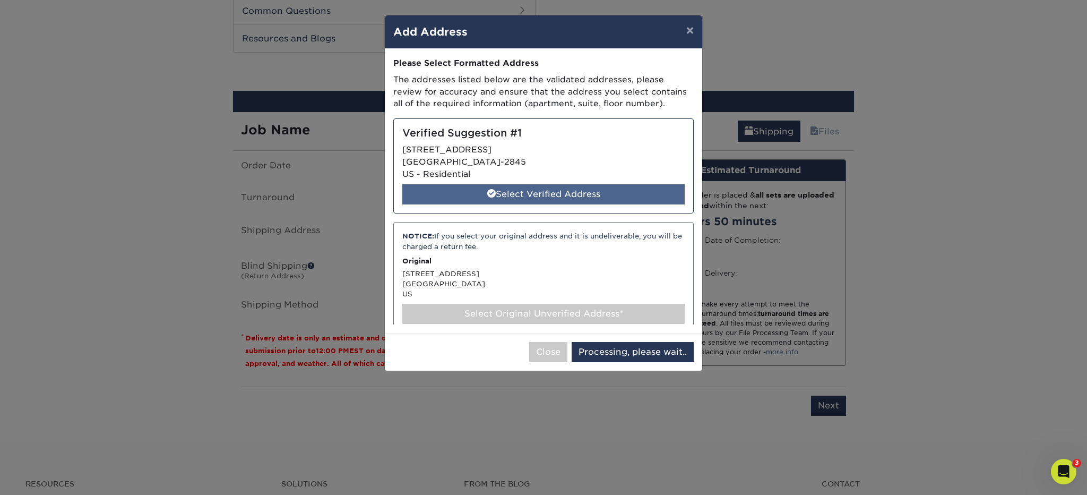
select select "286463"
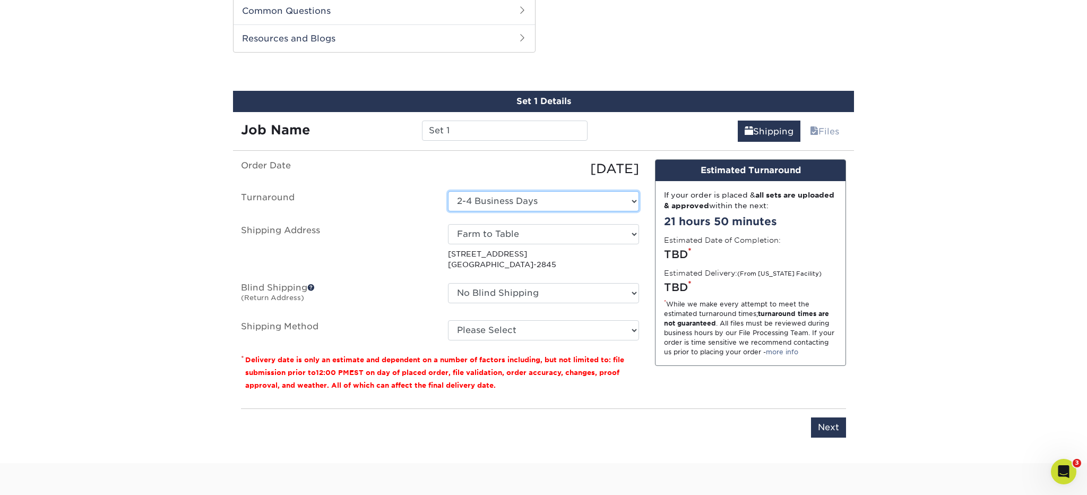
click at [633, 200] on select "Select One 2-4 Business Days" at bounding box center [543, 201] width 191 height 20
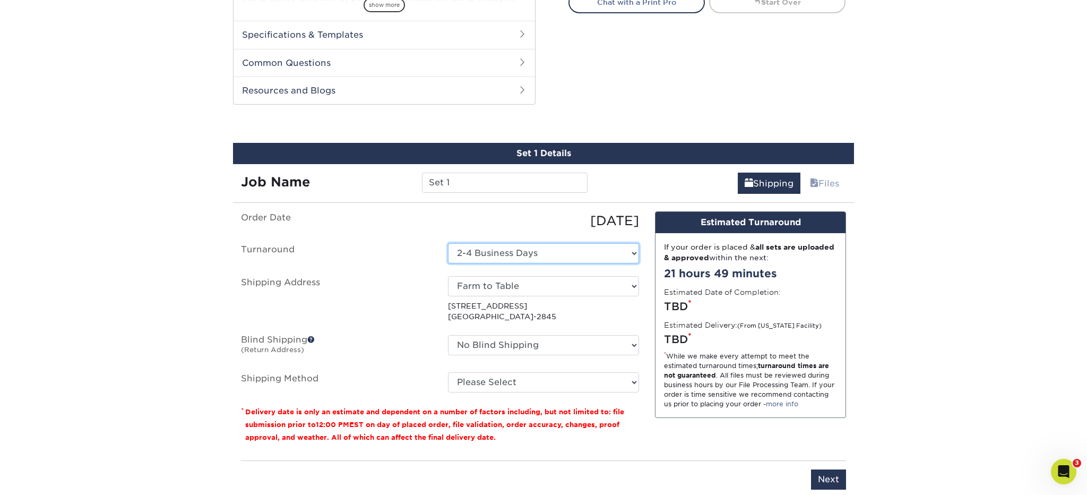
scroll to position [491, 0]
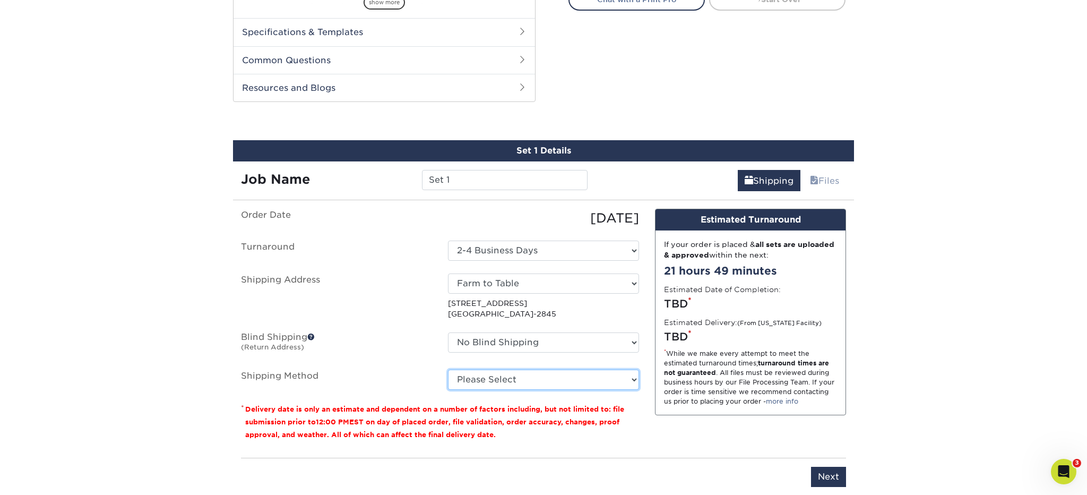
click at [633, 379] on select "Please Select Ground Shipping (+$36.41) 3 Day Shipping Service (+$46.55) 2 Day …" at bounding box center [543, 380] width 191 height 20
select select "03"
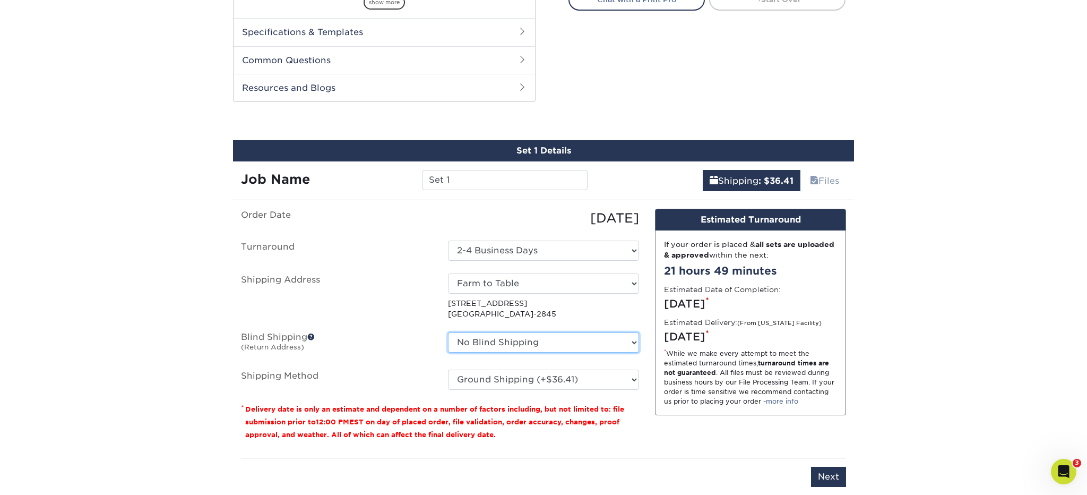
click at [634, 342] on select "No Blind Shipping Alan Reich Elisabeth Barnett Gilbert Rios jennifer jennifer L…" at bounding box center [543, 342] width 191 height 20
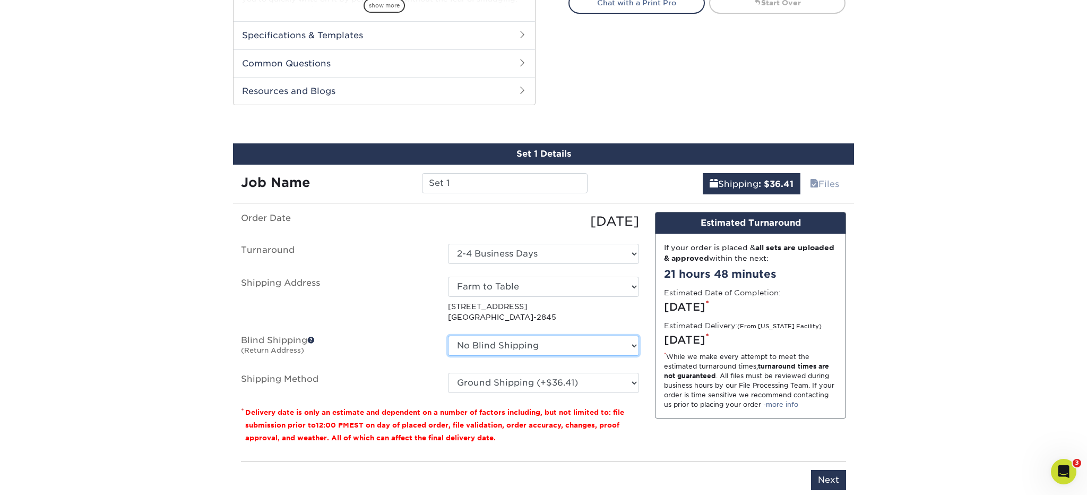
scroll to position [488, 0]
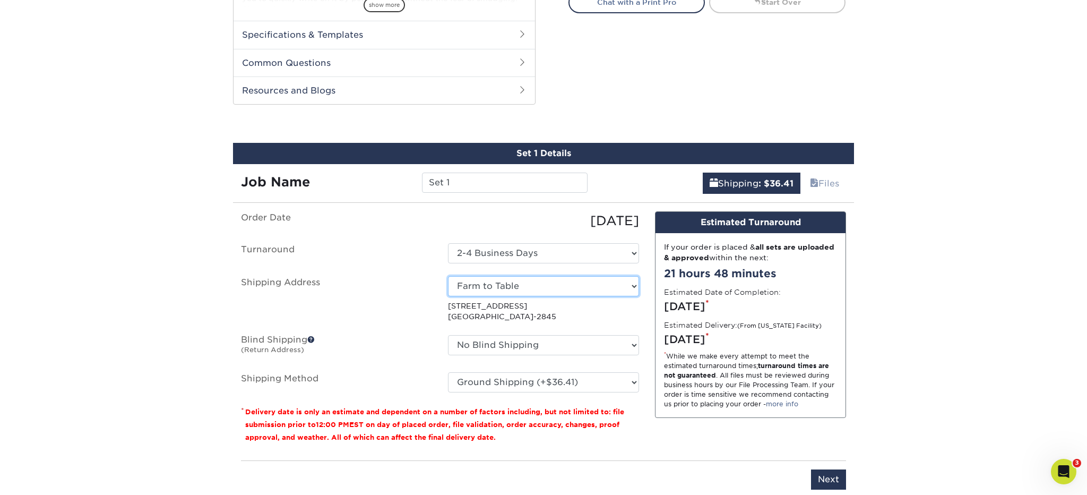
click at [634, 285] on select "Select One Alan Reich Elisabeth Barnett Gilbert Rios jennifer jennifer Lana Hir…" at bounding box center [543, 286] width 191 height 20
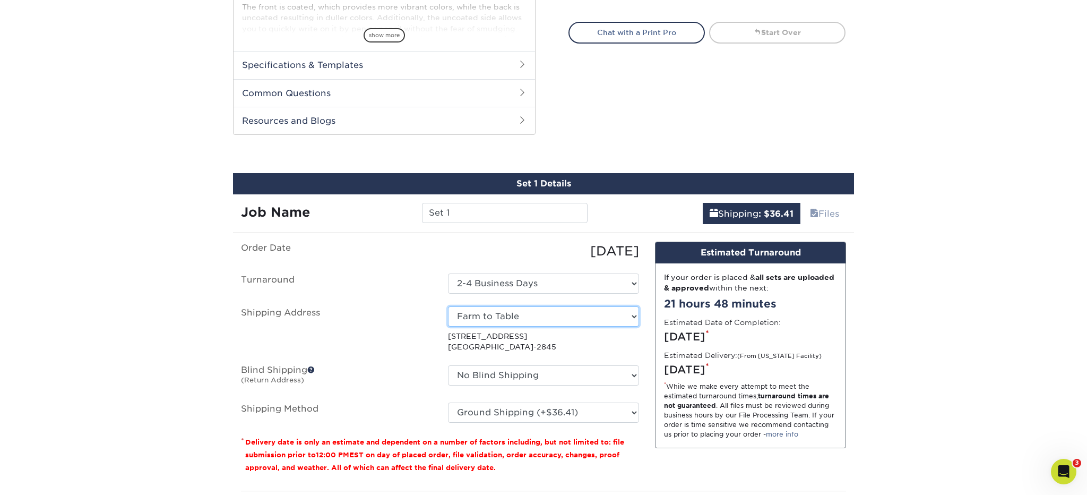
scroll to position [458, 0]
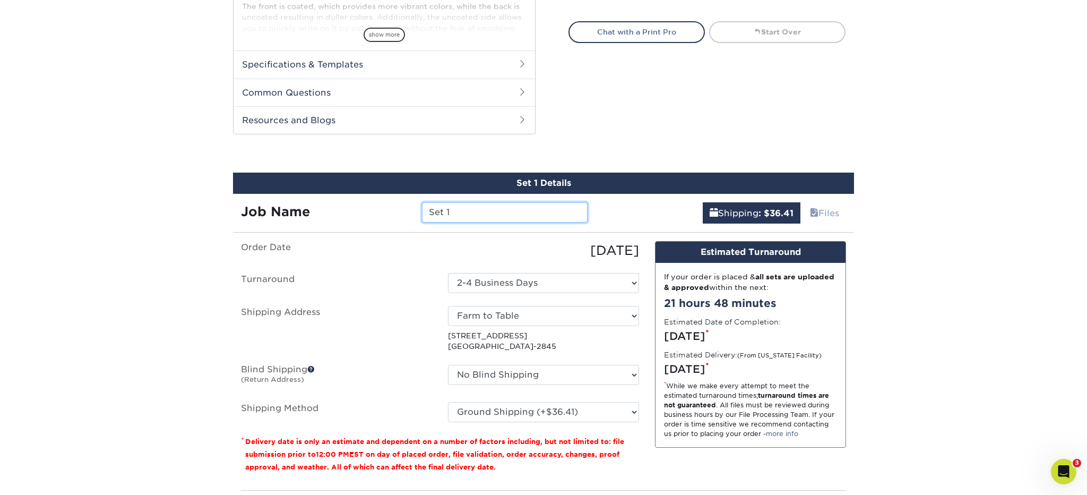
click at [453, 208] on input "Set 1" at bounding box center [504, 212] width 165 height 20
drag, startPoint x: 453, startPoint y: 208, endPoint x: 424, endPoint y: 210, distance: 29.3
click at [424, 210] on input "Set 1" at bounding box center [504, 212] width 165 height 20
type input "Farm to Table"
click at [609, 218] on div "Shipping : $36.41 Files" at bounding box center [725, 209] width 259 height 30
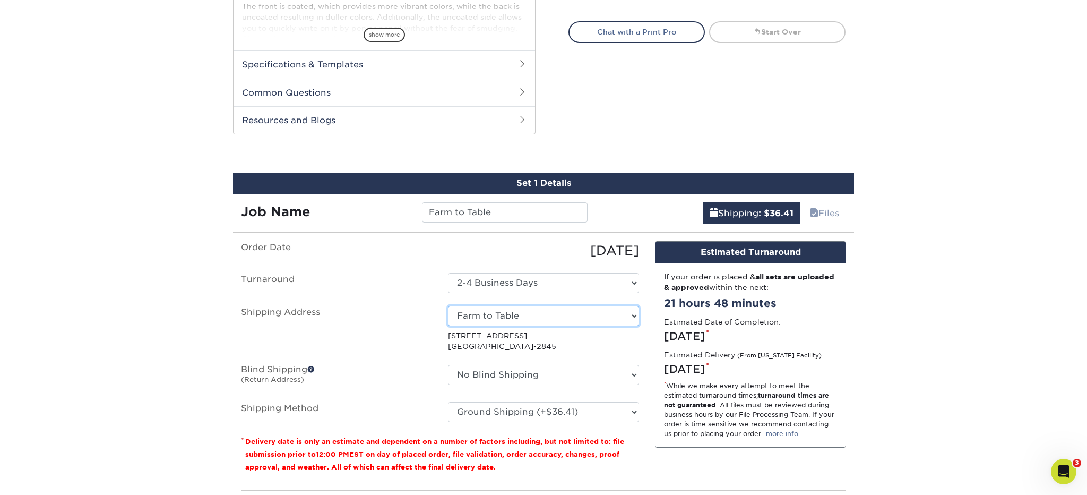
click at [634, 315] on select "Select One Alan Reich Elisabeth Barnett Gilbert Rios jennifer jennifer Lana Hir…" at bounding box center [543, 316] width 191 height 20
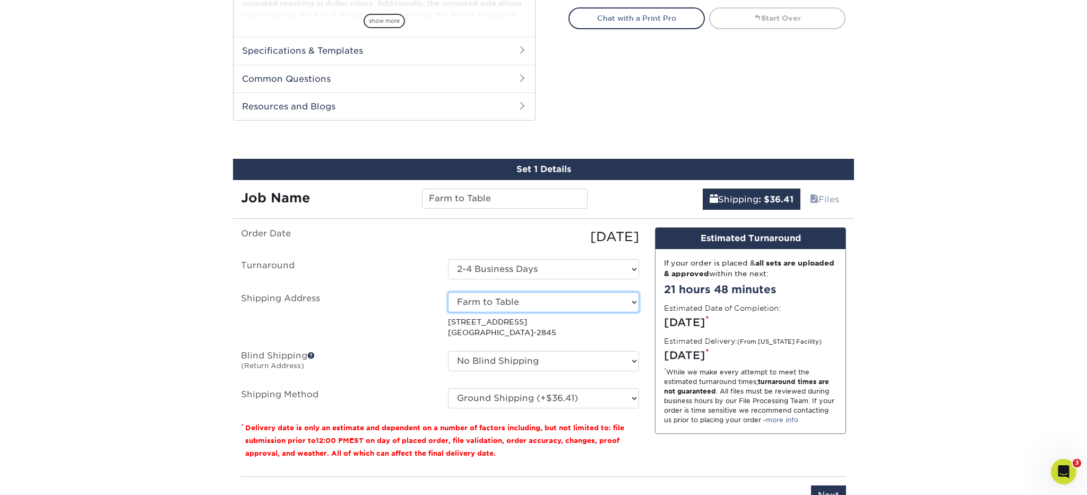
scroll to position [473, 0]
click at [577, 330] on p "1082 BULLS HEAD RD CLINTON CORNERS, NY 12514-2845" at bounding box center [543, 327] width 191 height 22
click at [518, 321] on p "1082 BULLS HEAD RD CLINTON CORNERS, NY 12514-2845" at bounding box center [543, 327] width 191 height 22
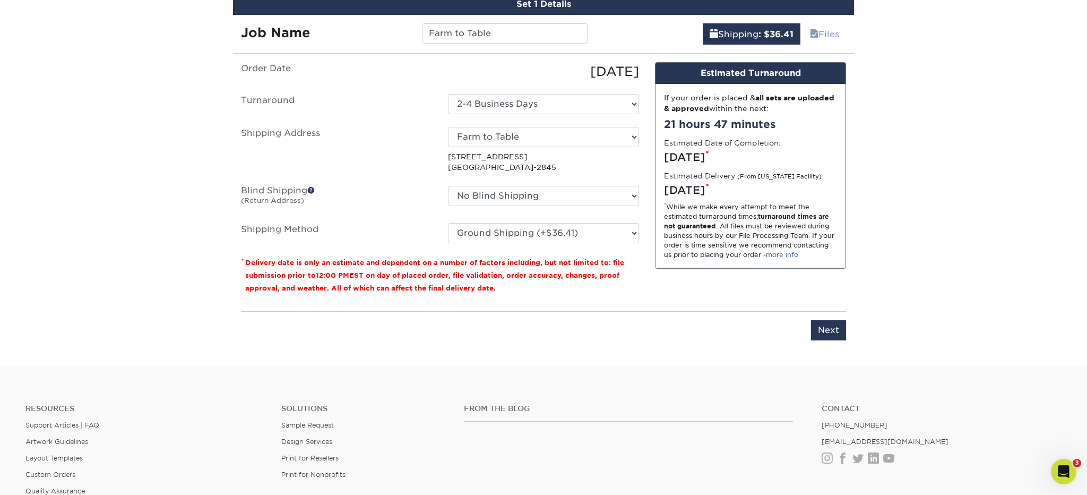
scroll to position [638, 0]
click at [633, 134] on select "Select One Alan Reich Elisabeth Barnett Gilbert Rios jennifer jennifer Lana Hir…" at bounding box center [543, 136] width 191 height 20
select select "newaddress"
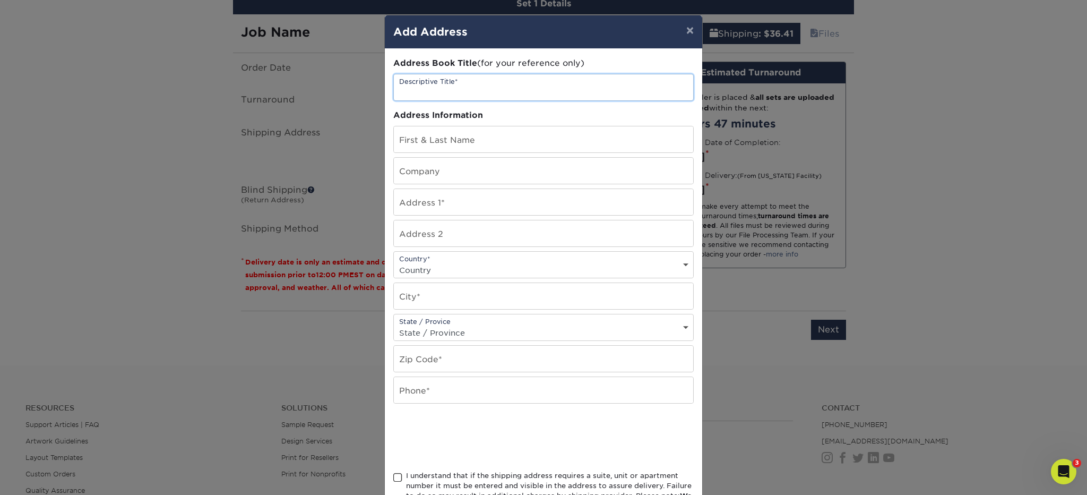
click at [534, 88] on input "text" at bounding box center [543, 87] width 299 height 26
type input "Farm to Table"
click at [487, 142] on input "text" at bounding box center [543, 139] width 299 height 26
type input "[PERSON_NAME]"
type input "[PERSON_NAME] [EMAIL_ADDRESS][DOMAIN_NAME]"
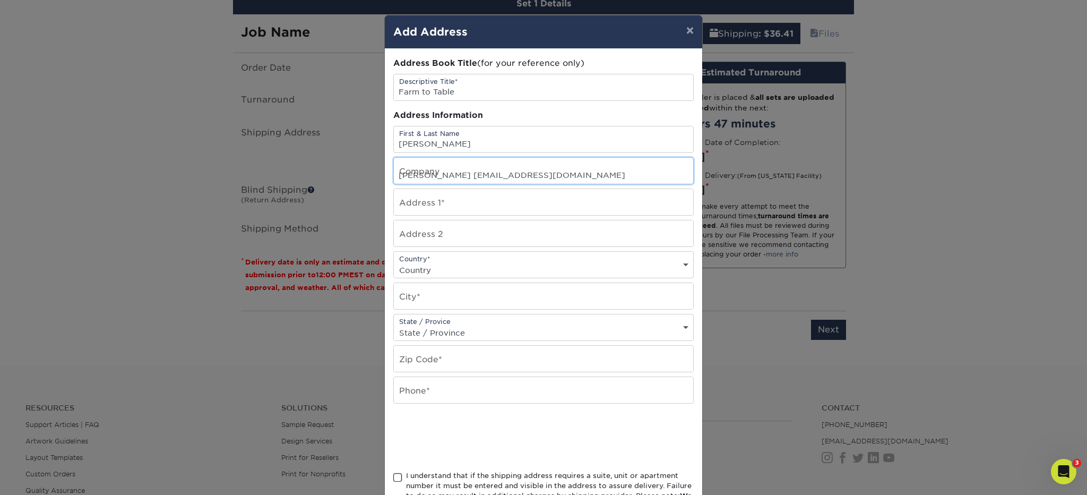
type input "1082 Bulls Head Road"
select select "US"
type input "Clinton Corners, NY"
select select "NY"
type input "12514"
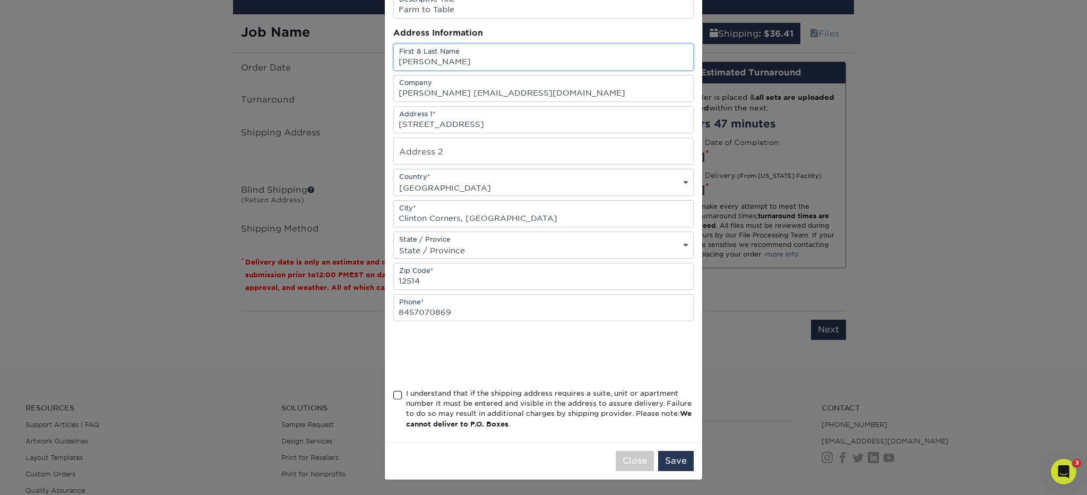
scroll to position [0, 0]
click at [425, 307] on input "8457070869" at bounding box center [543, 308] width 299 height 26
click at [424, 314] on input "8457070869" at bounding box center [543, 308] width 299 height 26
type input "8457970869"
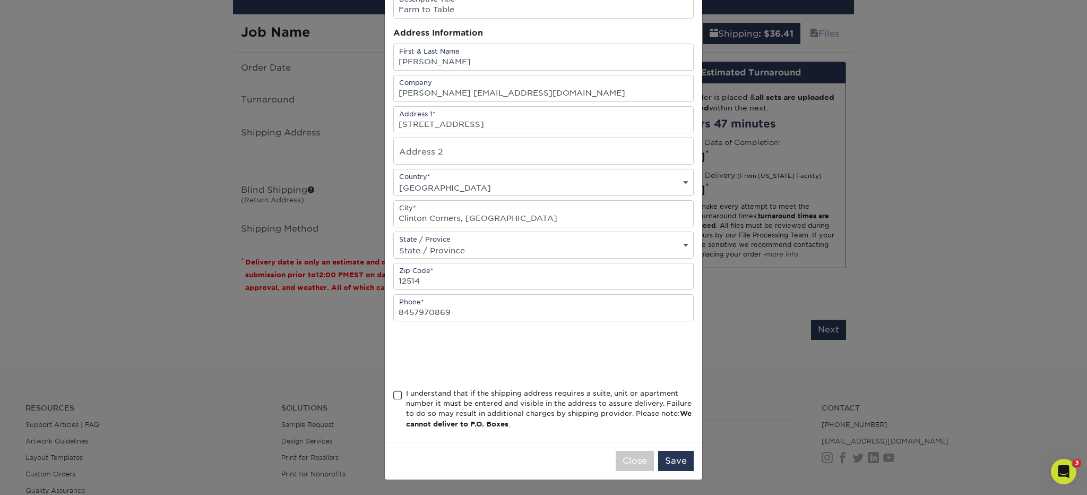
click at [397, 393] on span at bounding box center [397, 395] width 9 height 10
click at [0, 0] on input "I understand that if the shipping address requires a suite, unit or apartment n…" at bounding box center [0, 0] width 0 height 0
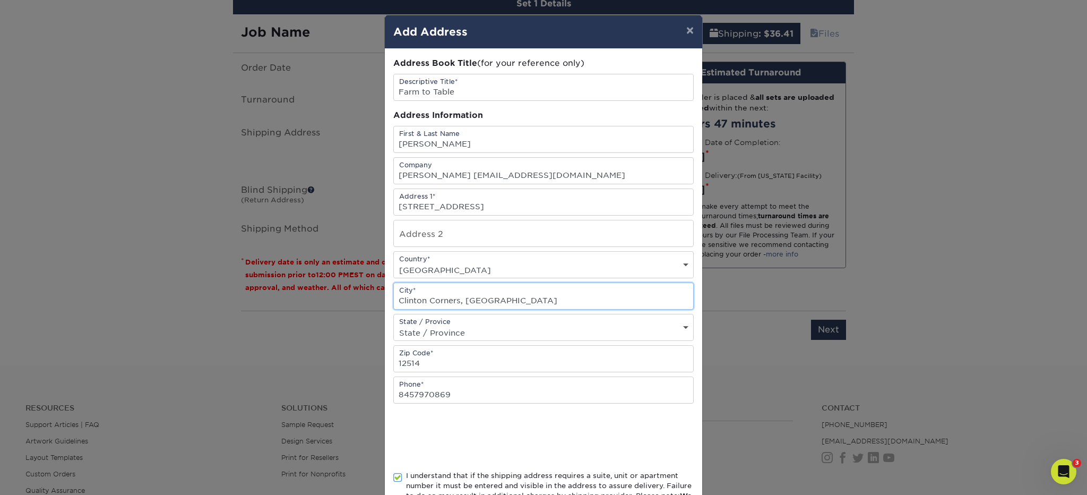
click at [478, 298] on input "Clinton Corners, NY" at bounding box center [543, 296] width 299 height 26
type input "Clinton Corners"
click at [726, 375] on div "× Add Address Address Book Title (for your reference only) Descriptive Title* F…" at bounding box center [543, 247] width 1087 height 495
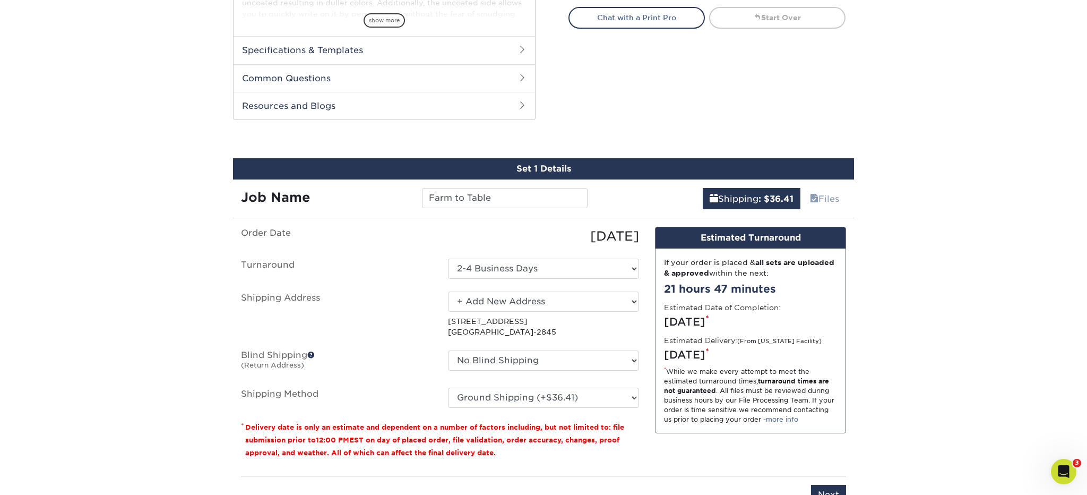
scroll to position [470, 0]
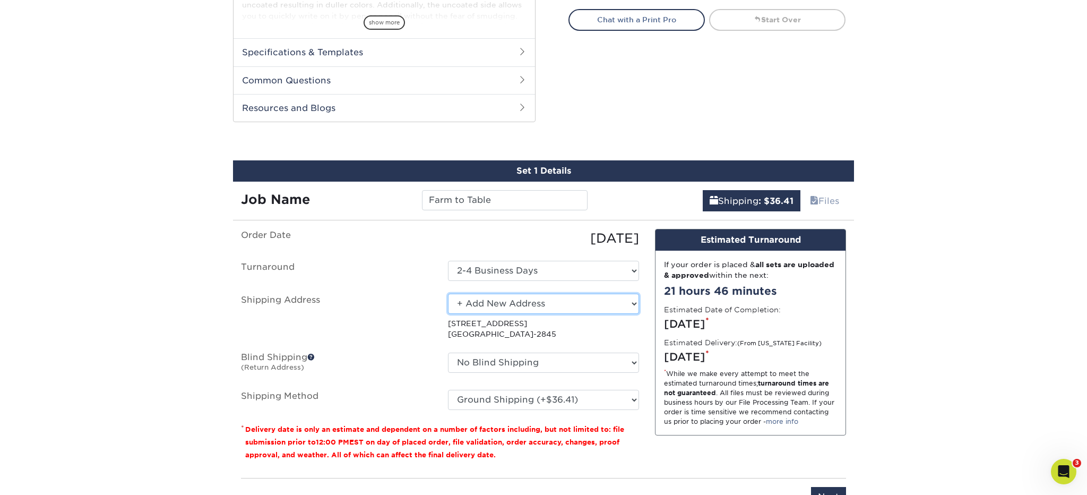
click at [634, 302] on select "Select One Alan Reich Elisabeth Barnett Gilbert Rios jennifer jennifer Lana Hir…" at bounding box center [543, 304] width 191 height 20
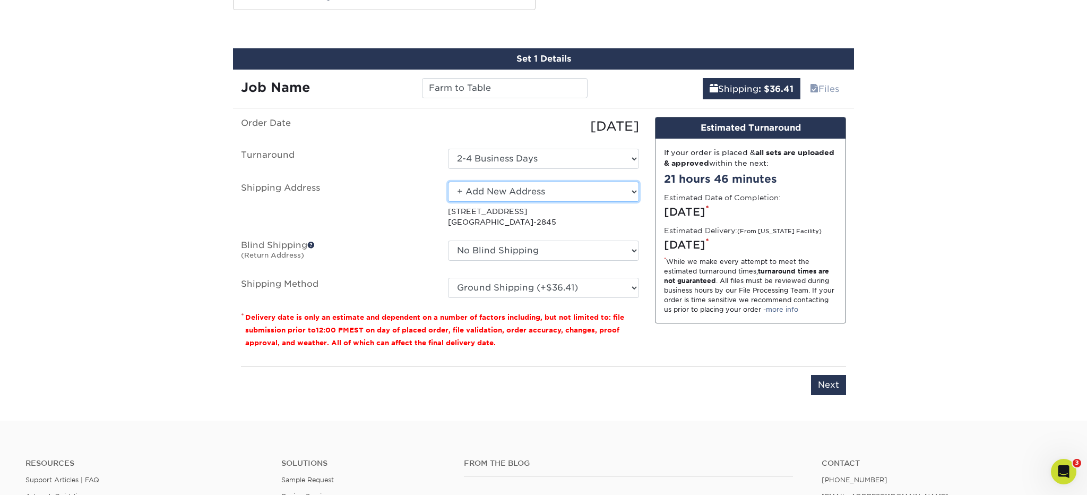
scroll to position [519, 0]
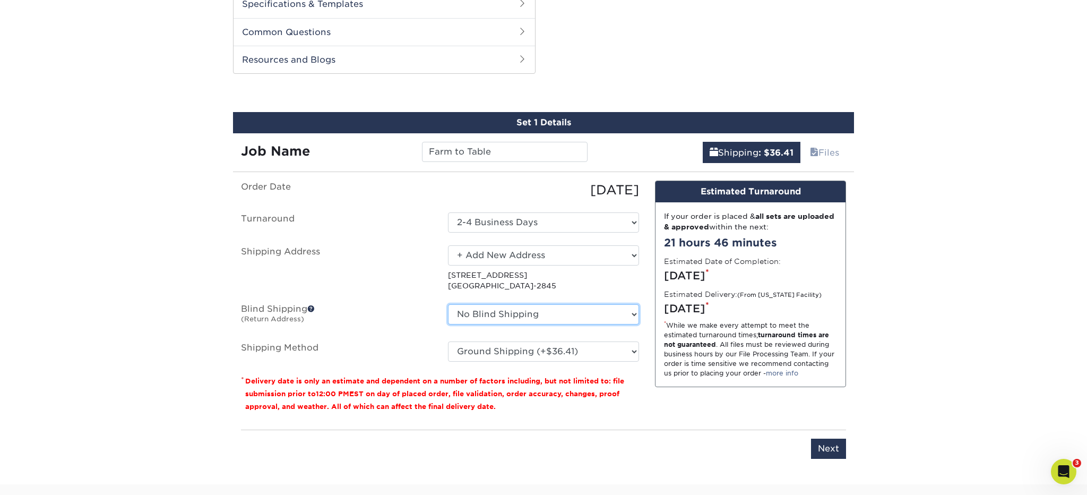
click at [634, 312] on select "No Blind Shipping Alan Reich Elisabeth Barnett Gilbert Rios jennifer jennifer L…" at bounding box center [543, 314] width 191 height 20
click at [311, 307] on span at bounding box center [310, 308] width 7 height 7
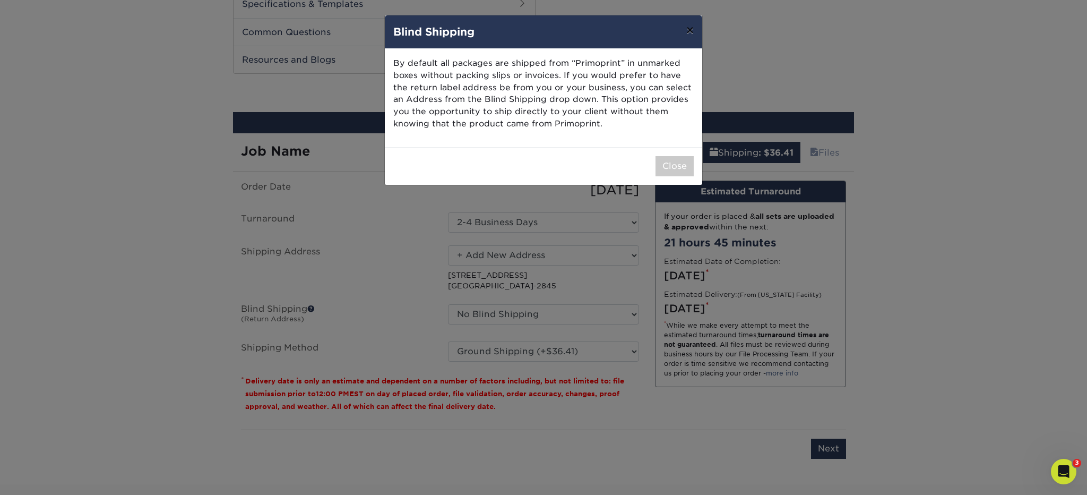
click at [691, 29] on button "×" at bounding box center [690, 30] width 24 height 30
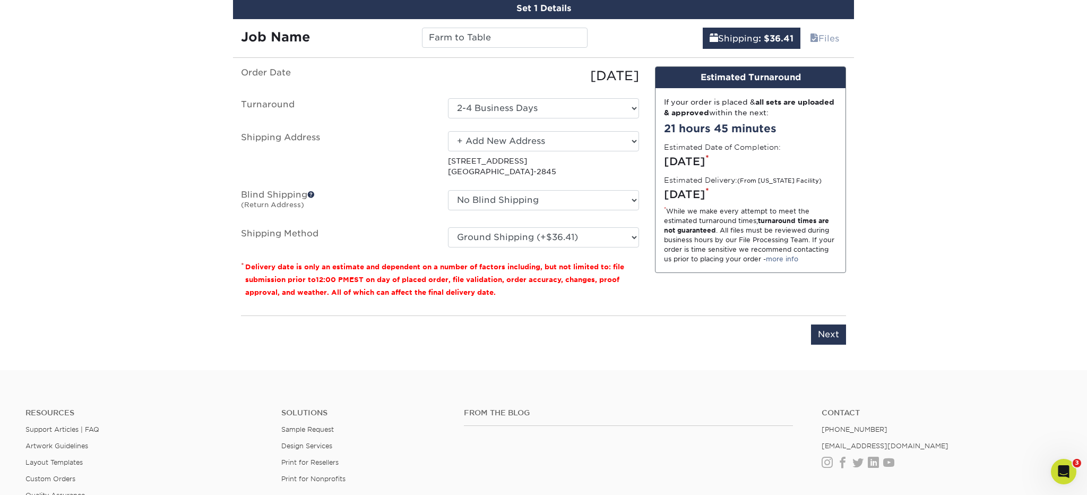
scroll to position [635, 0]
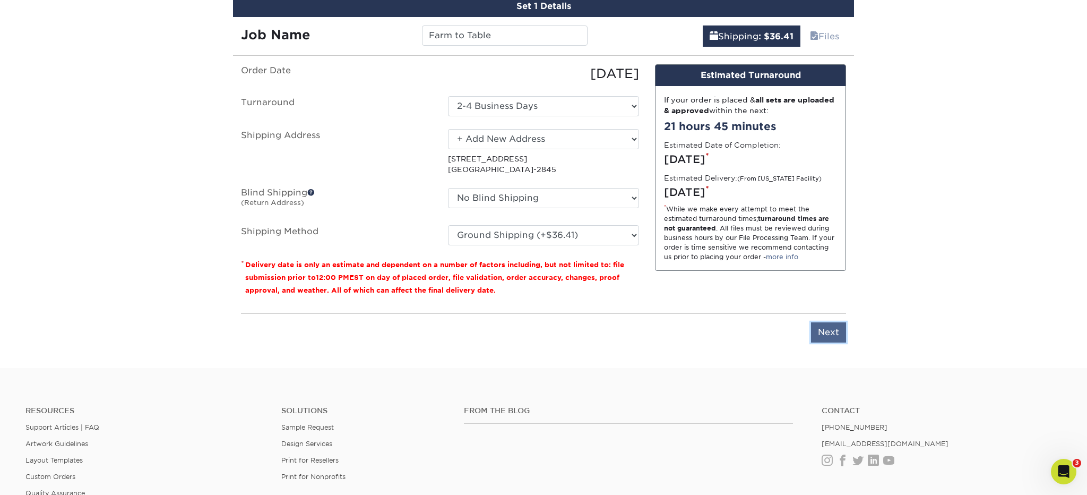
click at [828, 329] on input "Next" at bounding box center [828, 332] width 35 height 20
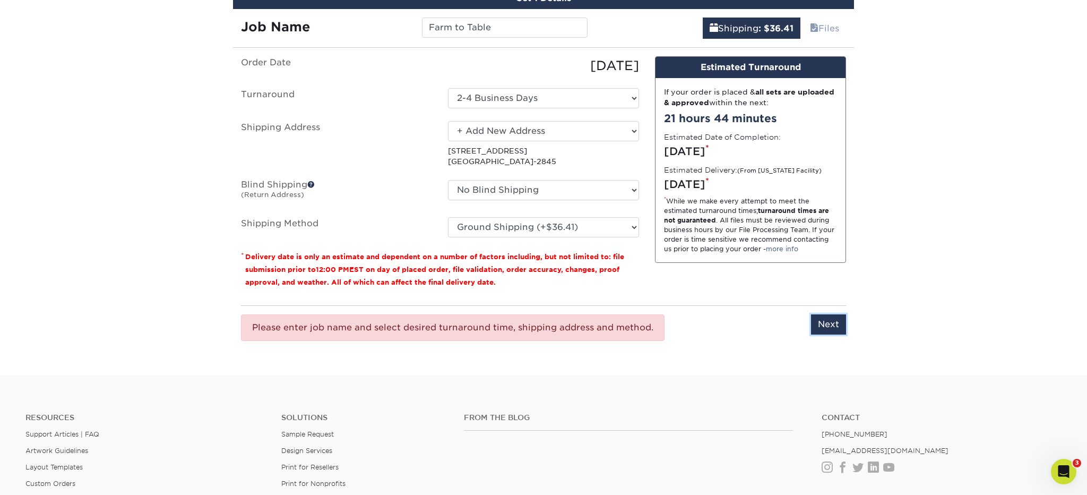
scroll to position [643, 0]
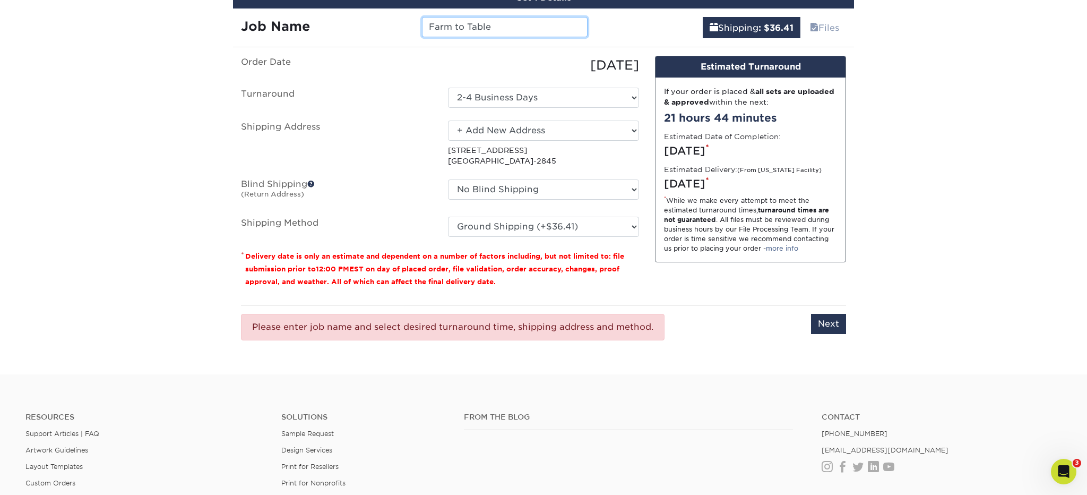
click at [523, 27] on input "Farm to Table" at bounding box center [504, 27] width 165 height 20
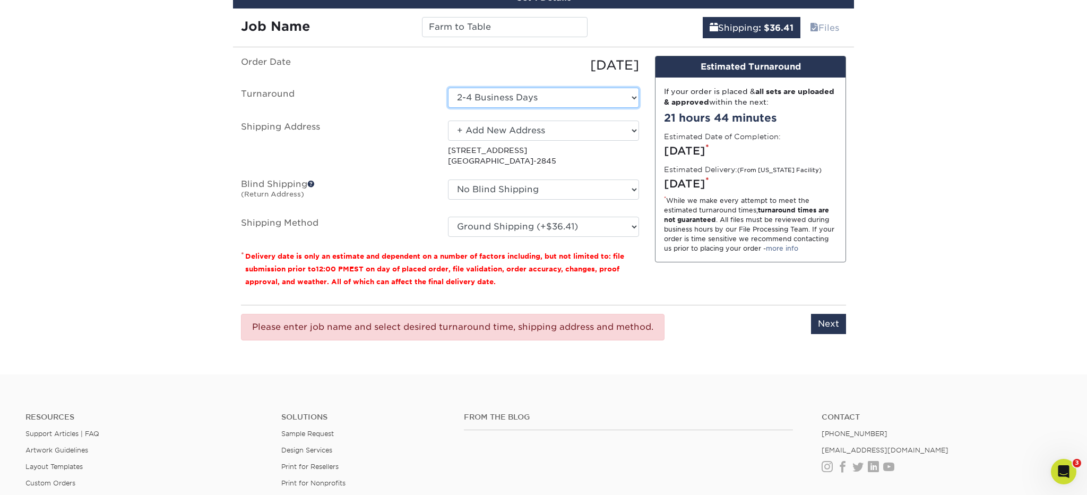
click at [634, 96] on select "Select One 2-4 Business Days" at bounding box center [543, 98] width 191 height 20
click at [634, 226] on select "Please Select Ground Shipping (+$36.41) 3 Day Shipping Service (+$46.55) 2 Day …" at bounding box center [543, 227] width 191 height 20
click at [627, 331] on div "Please enter job name and select desired turnaround time, shipping address and …" at bounding box center [453, 327] width 424 height 27
click at [821, 321] on input "Next" at bounding box center [828, 324] width 35 height 20
type input "Next"
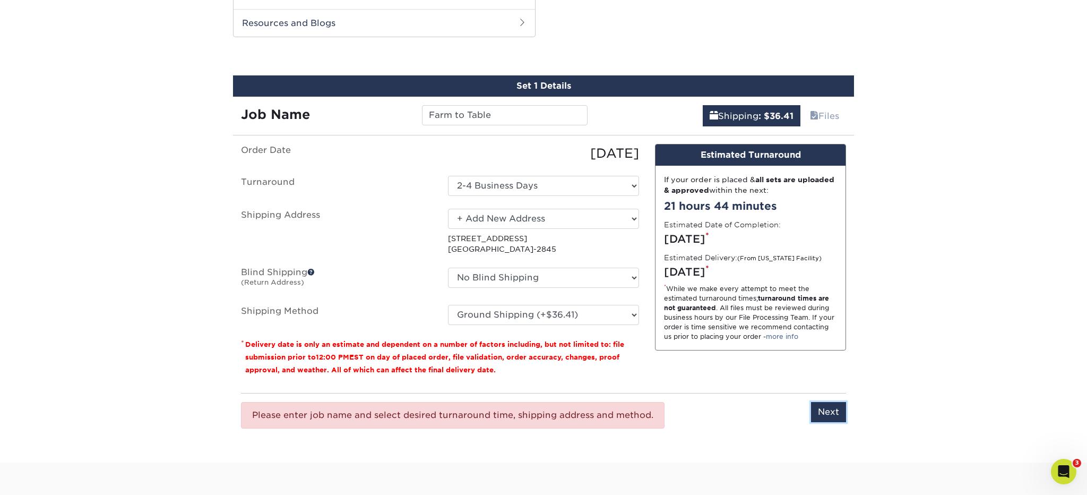
scroll to position [557, 0]
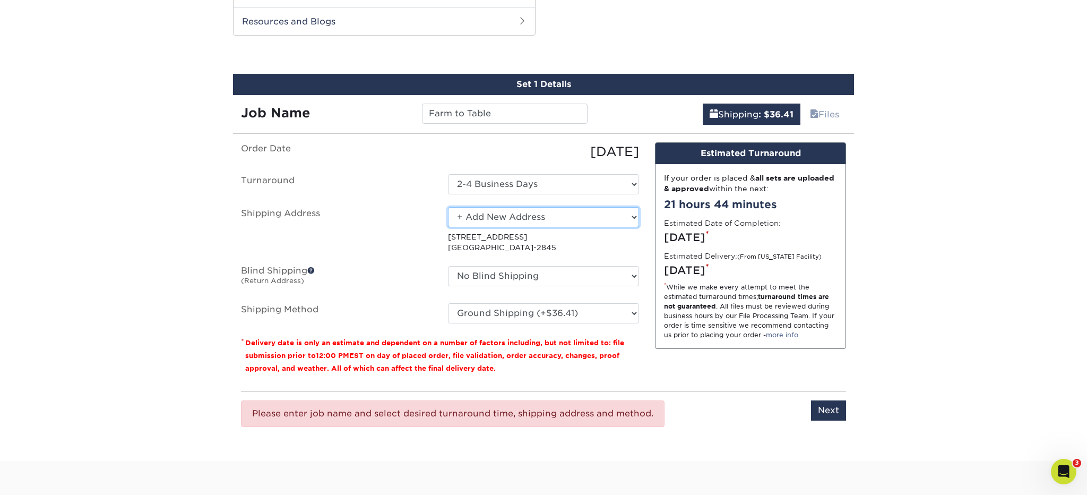
click at [635, 214] on select "Select One Alan Reich Elisabeth Barnett Gilbert Rios jennifer jennifer Lana Hir…" at bounding box center [543, 217] width 191 height 20
select select "286463"
click at [633, 216] on select "Select One Alan Reich Elisabeth Barnett Gilbert Rios jennifer jennifer Lana Hir…" at bounding box center [543, 217] width 191 height 20
click at [634, 311] on select "Please Select Ground Shipping (+$36.41) 3 Day Shipping Service (+$46.55) 2 Day …" at bounding box center [543, 313] width 191 height 20
select select "03"
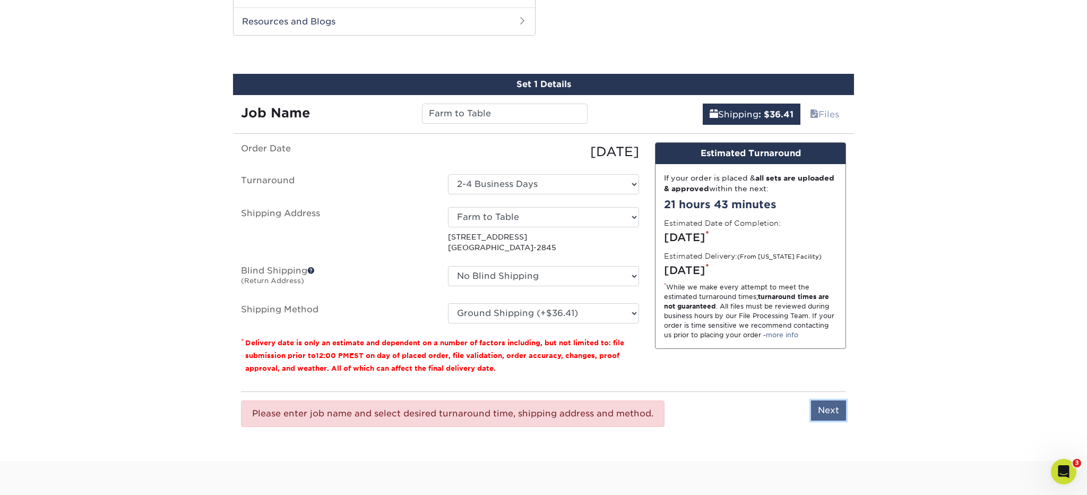
click at [829, 407] on input "Next" at bounding box center [828, 410] width 35 height 20
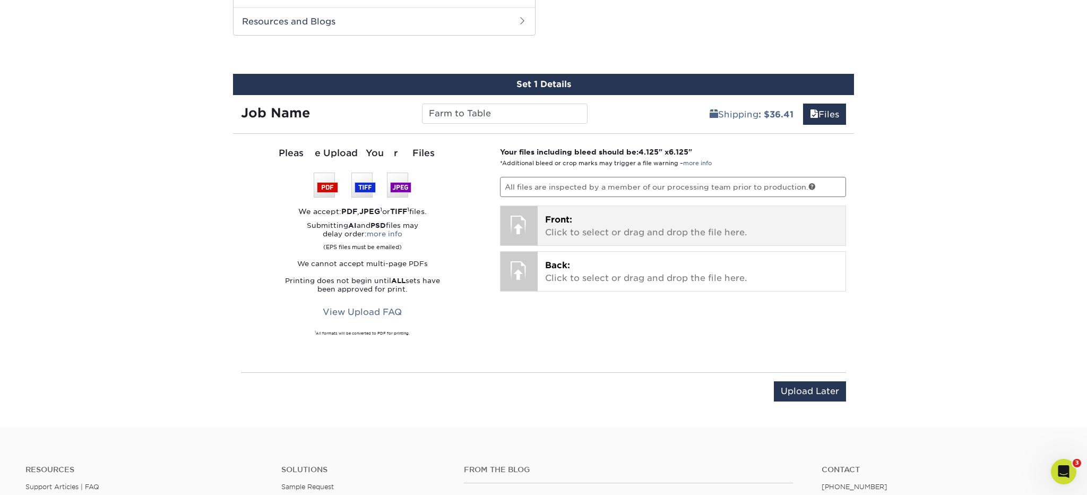
click at [659, 232] on p "Front: Click to select or drag and drop the file here." at bounding box center [692, 225] width 294 height 25
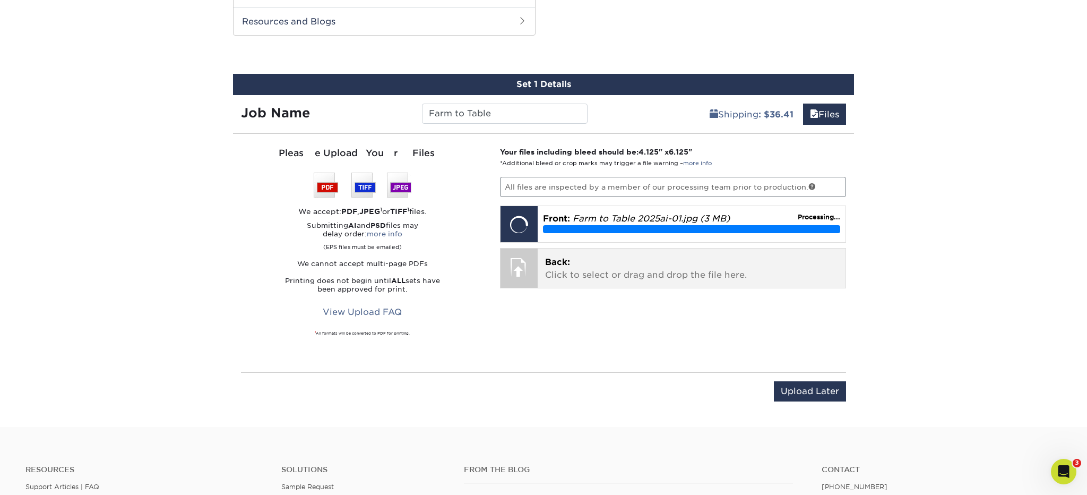
click at [562, 265] on span "Back:" at bounding box center [557, 262] width 25 height 10
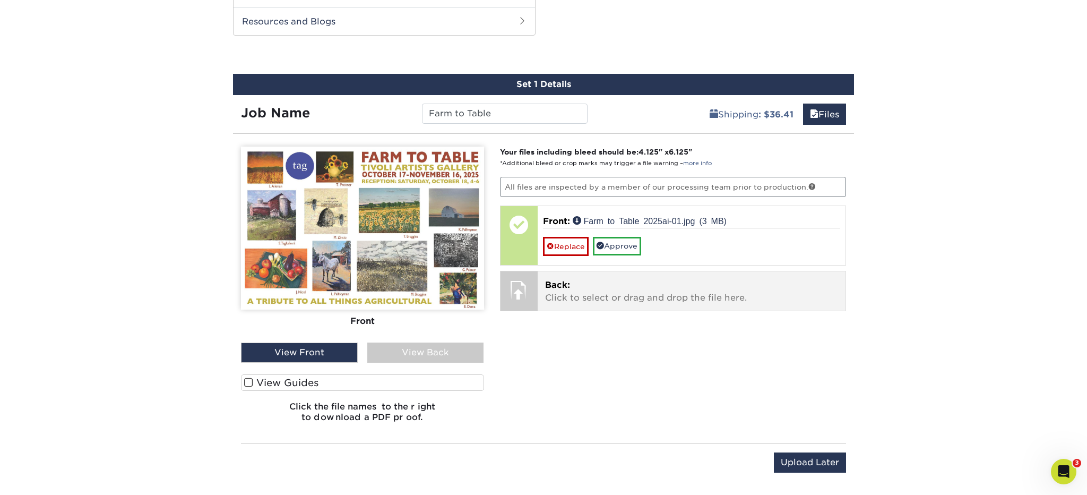
click at [558, 295] on p "Back: Click to select or drag and drop the file here." at bounding box center [692, 291] width 294 height 25
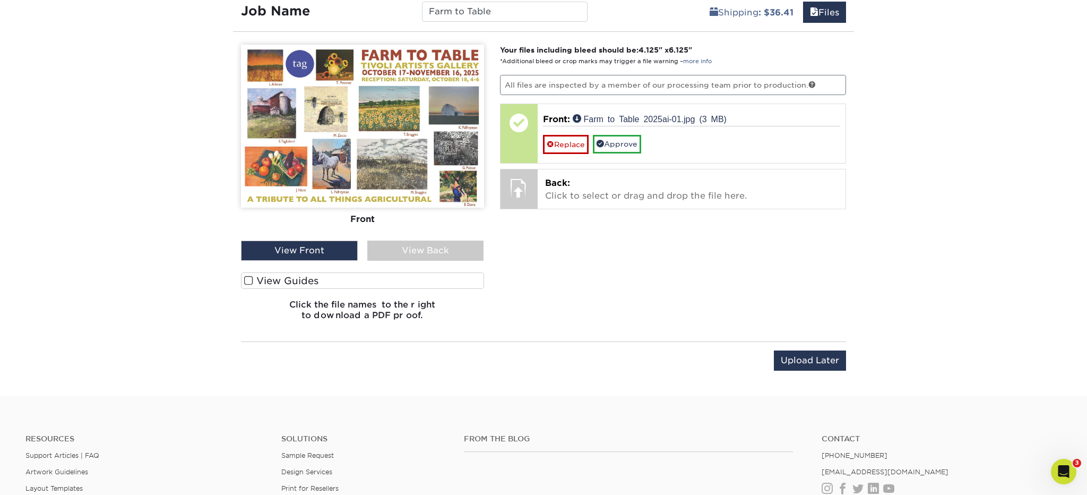
scroll to position [657, 0]
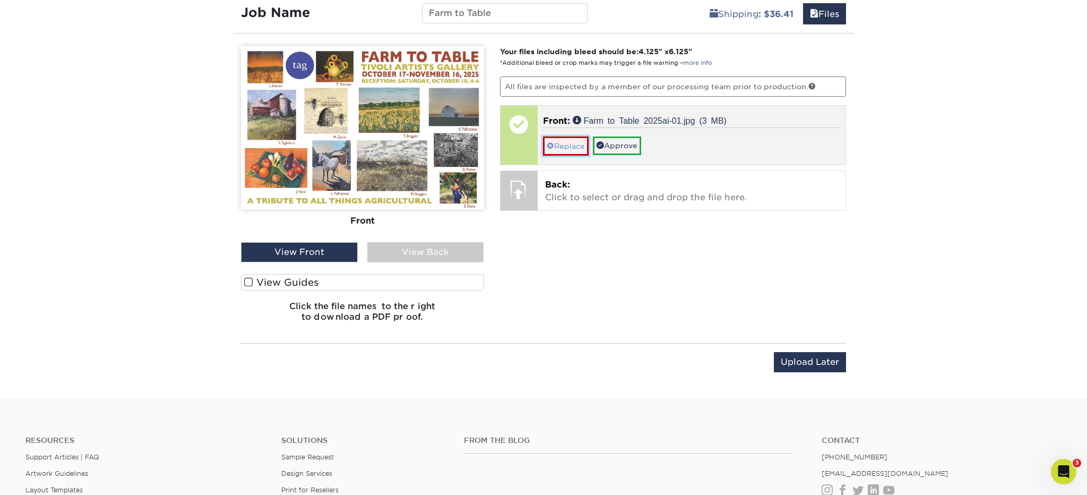
click at [572, 143] on link "Replace" at bounding box center [566, 145] width 46 height 19
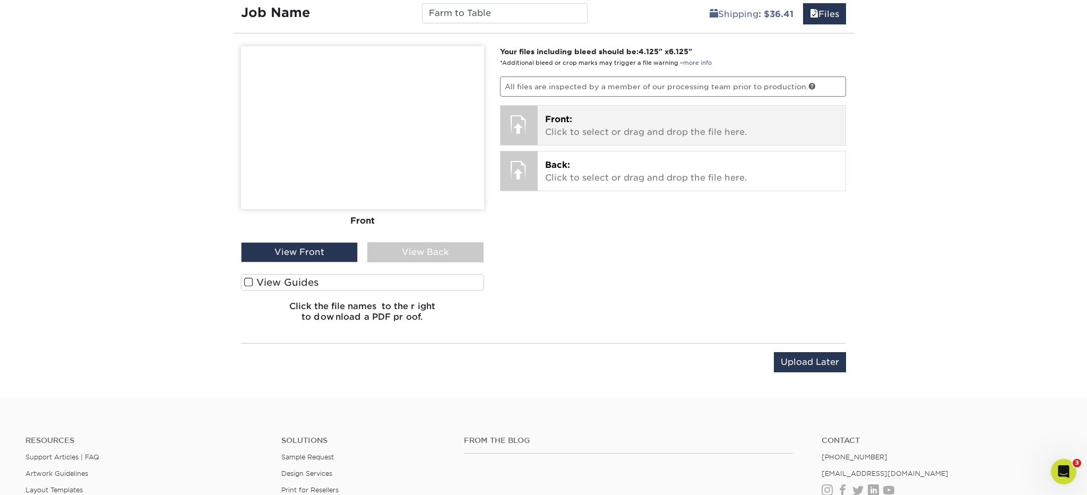
click at [521, 122] on div at bounding box center [519, 124] width 37 height 37
click at [572, 130] on p "Front: Click to select or drag and drop the file here." at bounding box center [692, 125] width 294 height 25
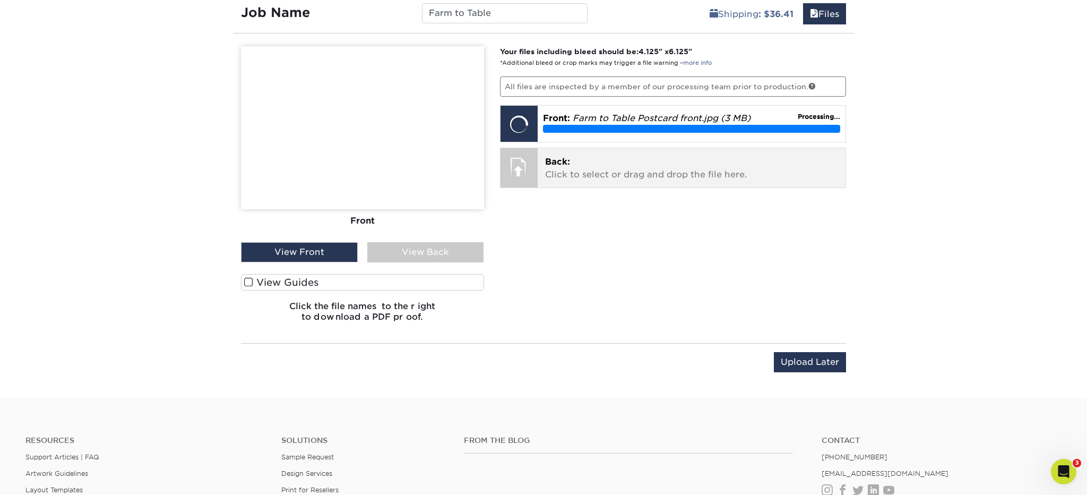
click at [551, 174] on p "Back: Click to select or drag and drop the file here." at bounding box center [692, 168] width 294 height 25
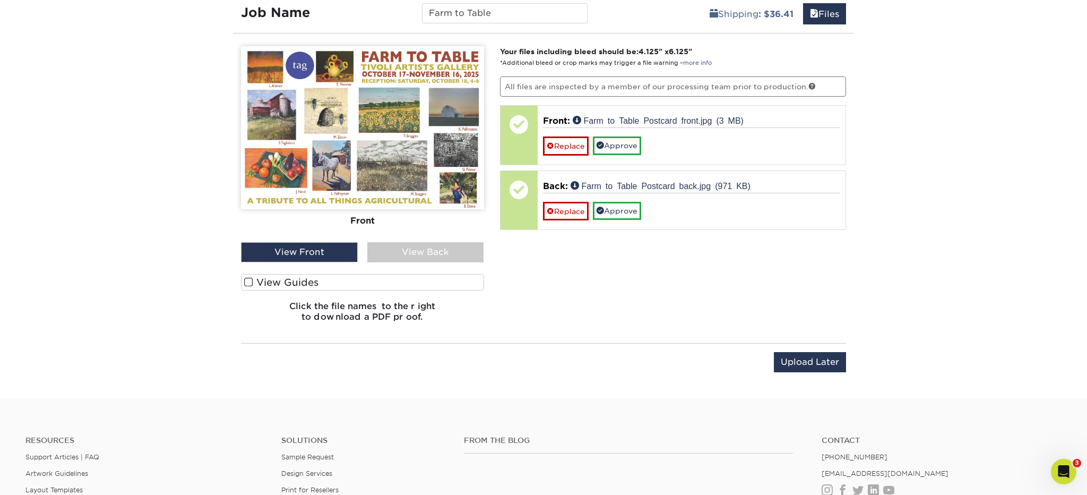
click at [387, 252] on div "View Back" at bounding box center [425, 252] width 117 height 20
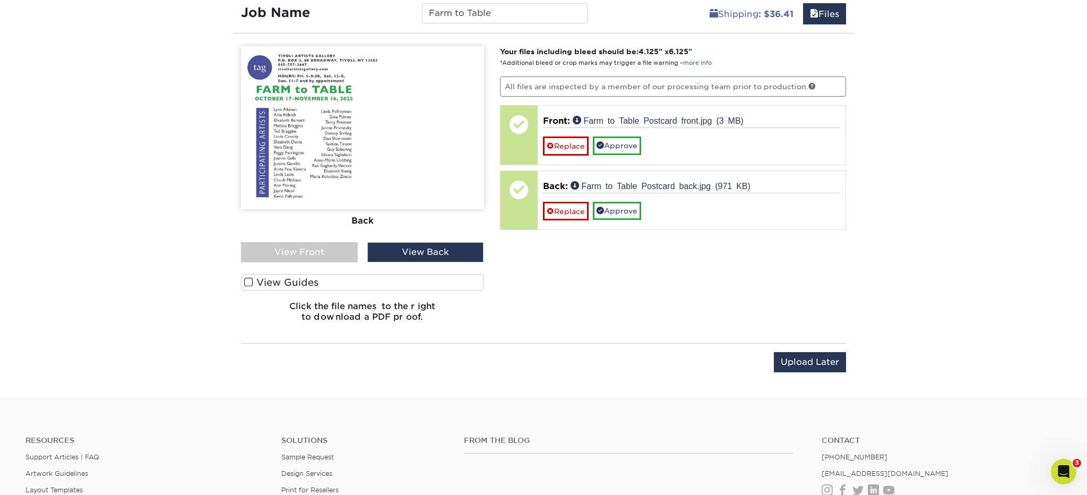
click at [326, 279] on label "View Guides" at bounding box center [362, 282] width 243 height 16
click at [0, 0] on input "View Guides" at bounding box center [0, 0] width 0 height 0
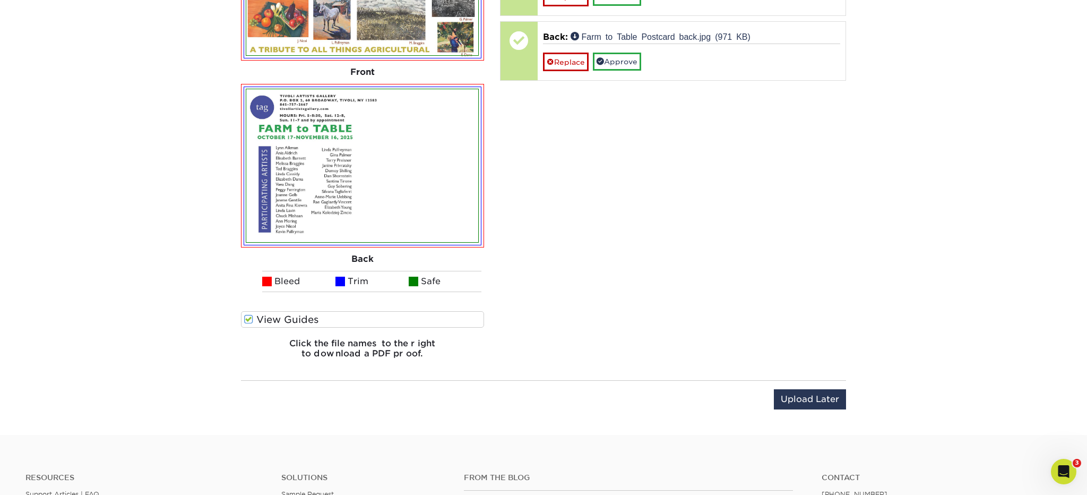
scroll to position [807, 0]
click at [404, 354] on h6 "Click the file names to the right to download a PDF proof." at bounding box center [362, 352] width 243 height 29
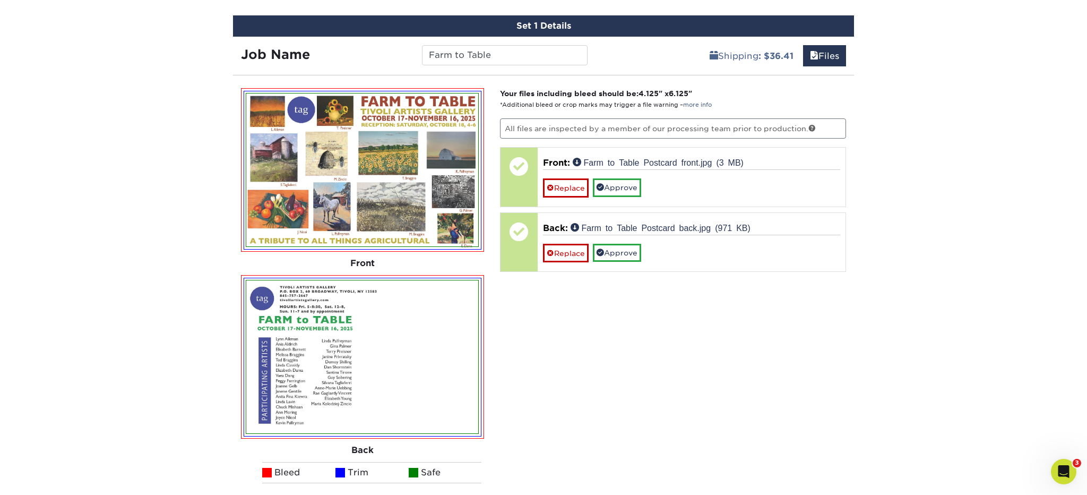
scroll to position [617, 0]
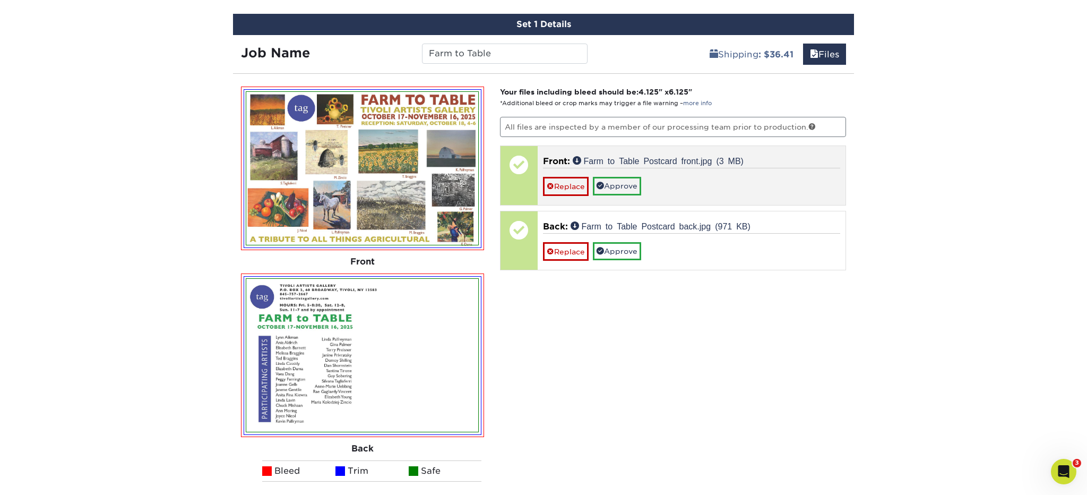
click at [756, 160] on p "Front: Farm to Table Postcard front.jpg (3 MB)" at bounding box center [692, 161] width 298 height 13
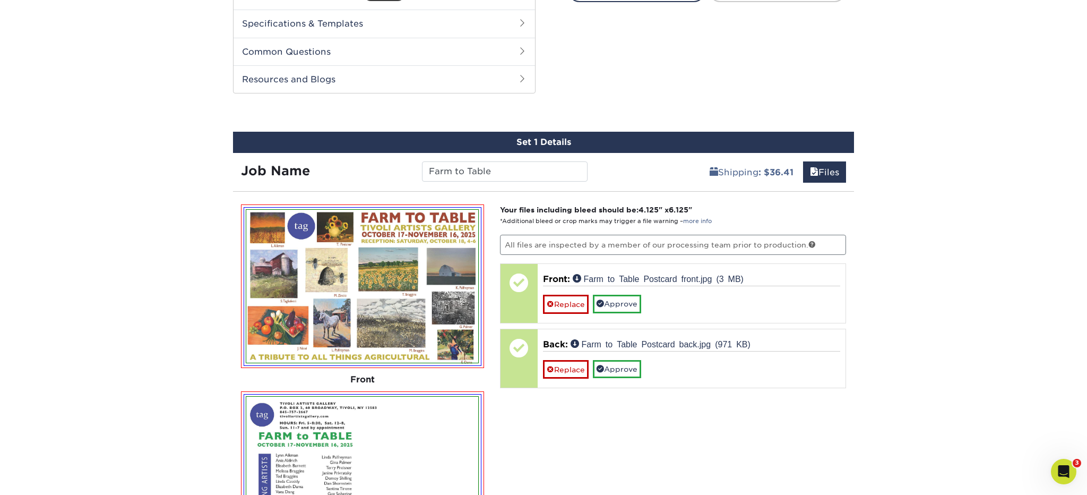
scroll to position [500, 0]
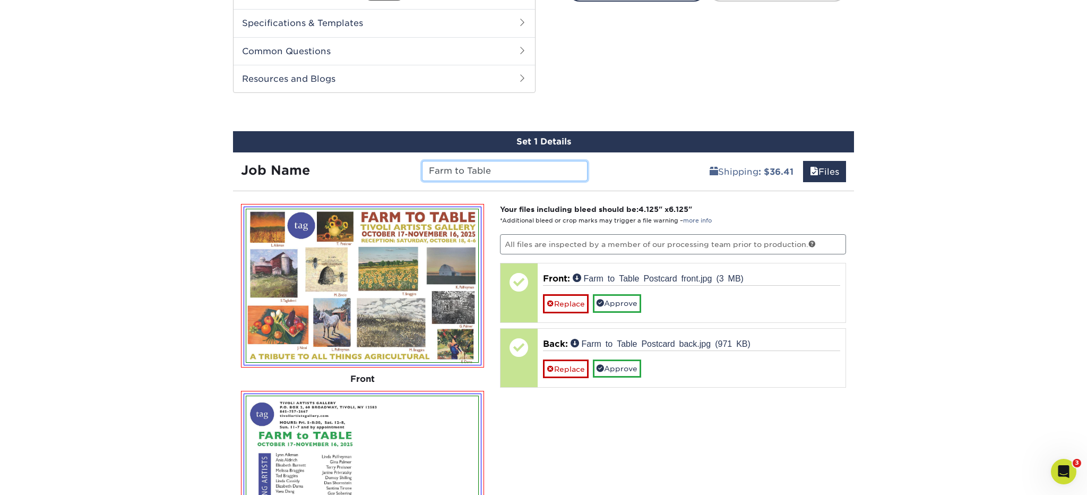
click at [573, 177] on input "Farm to Table" at bounding box center [504, 171] width 165 height 20
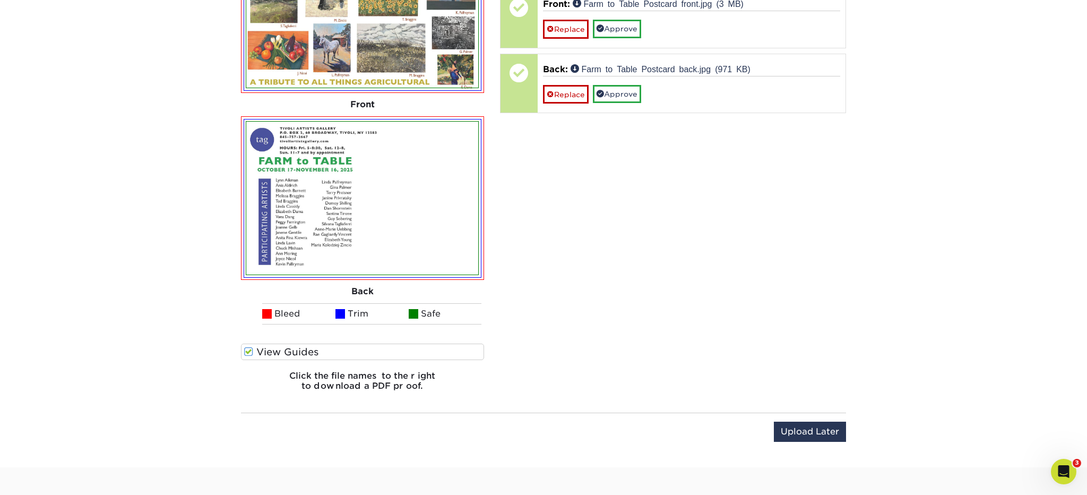
scroll to position [772, 0]
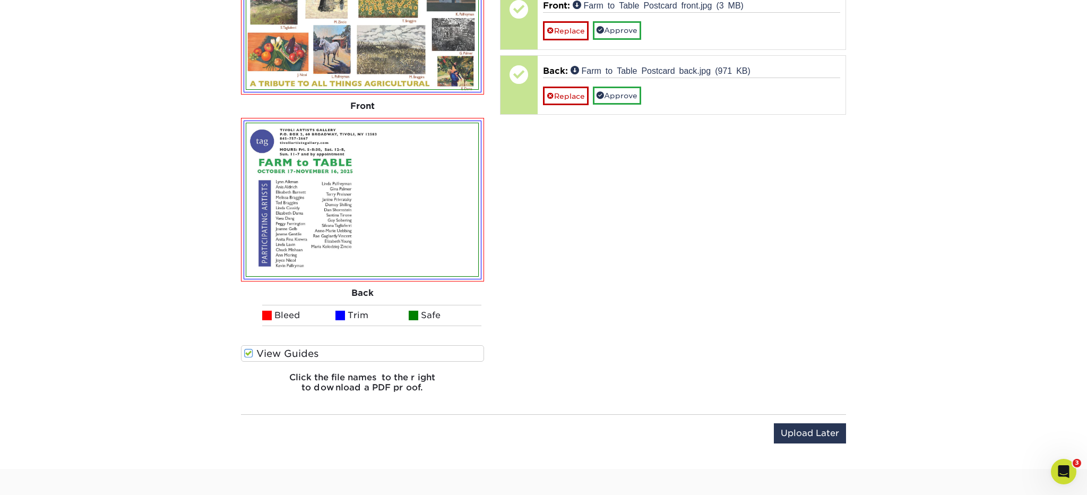
click at [251, 350] on span at bounding box center [248, 353] width 9 height 10
click at [0, 0] on input "View Guides" at bounding box center [0, 0] width 0 height 0
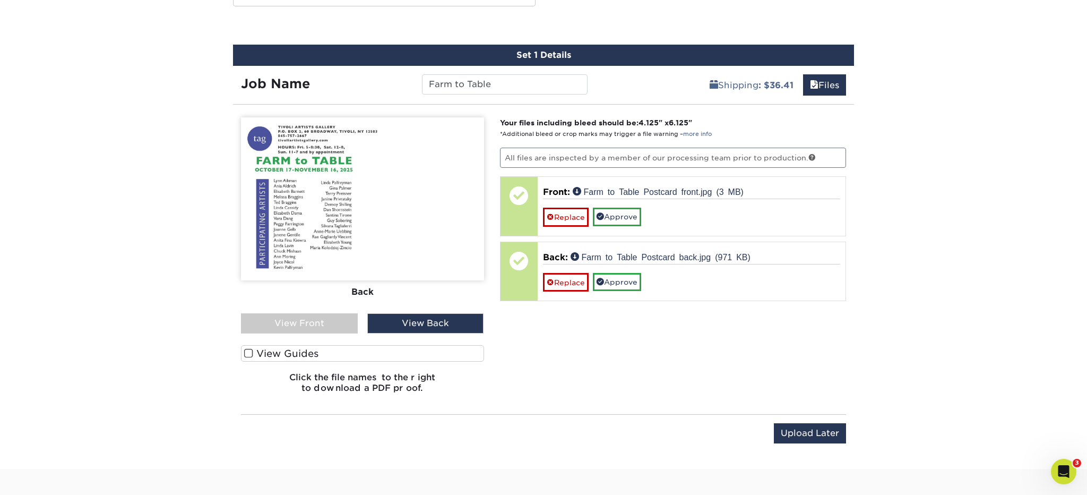
click at [330, 327] on div "View Front" at bounding box center [299, 323] width 117 height 20
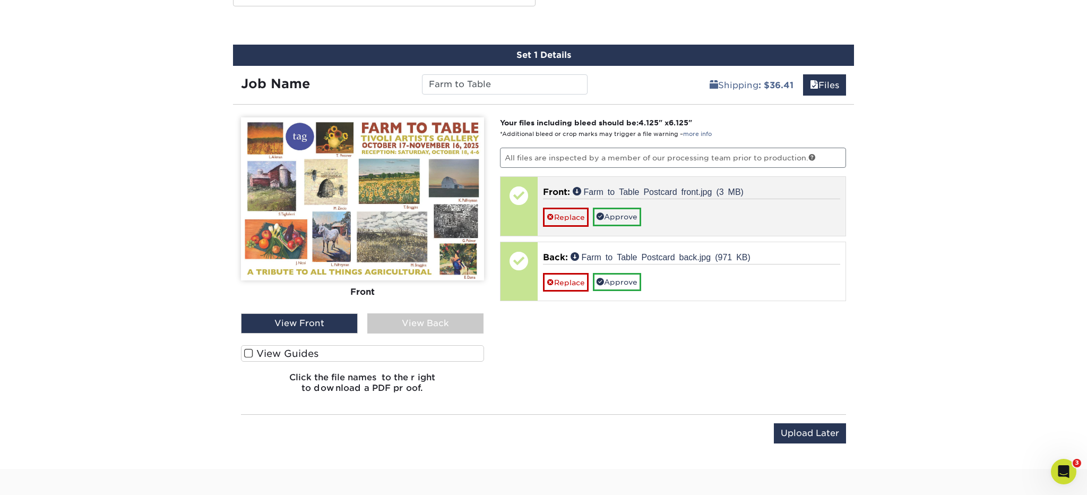
click at [561, 192] on span "Front:" at bounding box center [556, 192] width 27 height 10
click at [608, 190] on link "Farm to Table Postcard front.jpg (3 MB)" at bounding box center [658, 191] width 171 height 8
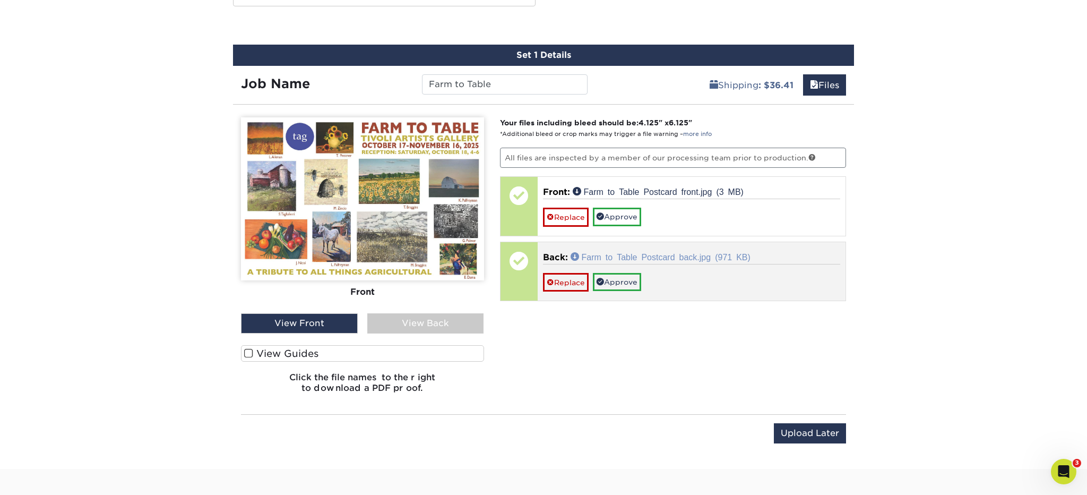
click at [617, 255] on link "Farm to Table Postcard back.jpg (971 KB)" at bounding box center [661, 256] width 180 height 8
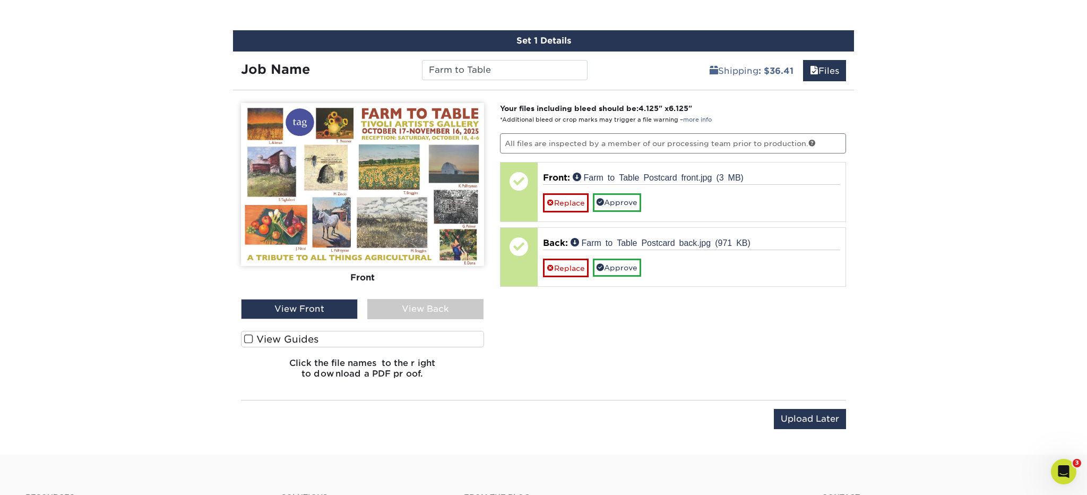
scroll to position [599, 0]
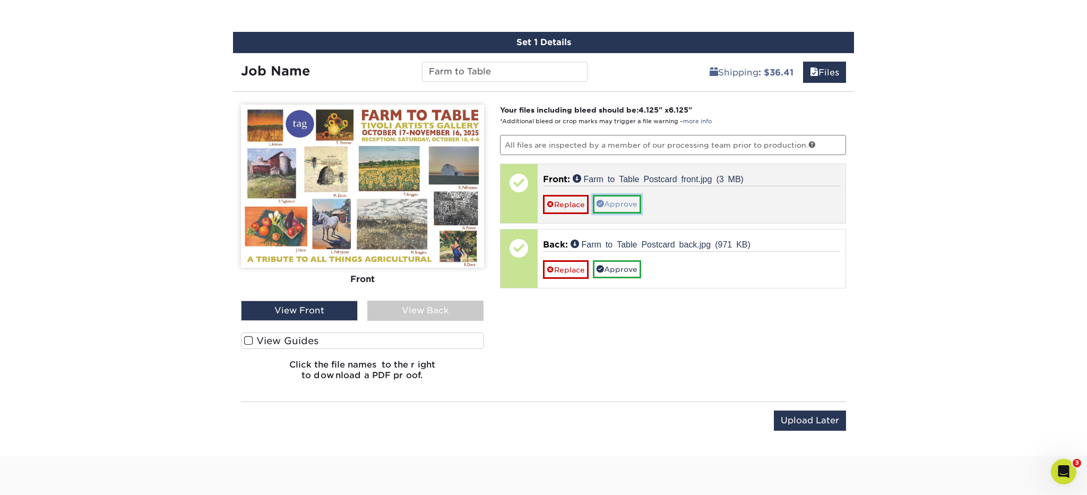
click at [634, 201] on link "Approve" at bounding box center [617, 204] width 48 height 18
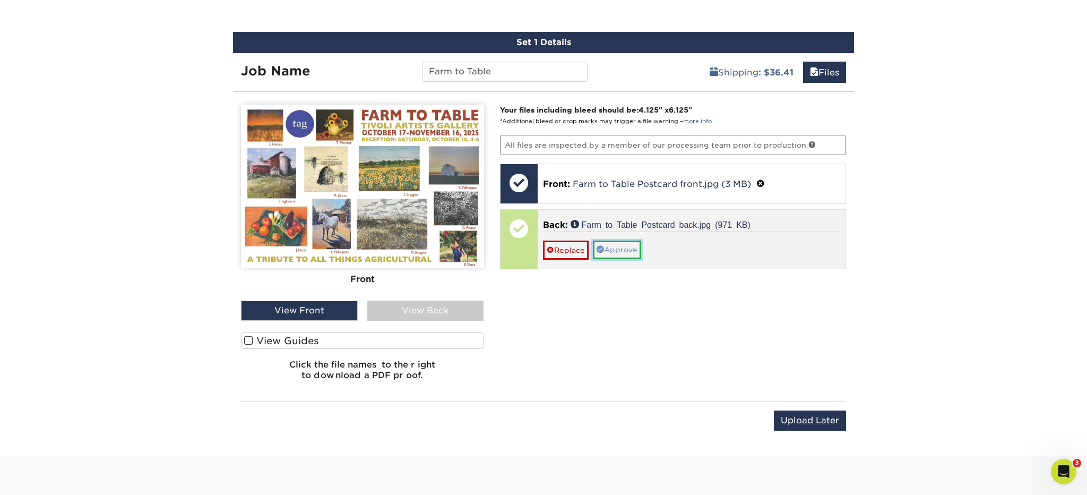
click at [620, 246] on link "Approve" at bounding box center [617, 250] width 48 height 18
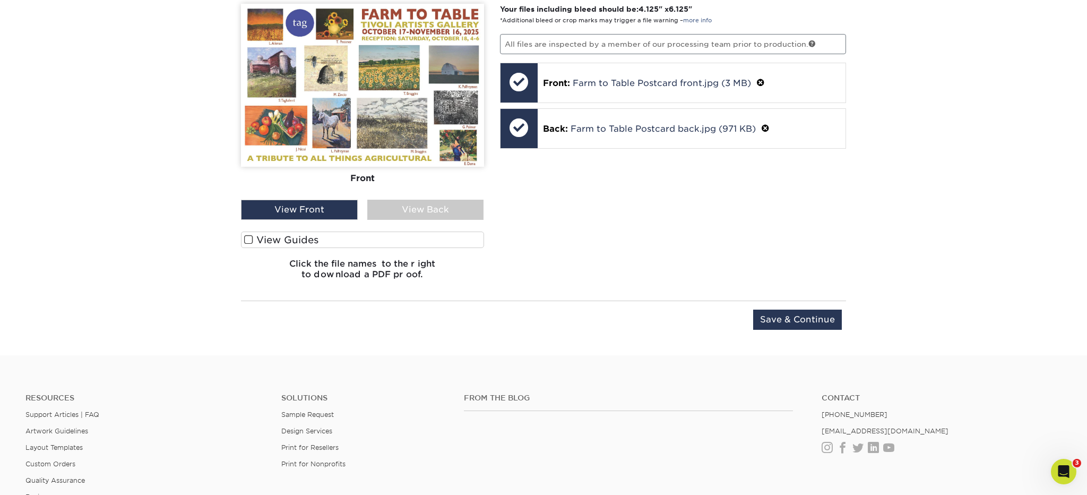
scroll to position [701, 0]
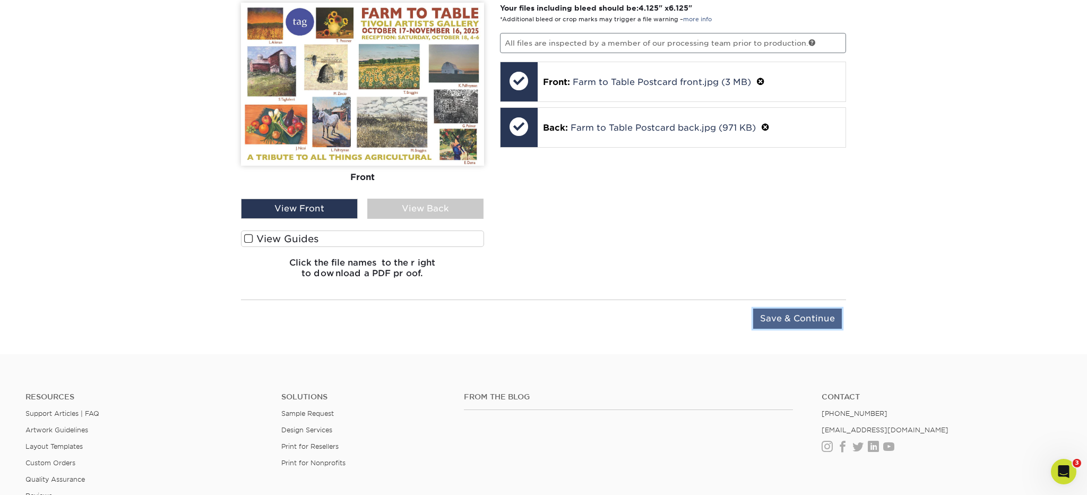
click at [812, 314] on input "Save & Continue" at bounding box center [797, 318] width 89 height 20
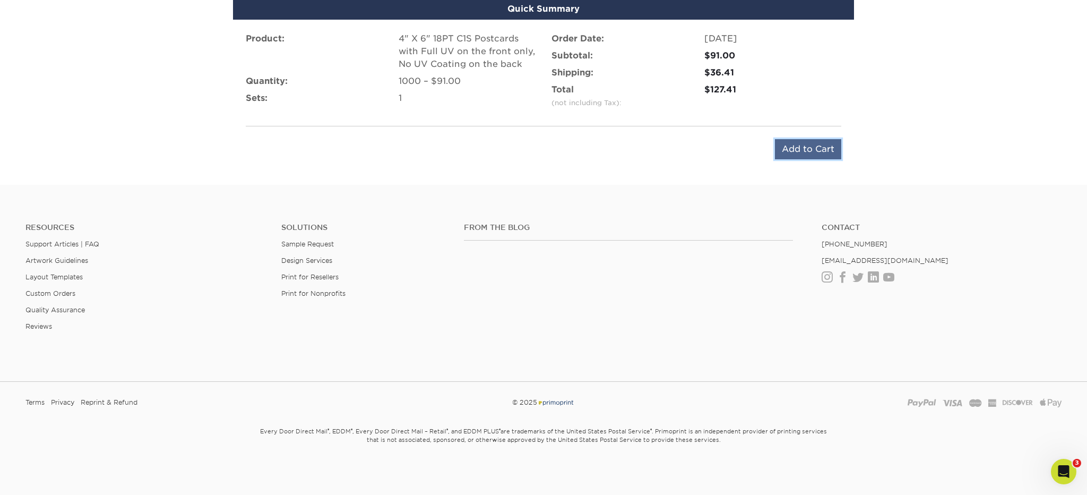
click at [793, 149] on input "Add to Cart" at bounding box center [808, 149] width 66 height 20
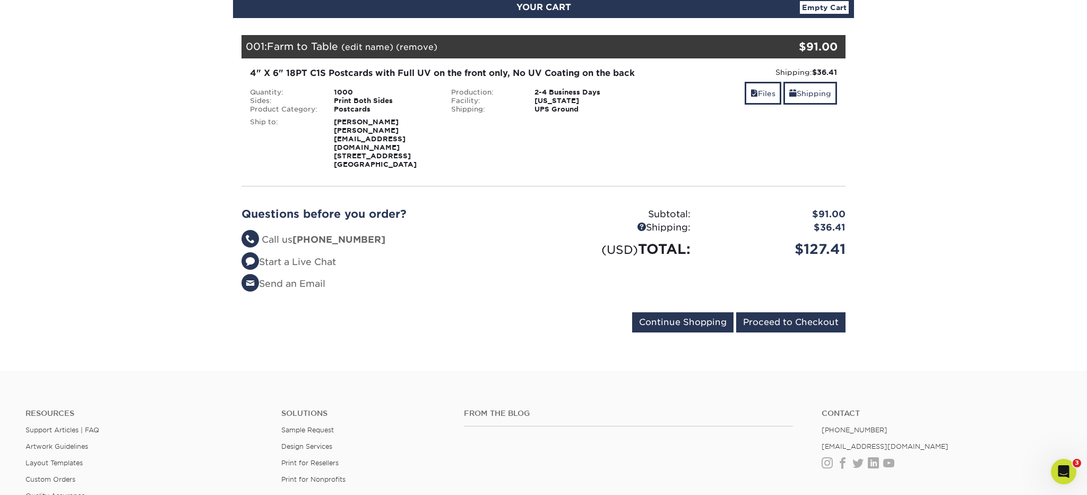
scroll to position [132, 0]
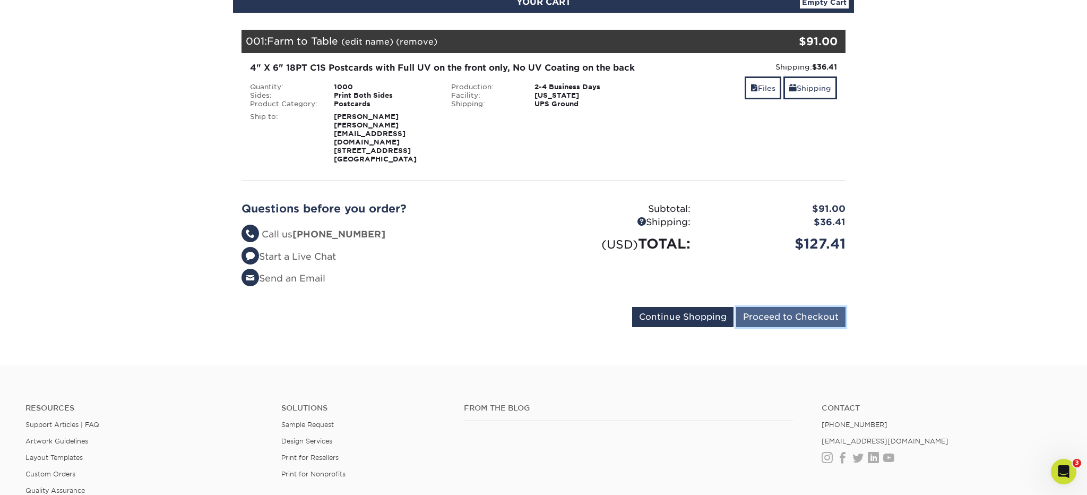
click at [783, 319] on input "Proceed to Checkout" at bounding box center [790, 317] width 109 height 20
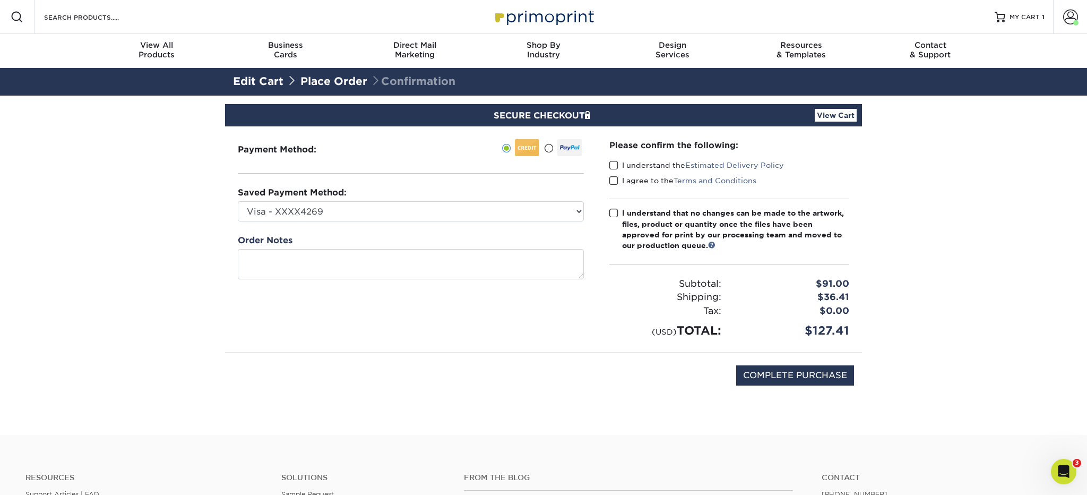
scroll to position [3, 0]
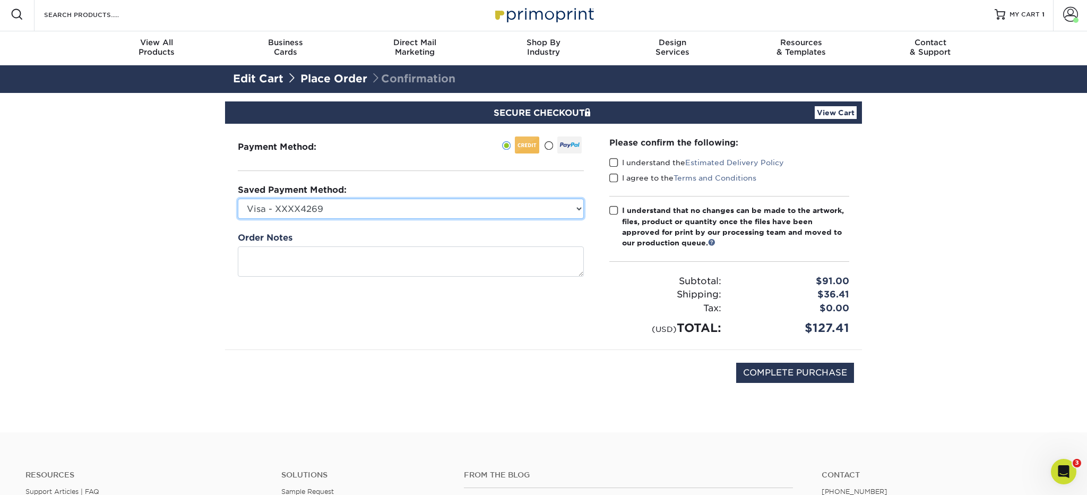
click at [580, 207] on select "Visa - XXXX4269 Visa - XXXX7464 American Express - XXXX4002 Visa - XXXX9908 Vis…" at bounding box center [411, 209] width 346 height 20
select select
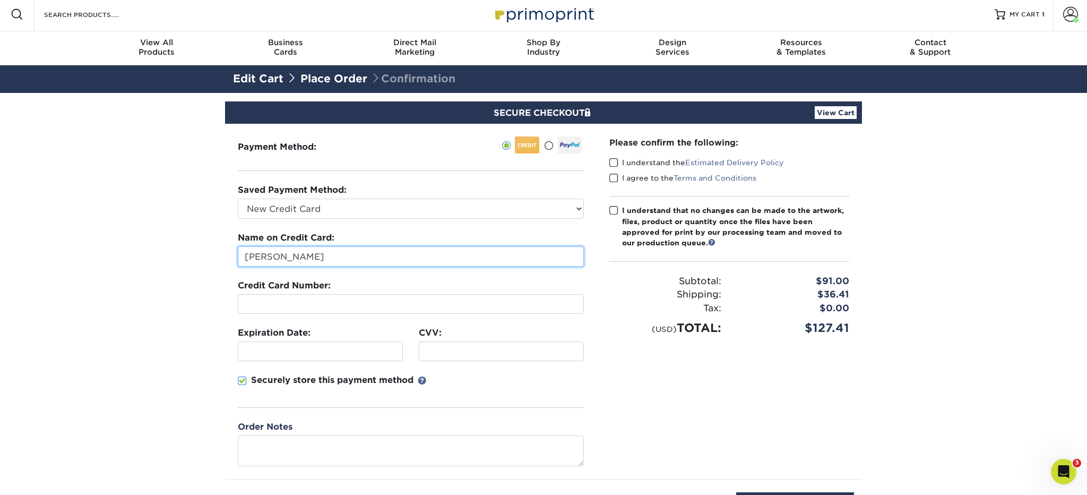
drag, startPoint x: 298, startPoint y: 256, endPoint x: 233, endPoint y: 256, distance: 64.8
click at [233, 256] on div "Payment Method:" at bounding box center [411, 301] width 372 height 355
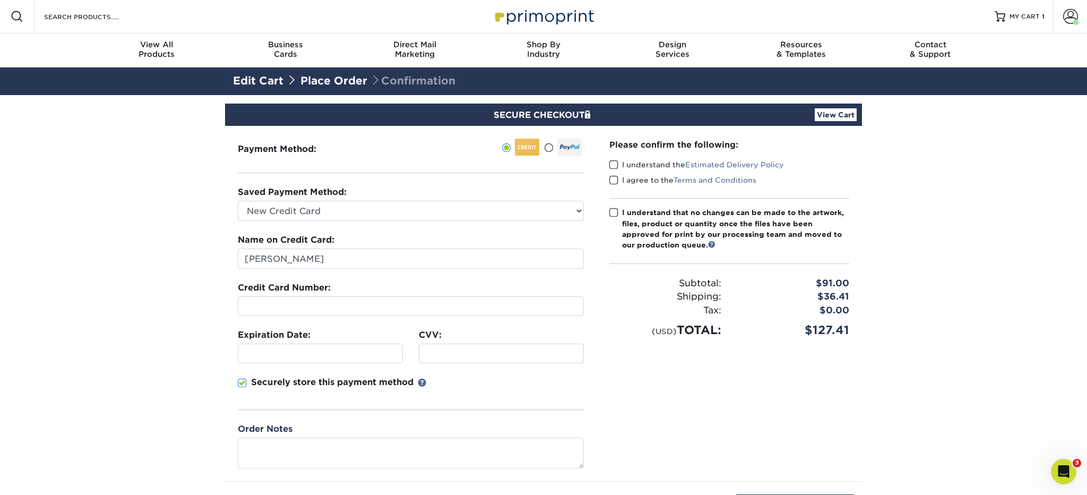
scroll to position [0, 0]
click at [250, 263] on input "[PERSON_NAME]" at bounding box center [411, 259] width 346 height 20
type input "[PERSON_NAME]"
click at [354, 312] on div at bounding box center [411, 307] width 346 height 20
click at [244, 382] on span at bounding box center [242, 384] width 9 height 10
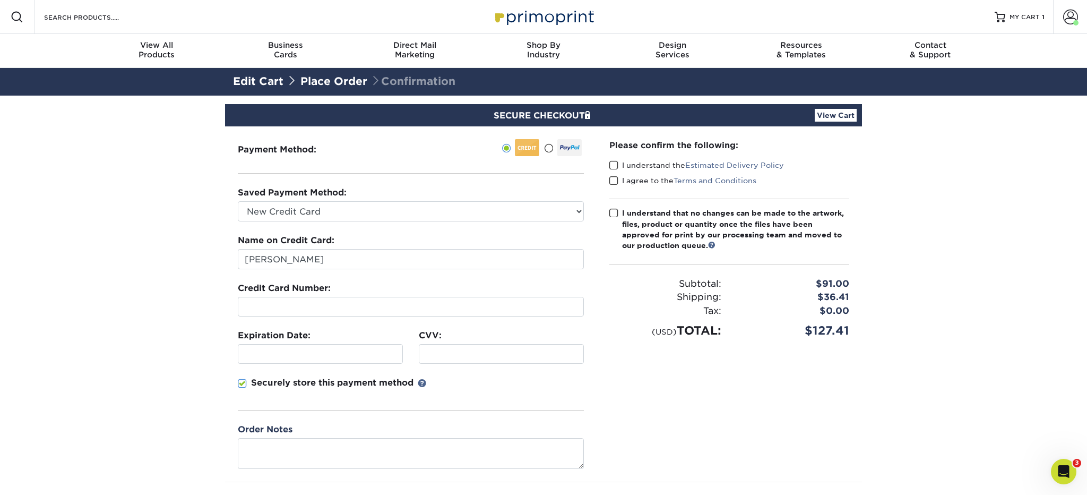
click at [0, 0] on input "Securely store this payment method" at bounding box center [0, 0] width 0 height 0
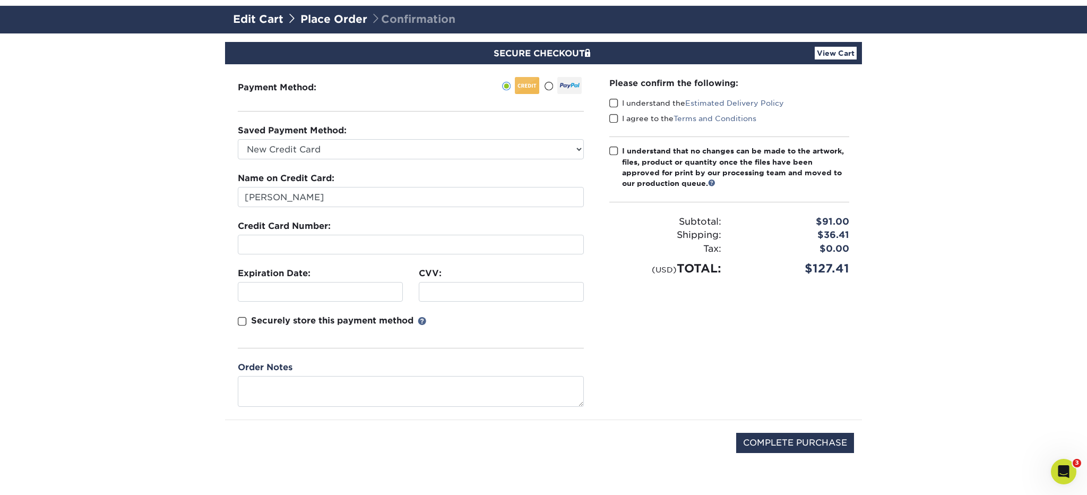
scroll to position [59, 0]
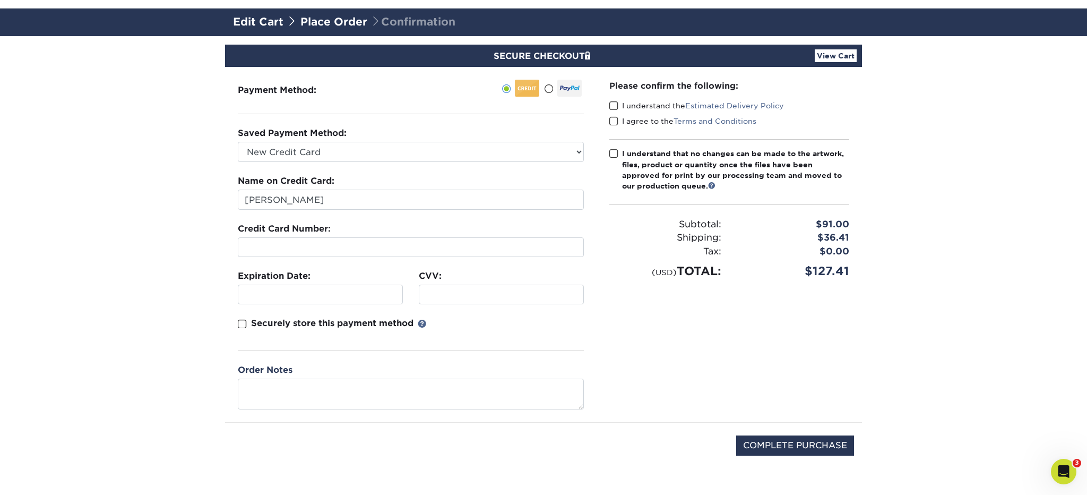
click at [611, 104] on span at bounding box center [614, 106] width 9 height 10
click at [0, 0] on input "I understand the Estimated Delivery Policy" at bounding box center [0, 0] width 0 height 0
click at [616, 121] on span at bounding box center [614, 121] width 9 height 10
click at [0, 0] on input "I agree to the Terms and Conditions" at bounding box center [0, 0] width 0 height 0
click at [614, 153] on span at bounding box center [614, 154] width 9 height 10
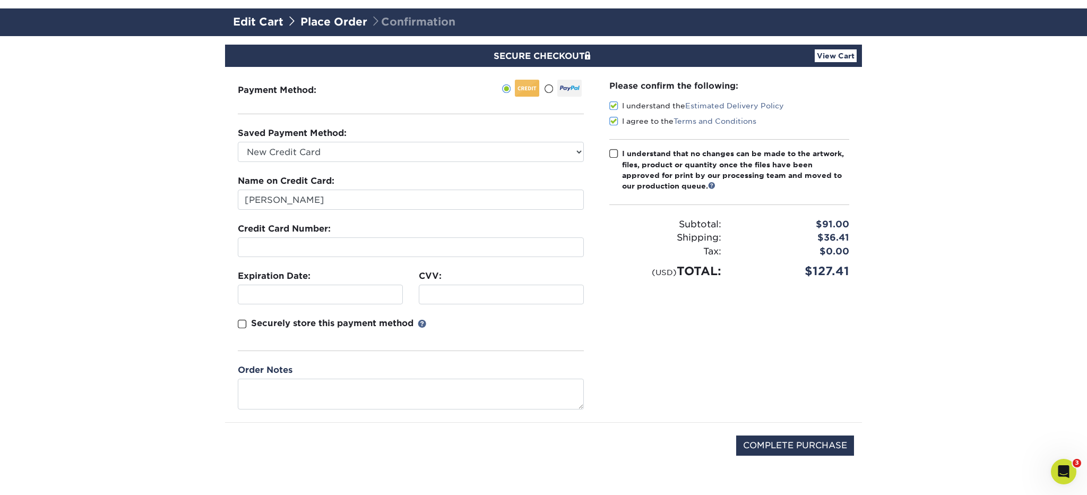
click at [0, 0] on input "I understand that no changes can be made to the artwork, files, product or quan…" at bounding box center [0, 0] width 0 height 0
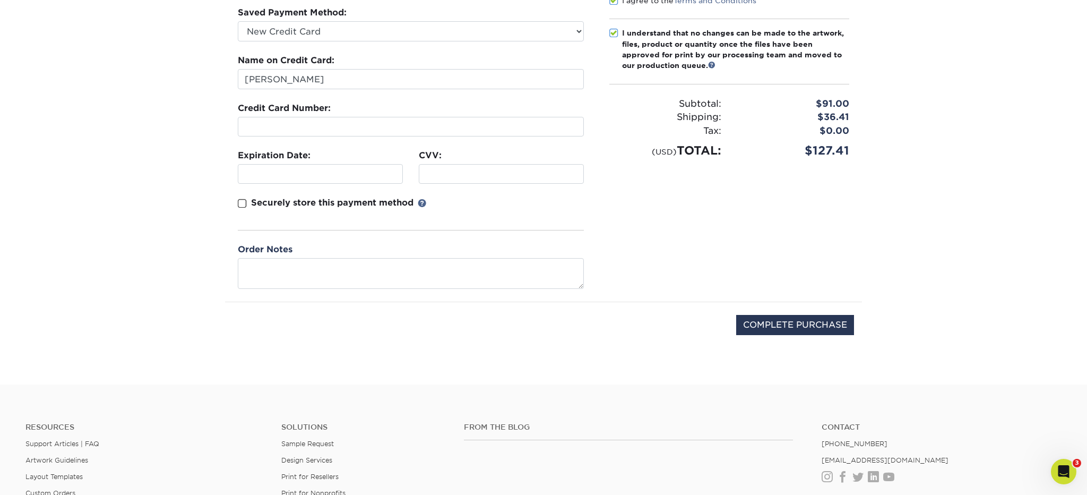
scroll to position [185, 0]
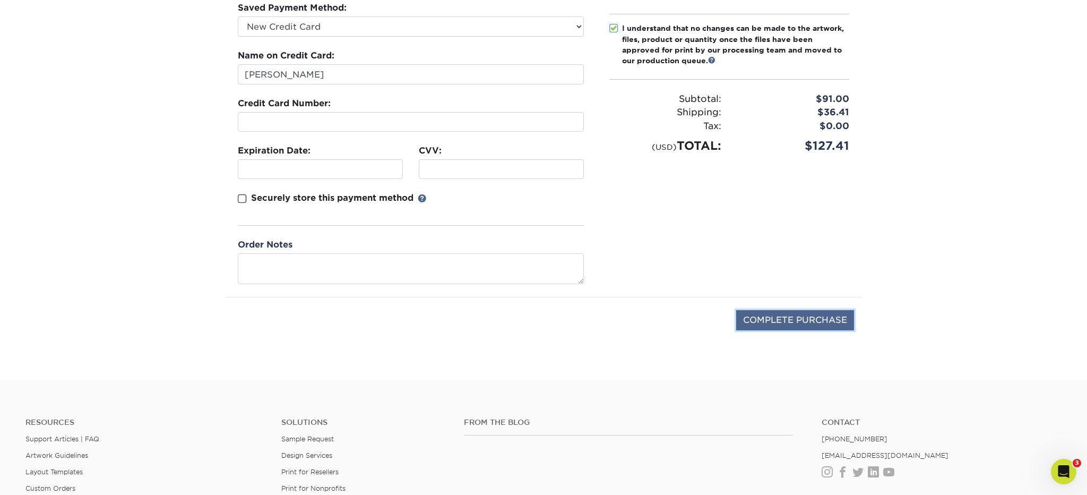
click at [832, 320] on input "COMPLETE PURCHASE" at bounding box center [795, 320] width 118 height 20
type input "PROCESSING, PLEASE WAIT..."
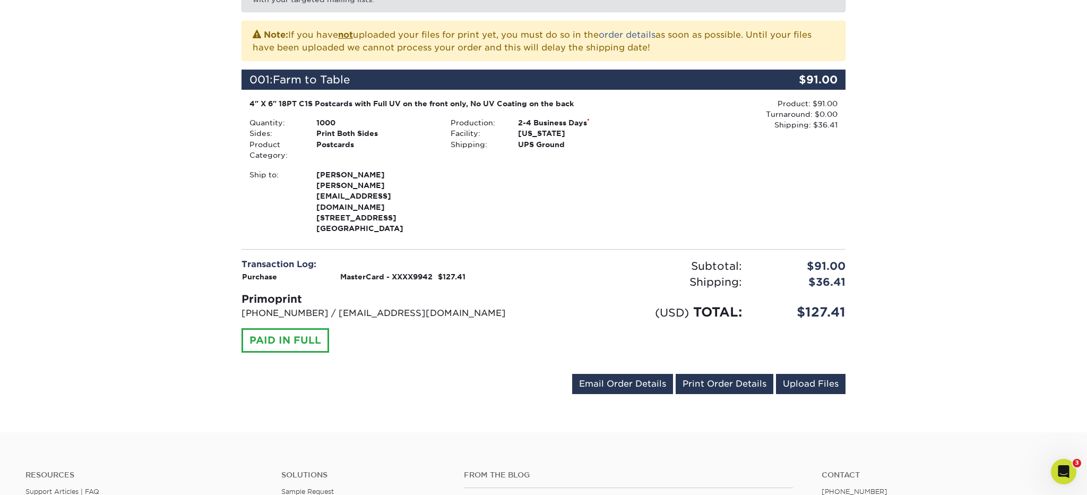
scroll to position [226, 0]
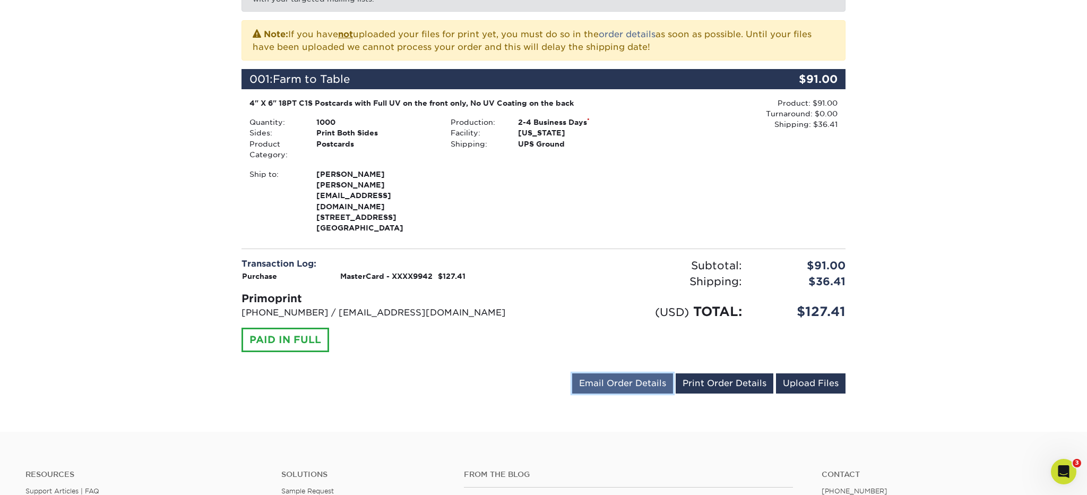
click at [631, 374] on link "Email Order Details" at bounding box center [622, 383] width 101 height 20
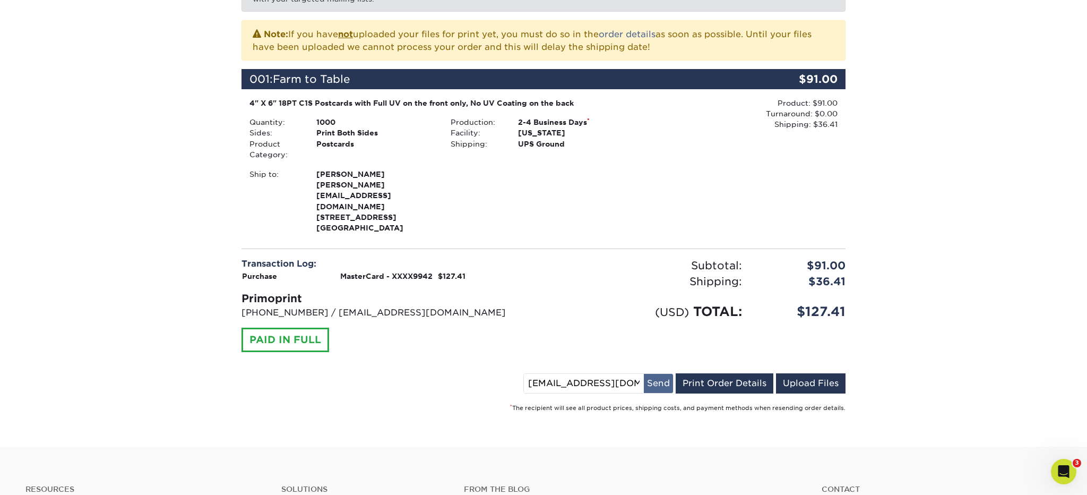
scroll to position [0, 3]
drag, startPoint x: 534, startPoint y: 371, endPoint x: 676, endPoint y: 370, distance: 142.3
click at [676, 373] on div "[EMAIL_ADDRESS][DOMAIN_NAME] Send Email Order Details Print Order Details Uploa…" at bounding box center [684, 385] width 322 height 24
type input "[EMAIL_ADDRESS][DOMAIN_NAME]"
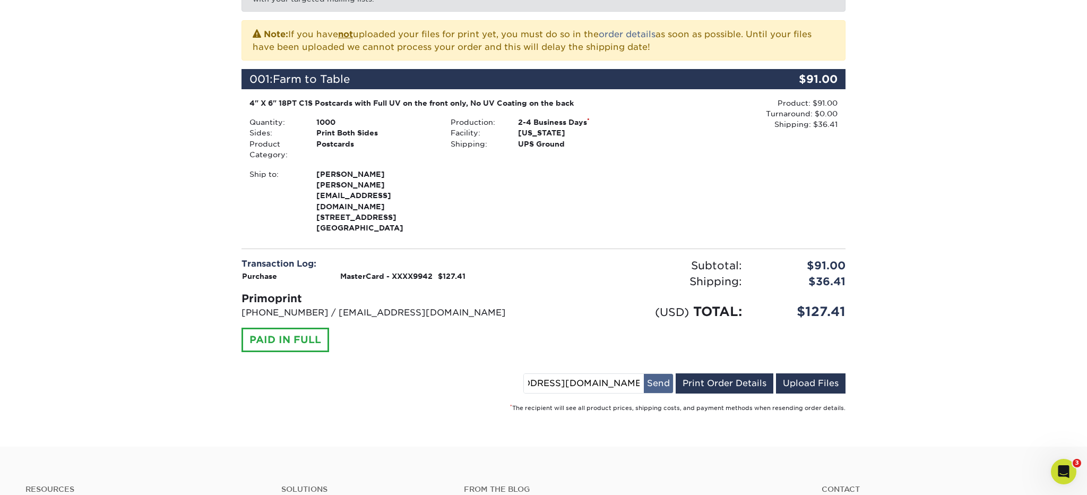
scroll to position [0, 0]
click at [657, 376] on button "Send" at bounding box center [658, 383] width 29 height 19
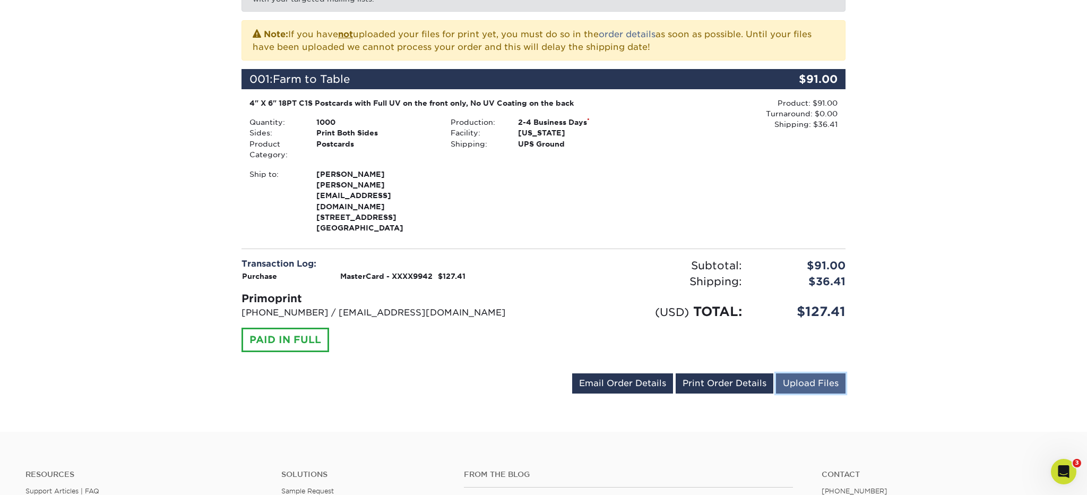
click at [793, 373] on link "Upload Files" at bounding box center [811, 383] width 70 height 20
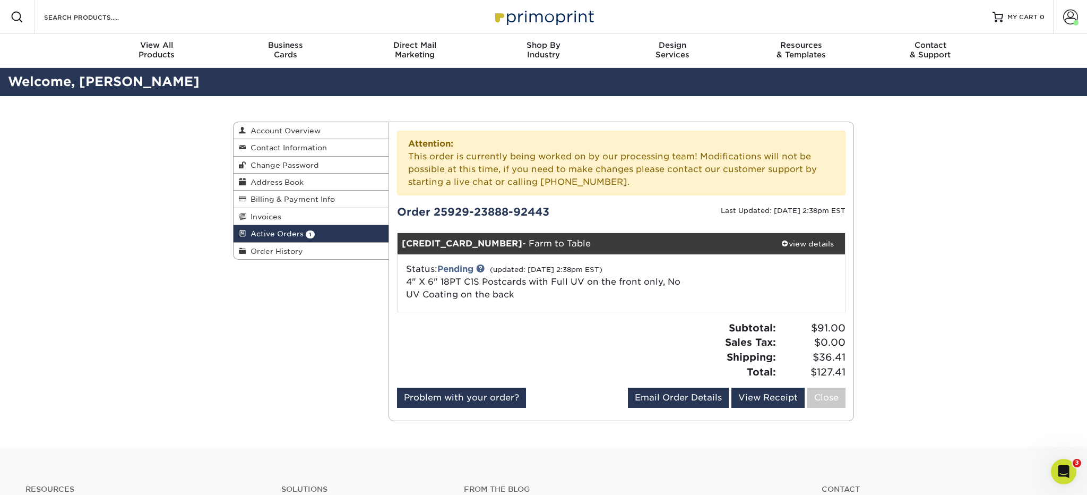
click at [954, 287] on div "Active Orders Account Overview Contact Information Change Password Address Book…" at bounding box center [543, 271] width 1087 height 350
click at [903, 230] on div "Active Orders Account Overview Contact Information Change Password Address Book…" at bounding box center [543, 271] width 1087 height 350
click at [306, 345] on div "Active Orders Account Overview Contact Information Change Password Address Book…" at bounding box center [543, 271] width 637 height 350
click at [270, 238] on span "Active Orders" at bounding box center [274, 233] width 57 height 8
